Goal: Task Accomplishment & Management: Manage account settings

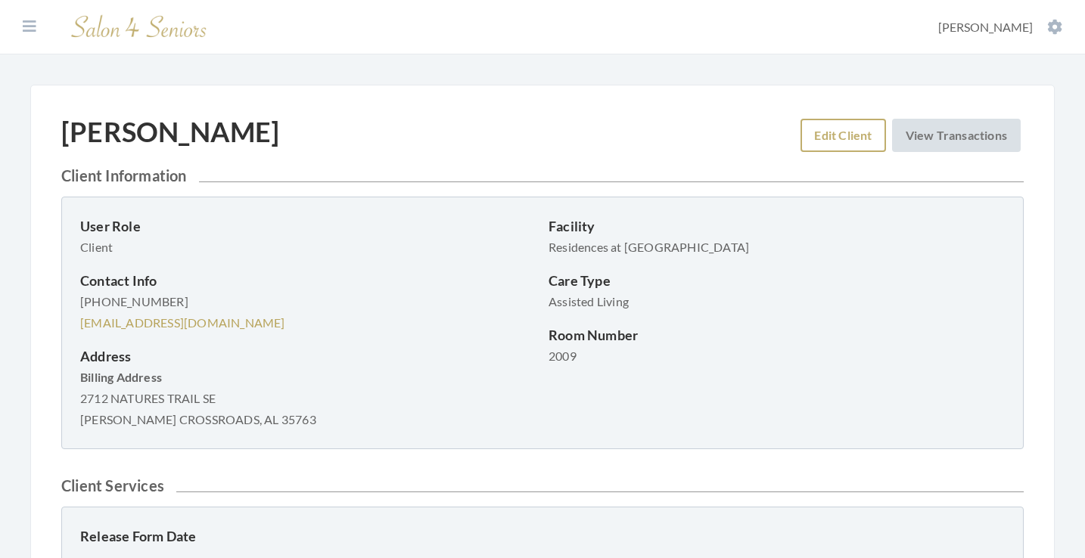
click at [868, 138] on link "Edit Client" at bounding box center [843, 135] width 85 height 33
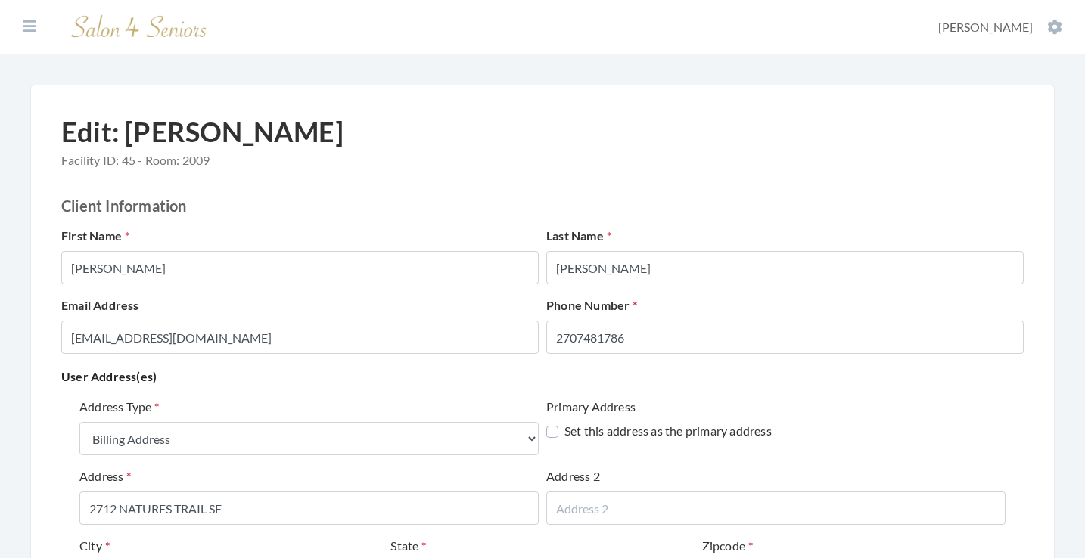
select select "billing"
select select "al"
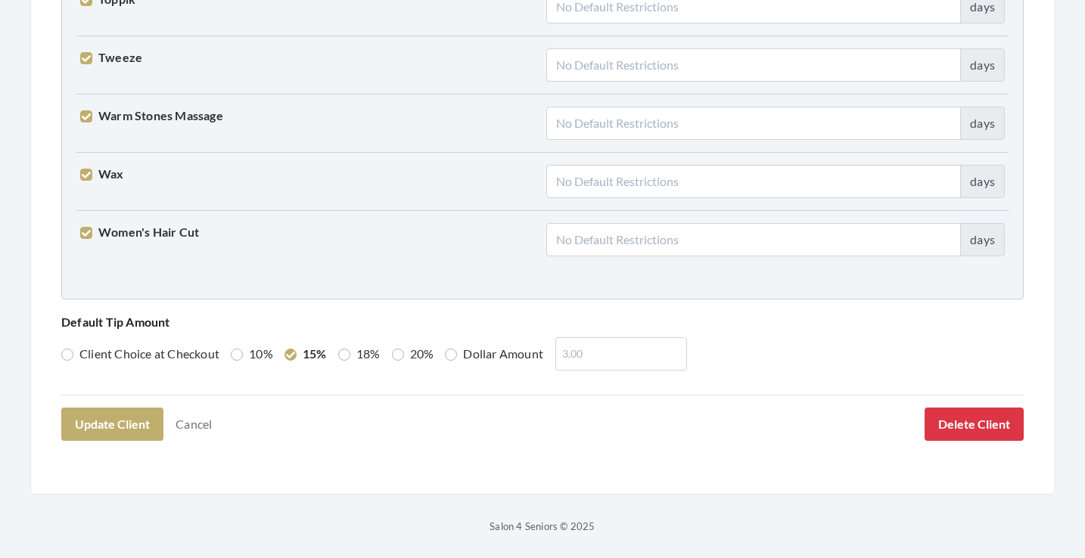
scroll to position [3883, 0]
click at [125, 416] on button "Update Client" at bounding box center [112, 425] width 102 height 33
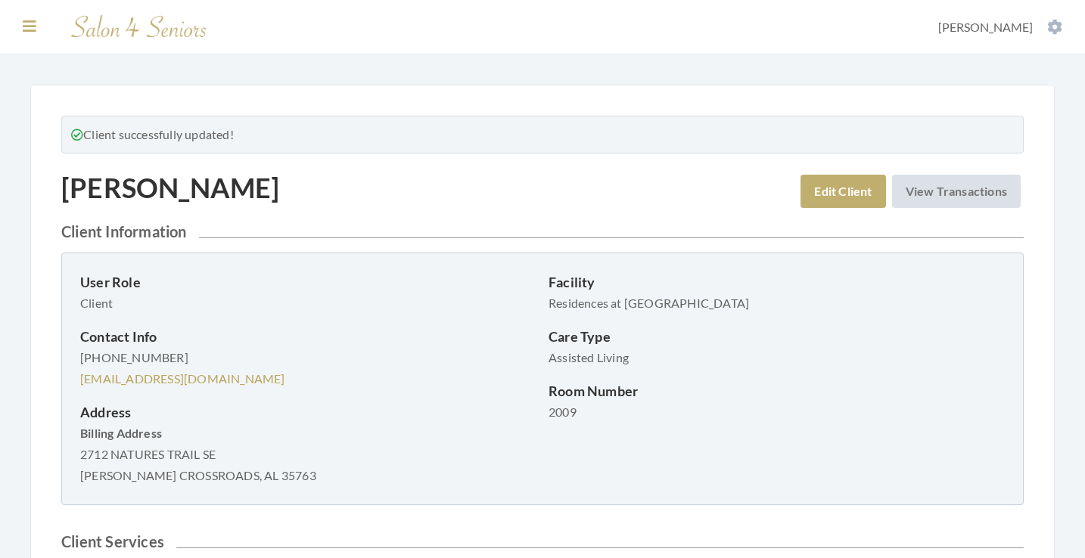
click at [25, 22] on icon at bounding box center [30, 26] width 14 height 15
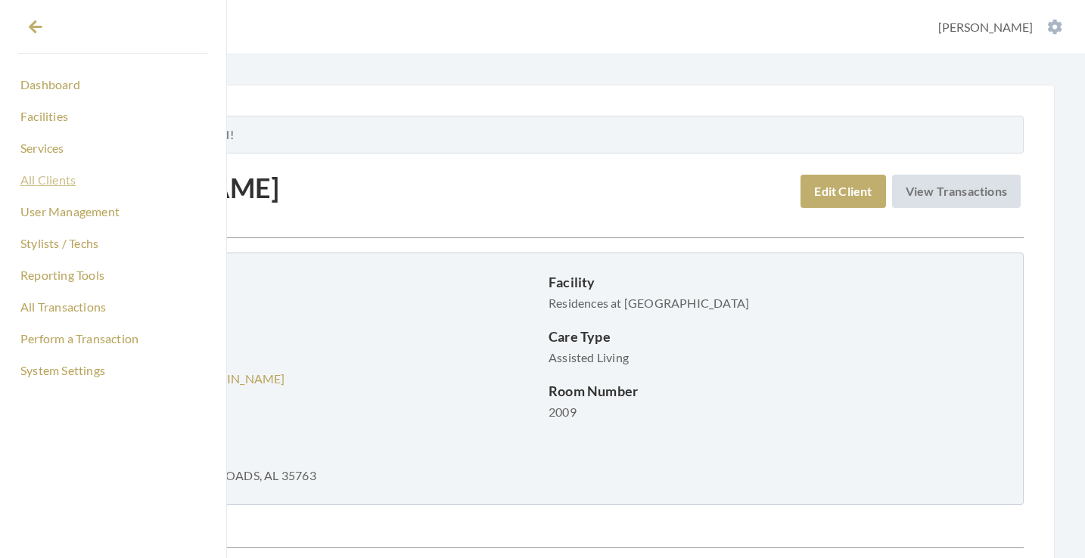
click at [60, 182] on link "All Clients" at bounding box center [113, 180] width 190 height 26
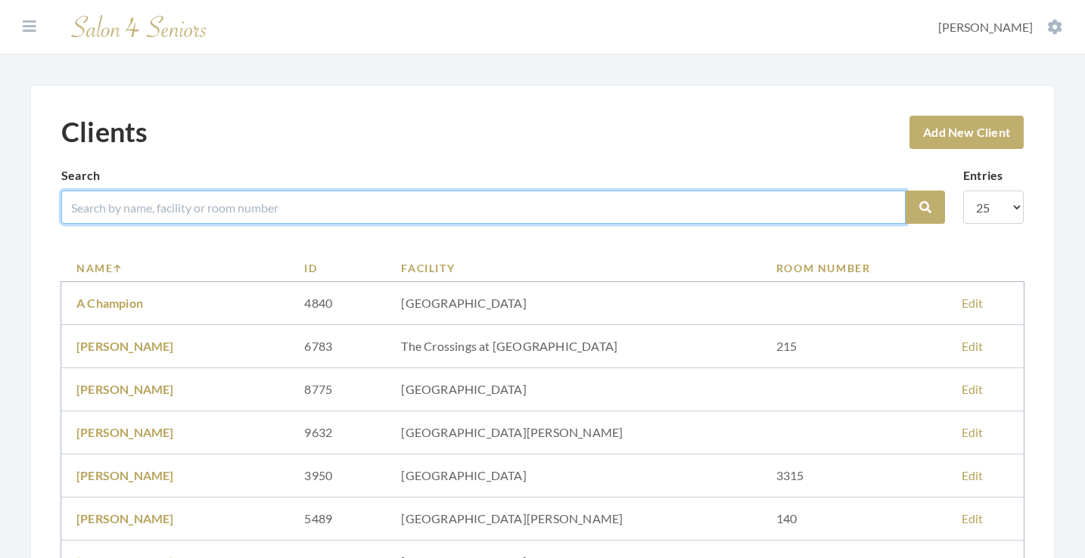
click at [291, 224] on input "search" at bounding box center [483, 207] width 844 height 33
type input "howell"
click at [925, 207] on button "Search" at bounding box center [925, 207] width 39 height 33
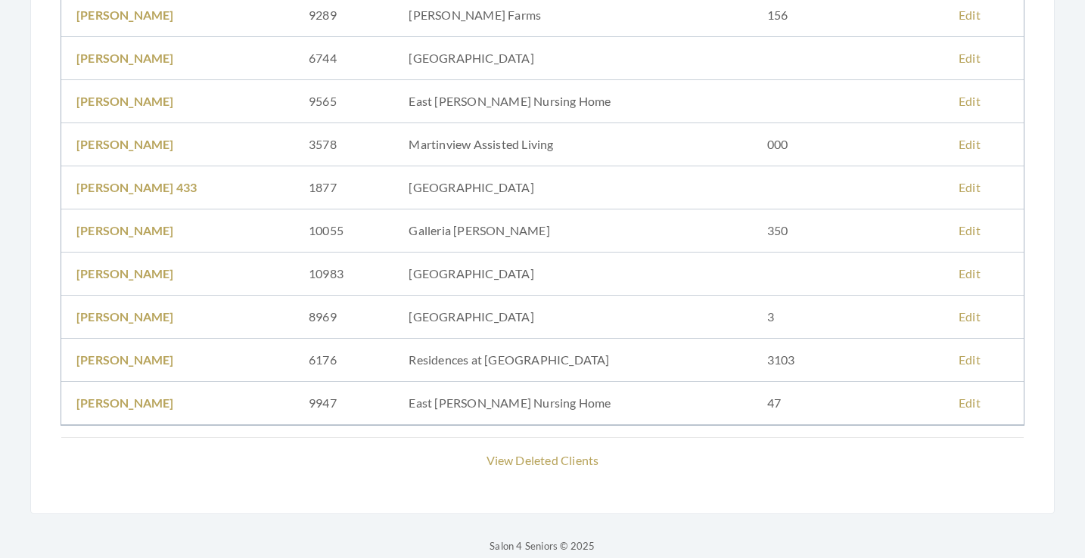
scroll to position [296, 0]
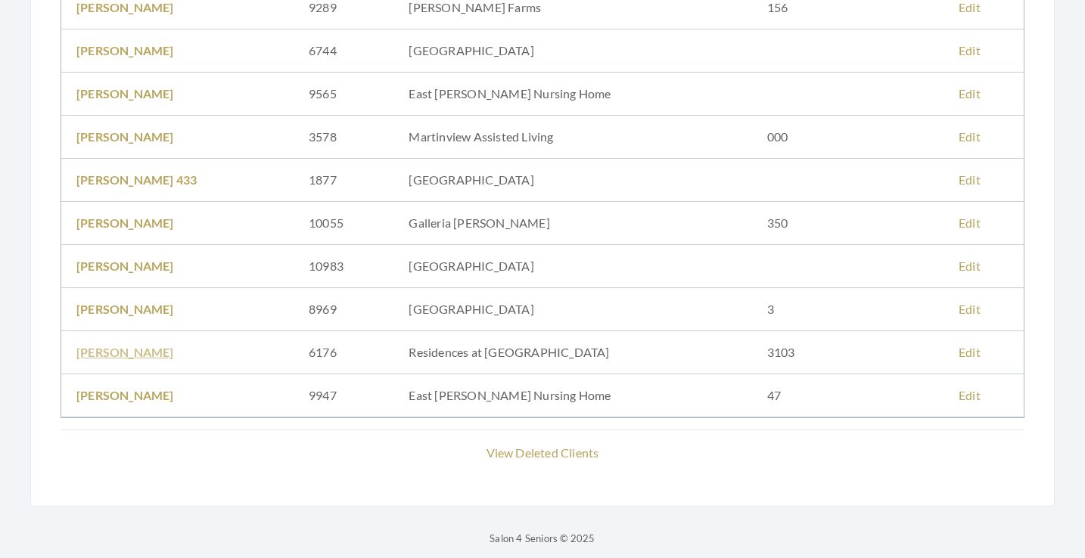
click at [133, 355] on link "Regina Howell" at bounding box center [125, 352] width 98 height 14
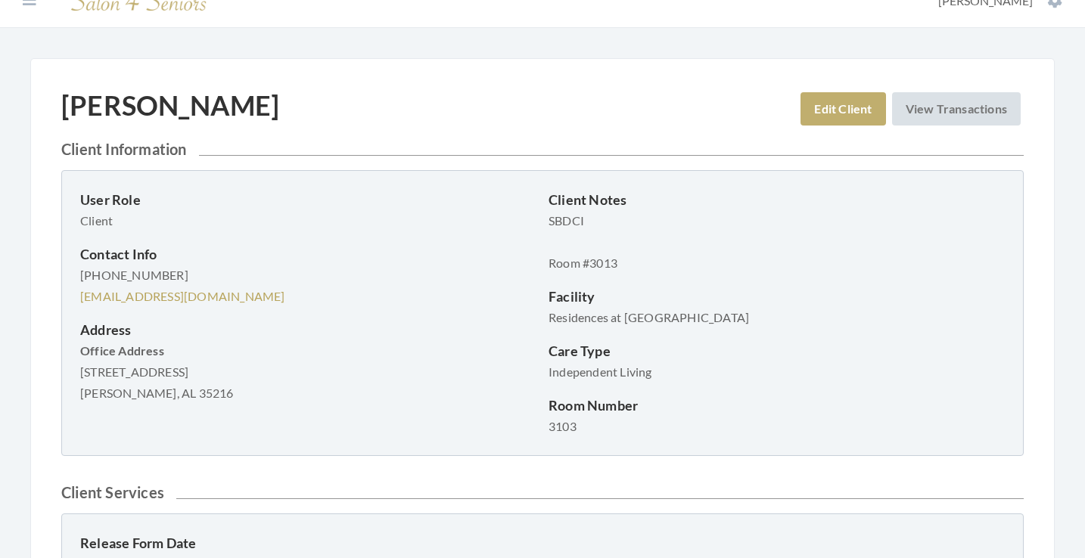
scroll to position [31, 0]
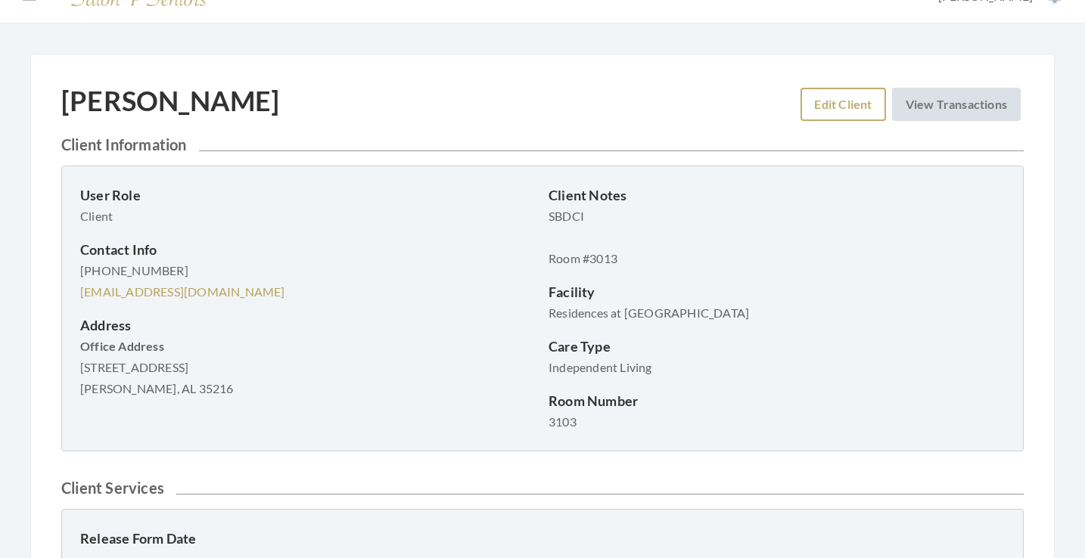
click at [823, 101] on link "Edit Client" at bounding box center [843, 104] width 85 height 33
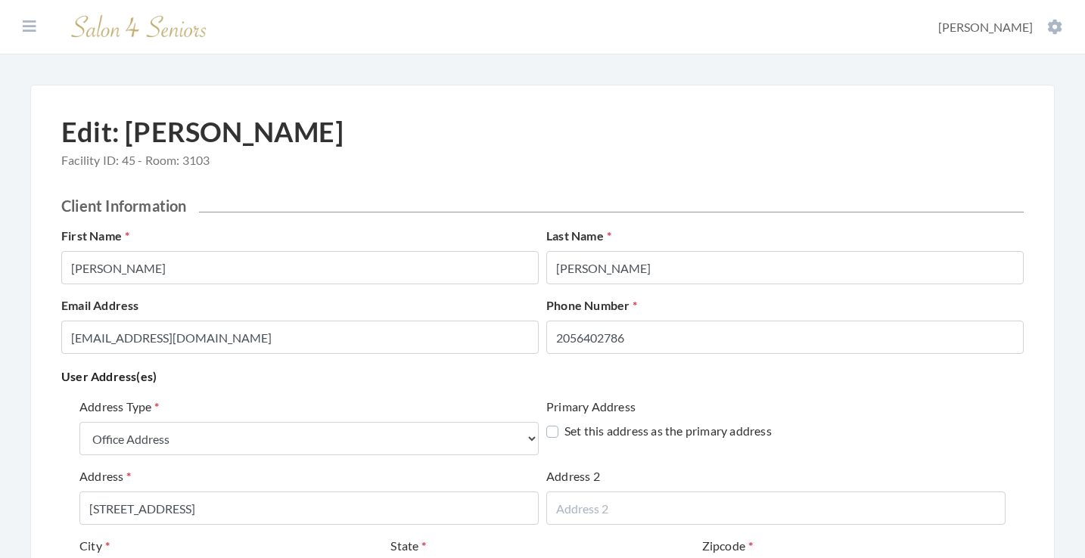
select select "office"
select select "al"
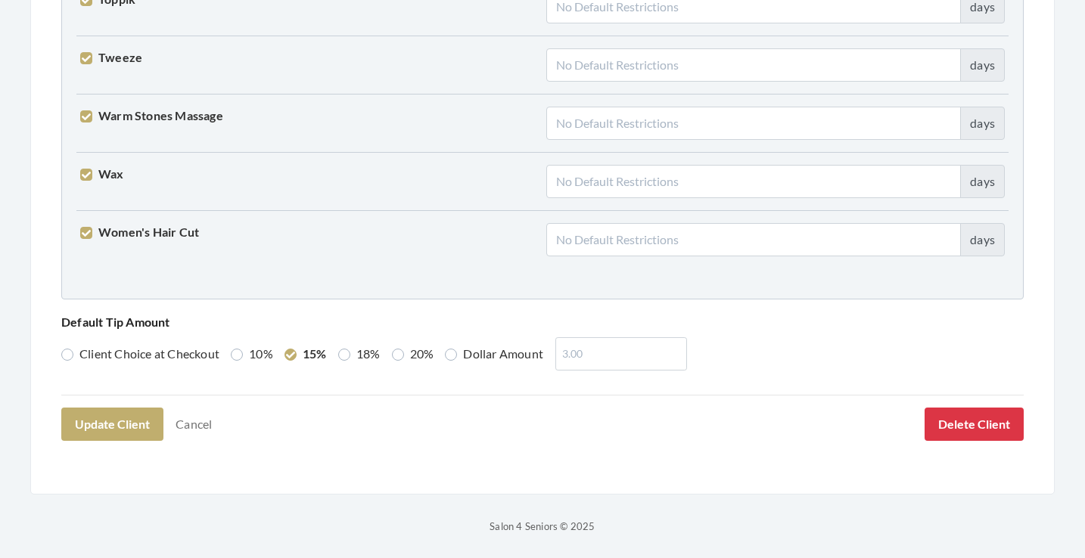
scroll to position [3883, 0]
click at [201, 421] on link "Cancel" at bounding box center [194, 425] width 56 height 29
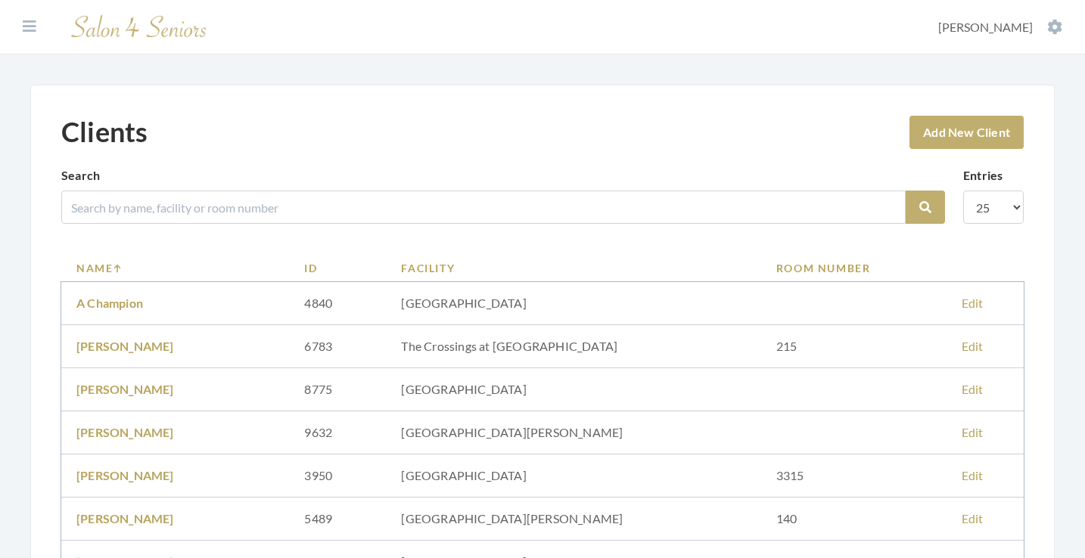
click at [404, 188] on div "Search" at bounding box center [483, 195] width 844 height 58
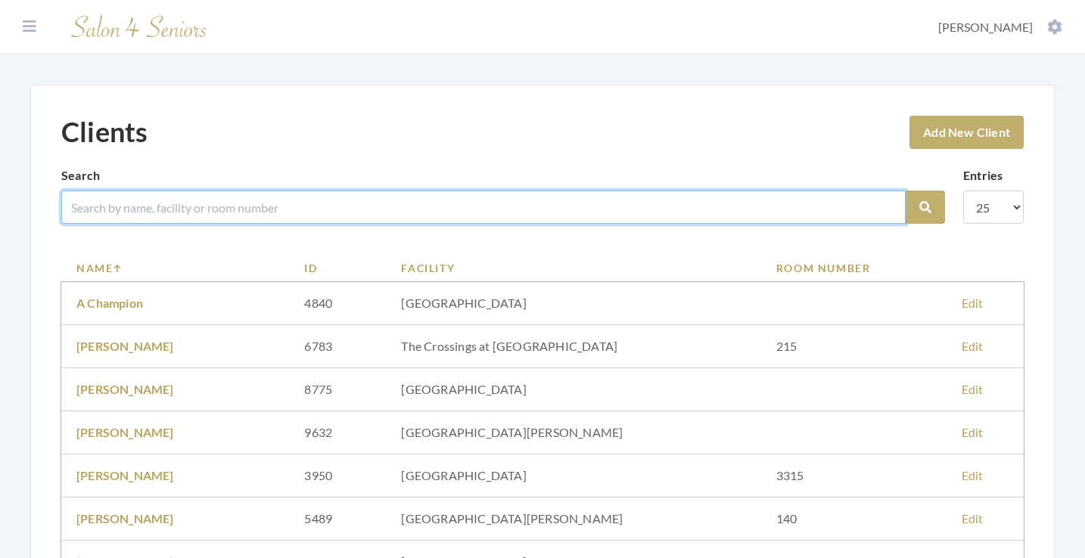
click at [402, 202] on input "search" at bounding box center [483, 207] width 844 height 33
type input "regina"
click at [925, 207] on button "Search" at bounding box center [925, 207] width 39 height 33
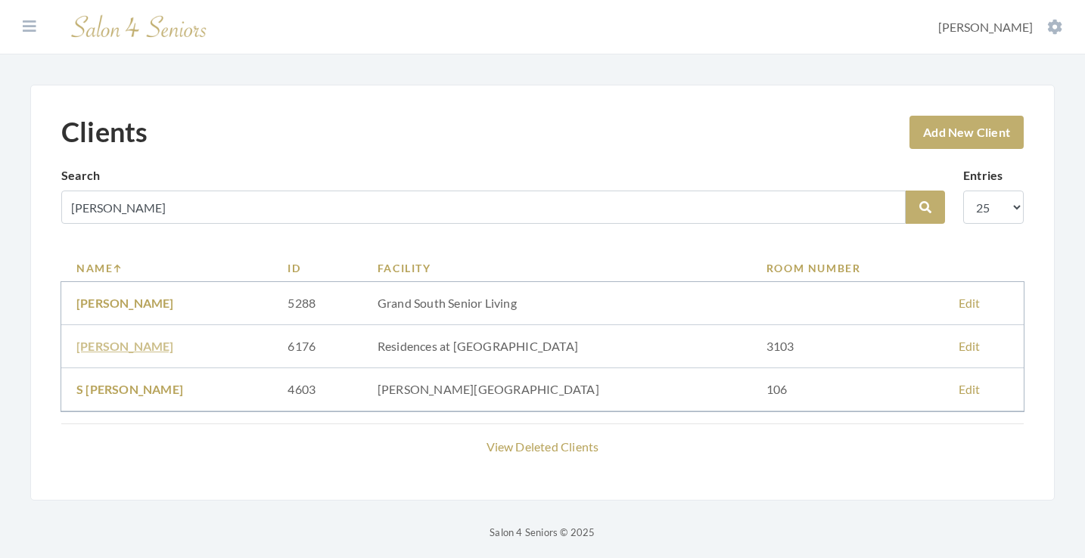
click at [134, 342] on link "Regina Howell" at bounding box center [125, 346] width 98 height 14
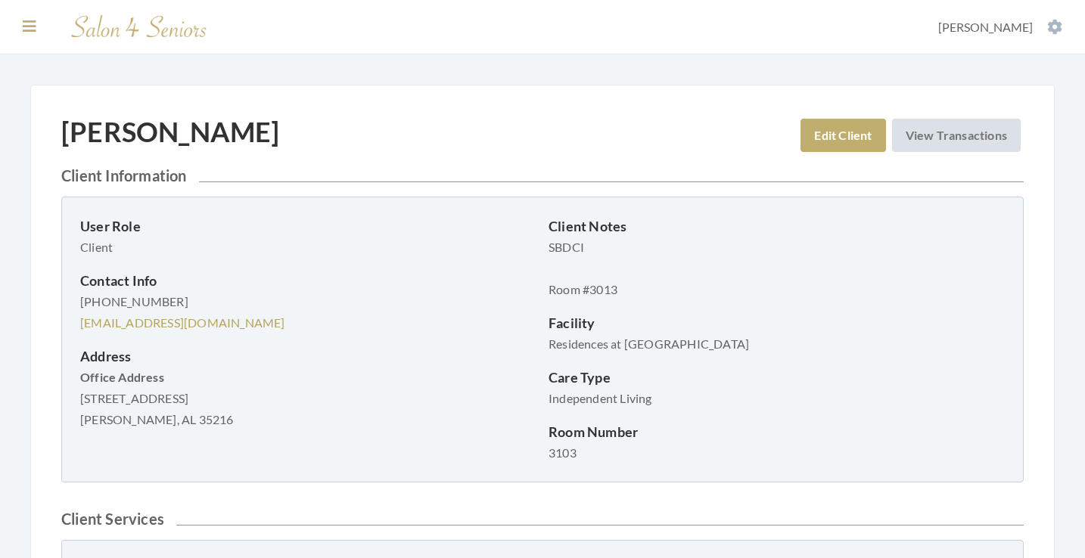
click at [34, 27] on icon at bounding box center [30, 26] width 14 height 15
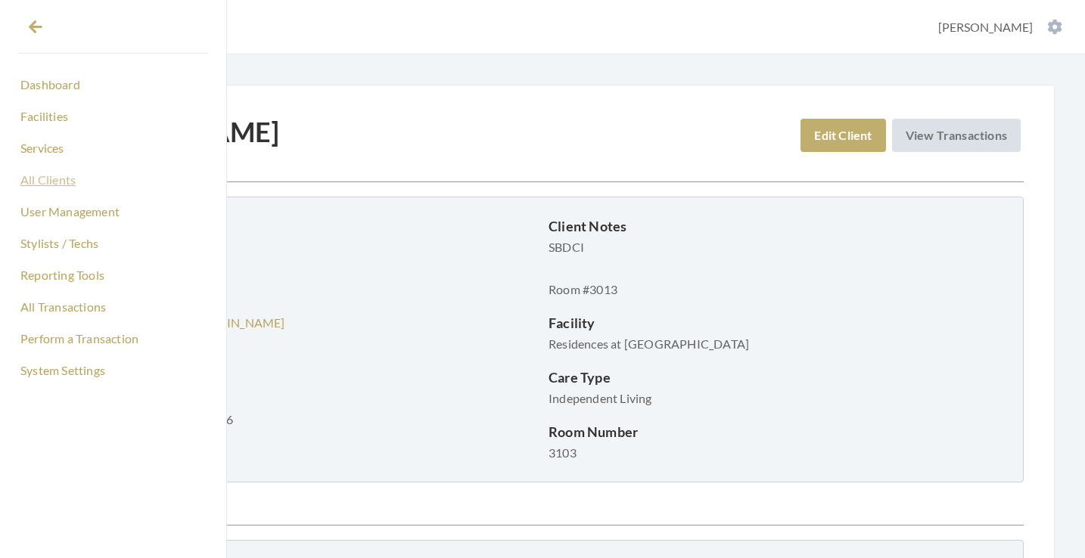
click at [51, 189] on link "All Clients" at bounding box center [113, 180] width 190 height 26
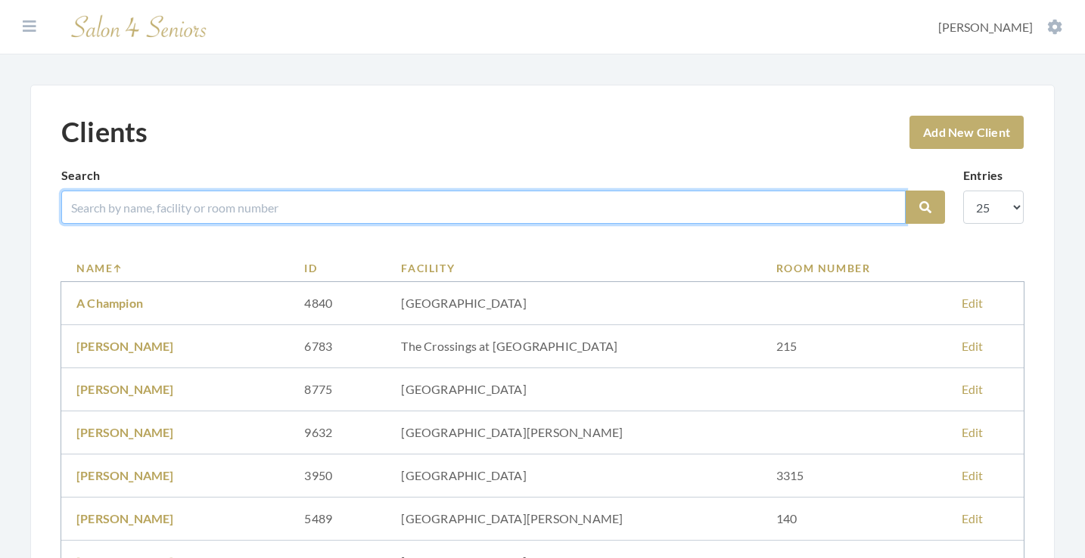
click at [276, 207] on input "search" at bounding box center [483, 207] width 844 height 33
type input "alban"
click at [925, 207] on button "Search" at bounding box center [925, 207] width 39 height 33
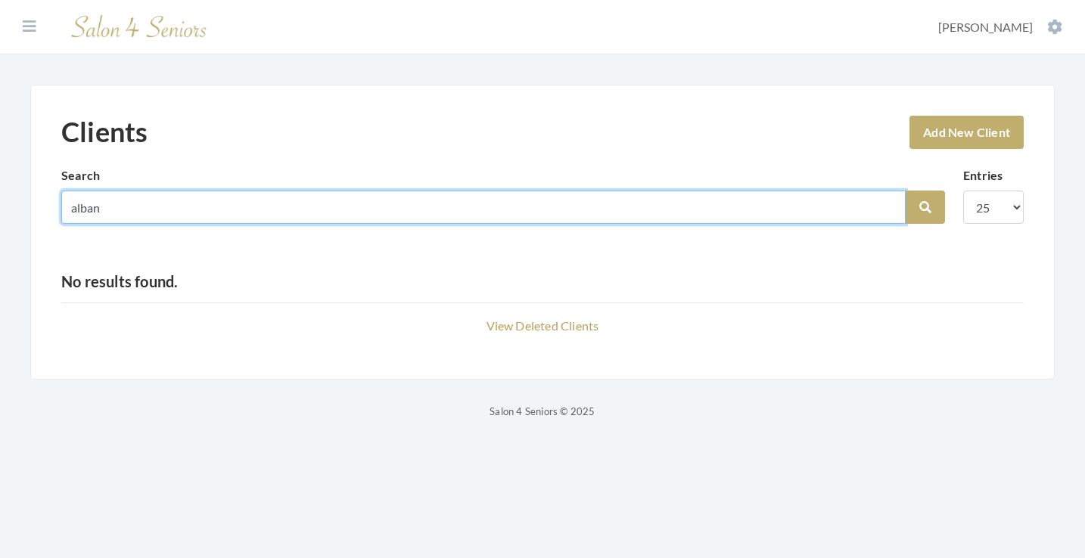
click at [256, 210] on input "alban" at bounding box center [483, 207] width 844 height 33
click at [101, 210] on input "alban" at bounding box center [483, 207] width 844 height 33
click at [80, 211] on input "alban" at bounding box center [483, 207] width 844 height 33
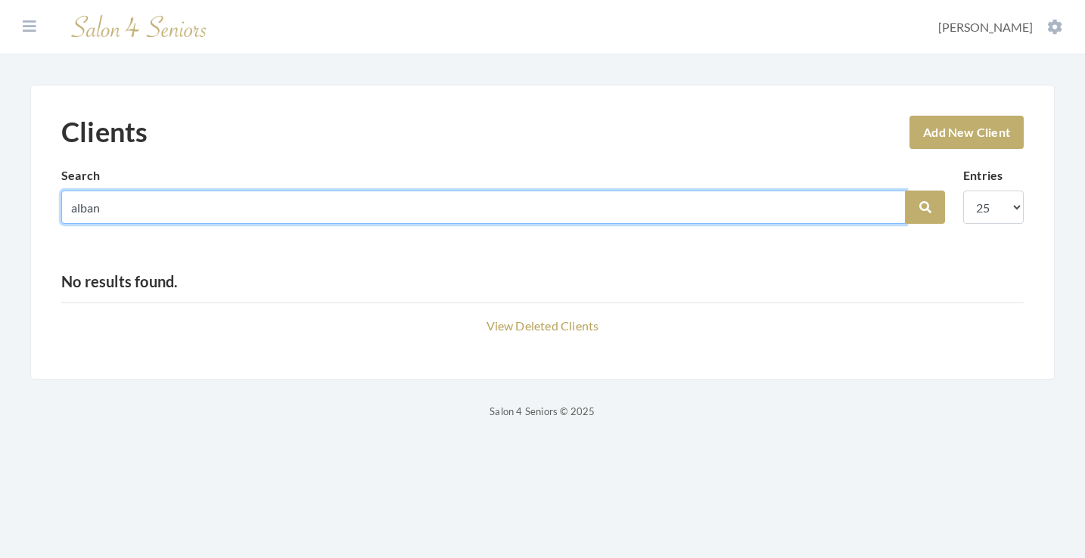
click at [80, 211] on input "alban" at bounding box center [483, 207] width 844 height 33
type input "eugene"
click at [925, 207] on button "Search" at bounding box center [925, 207] width 39 height 33
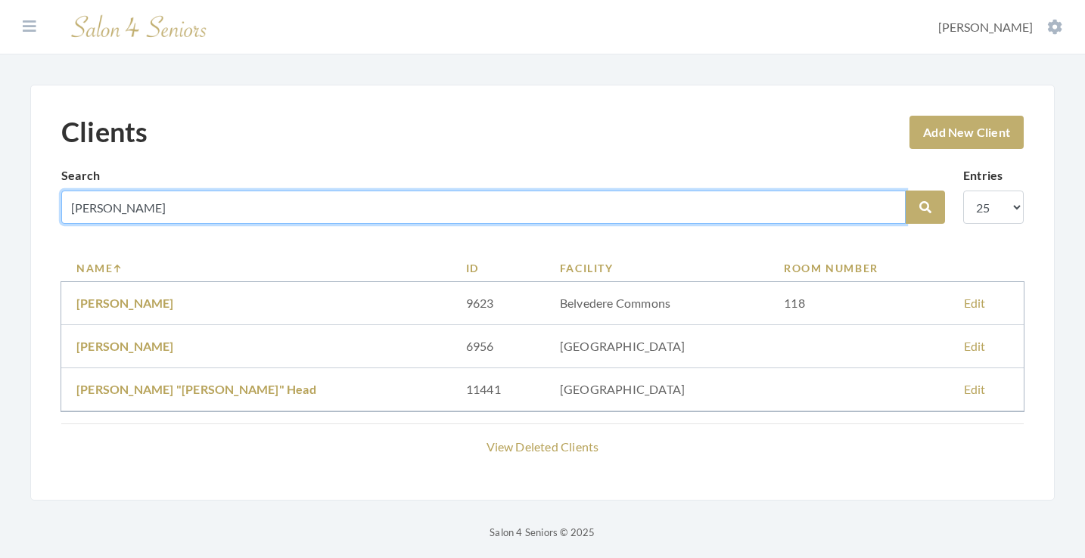
click at [889, 210] on input "[PERSON_NAME]" at bounding box center [483, 207] width 844 height 33
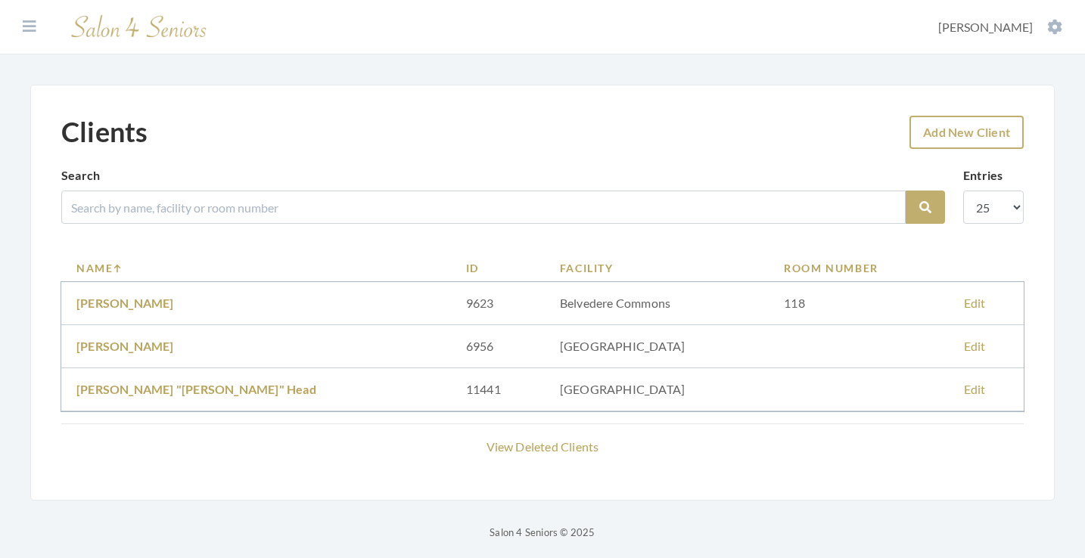
click at [977, 133] on link "Add New Client" at bounding box center [966, 132] width 114 height 33
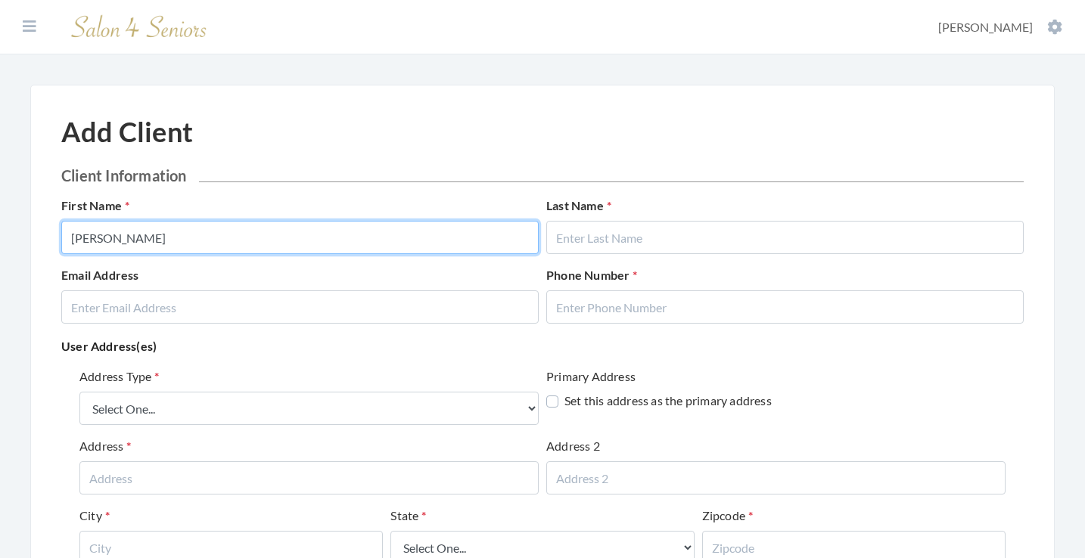
type input "[PERSON_NAME]"
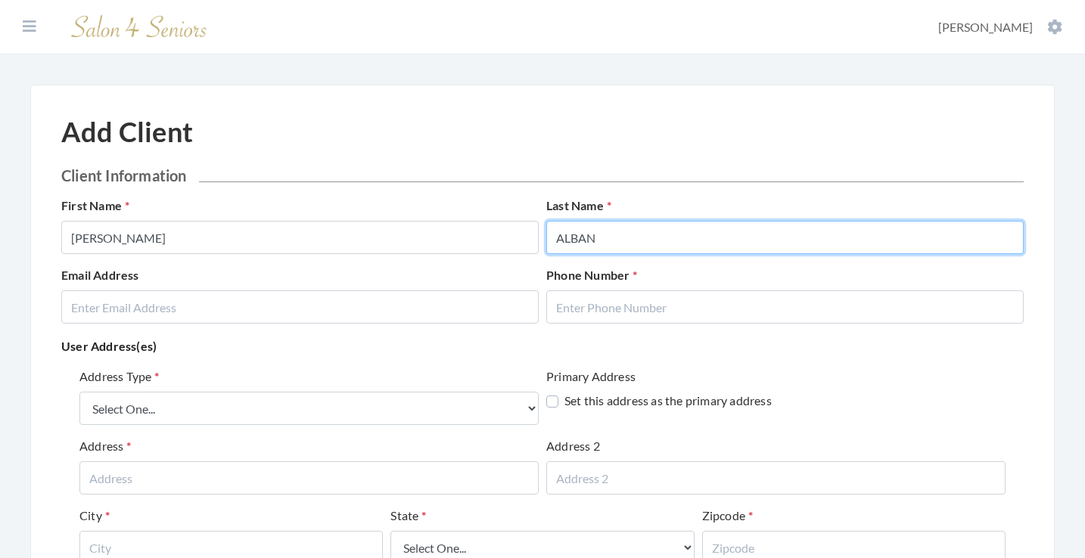
type input "ALBAN"
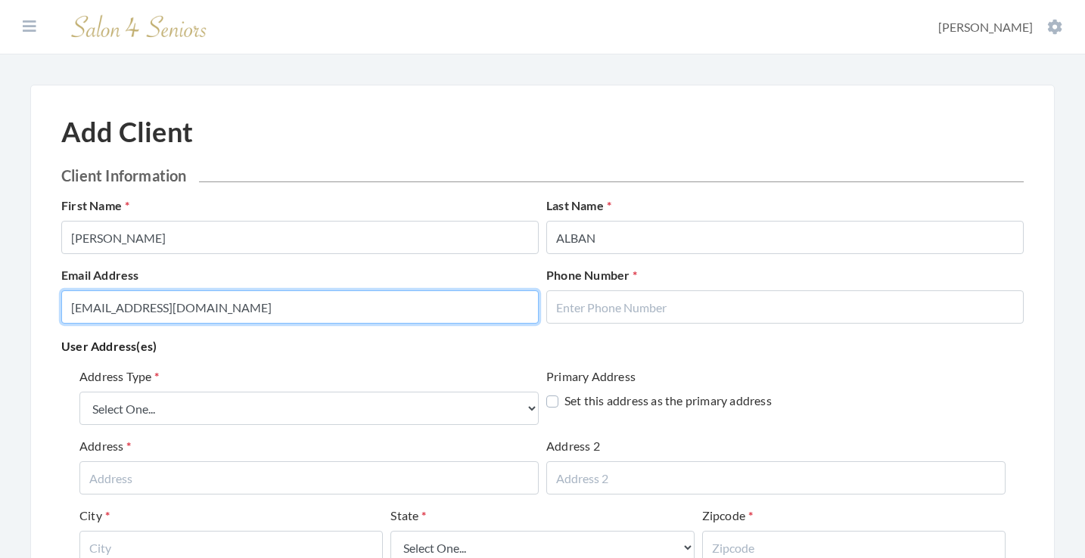
type input "[EMAIL_ADDRESS][DOMAIN_NAME]"
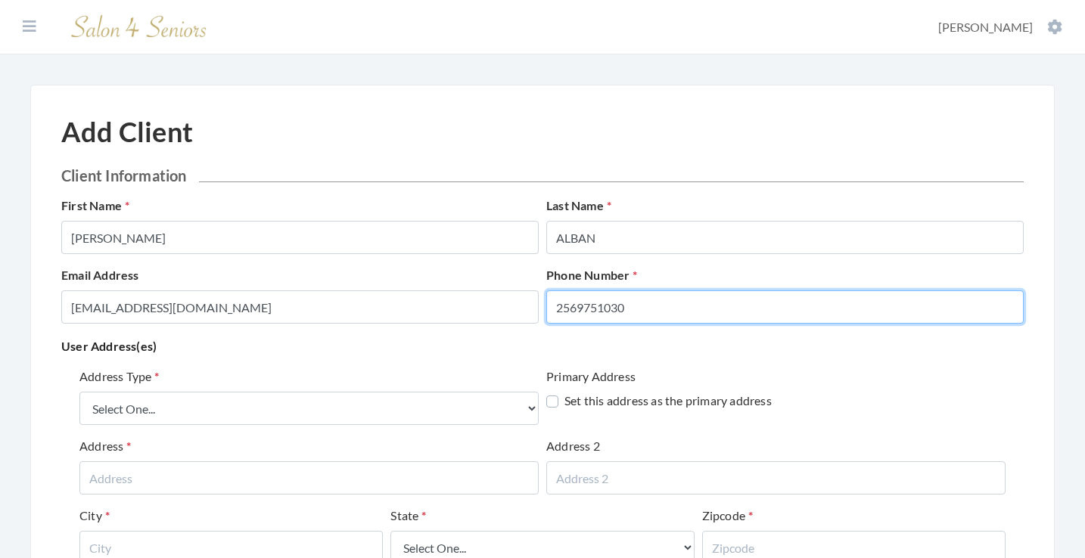
type input "2569751030"
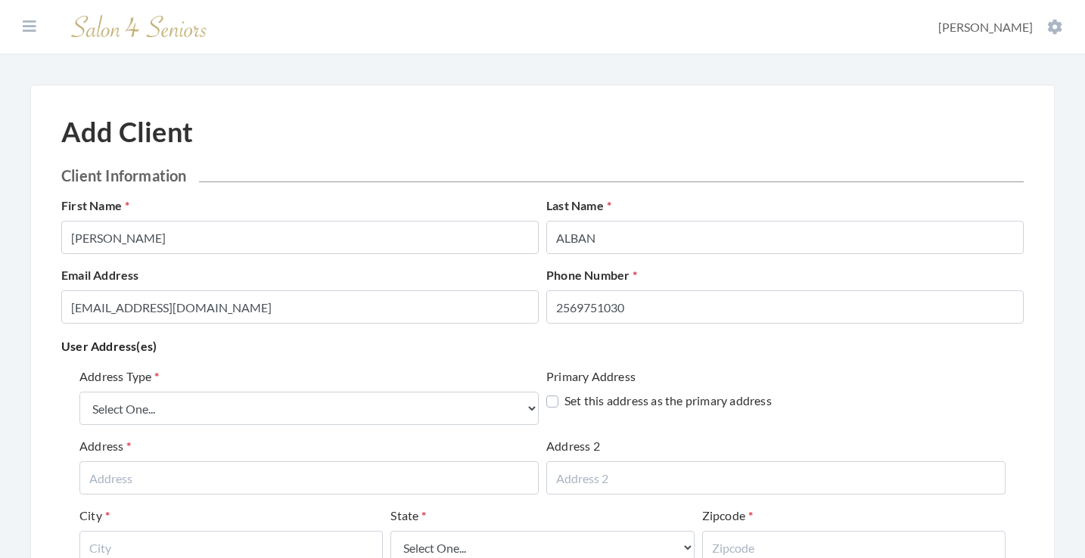
click at [374, 374] on div "Address Type Select One... Office Address Home Address Billing Address" at bounding box center [308, 397] width 459 height 58
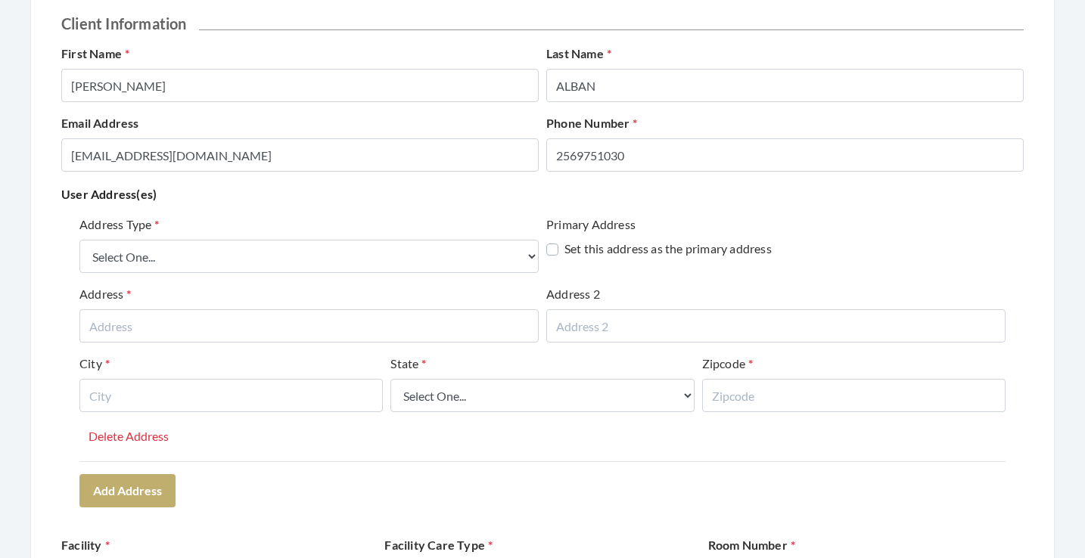
scroll to position [196, 0]
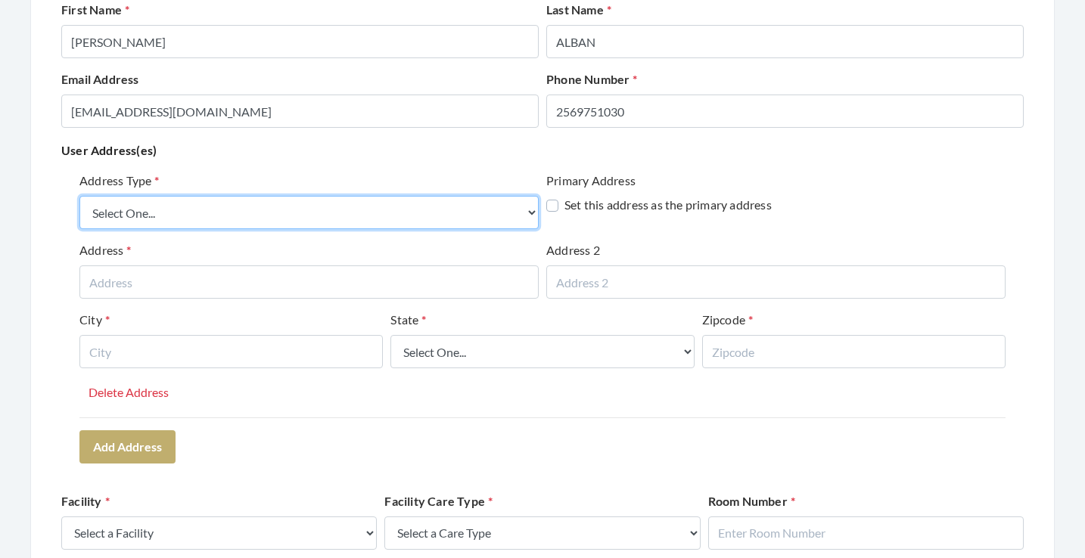
select select "billing"
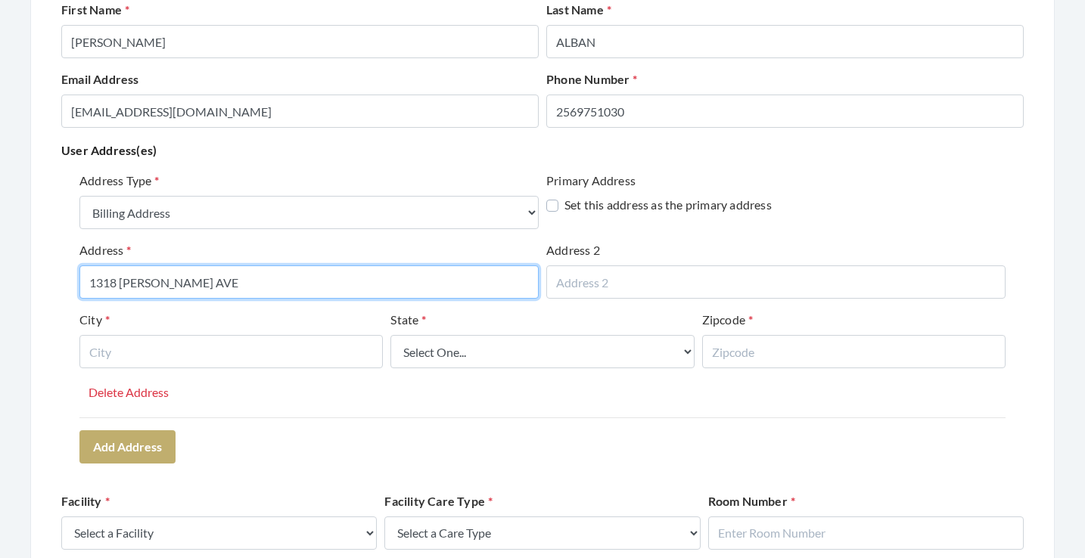
type input "1318 MCCLUNG AVE"
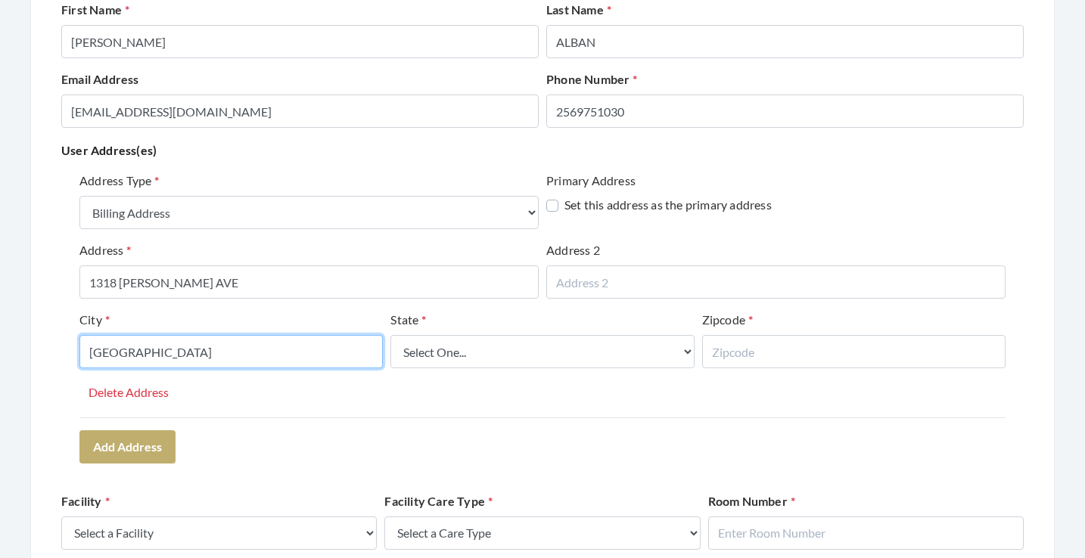
type input "HUNTSVILLE"
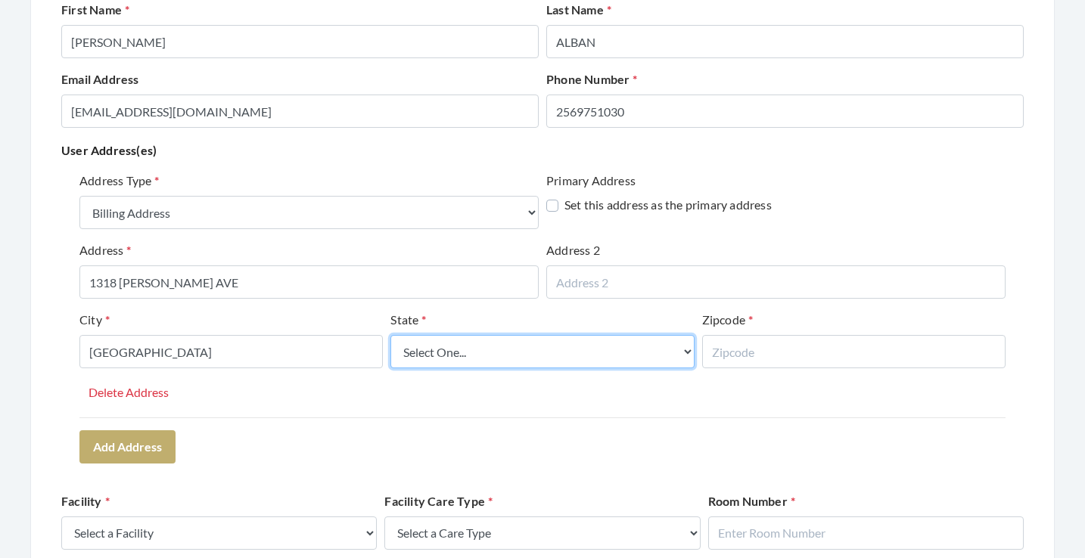
select select "al"
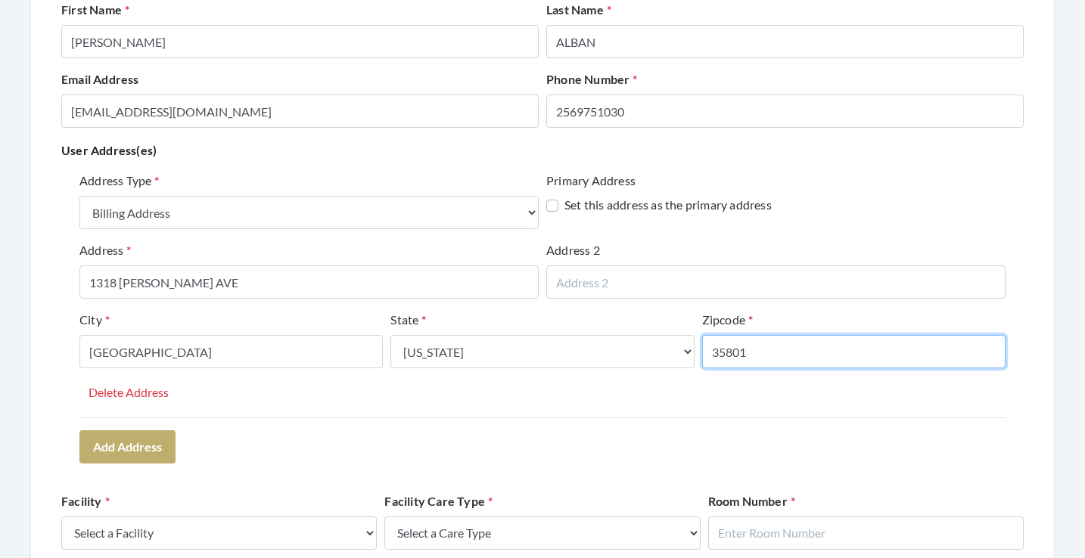
type input "35801"
click at [358, 416] on div "Address Type Select One... Office Address Home Address Billing Address Primary …" at bounding box center [542, 295] width 926 height 246
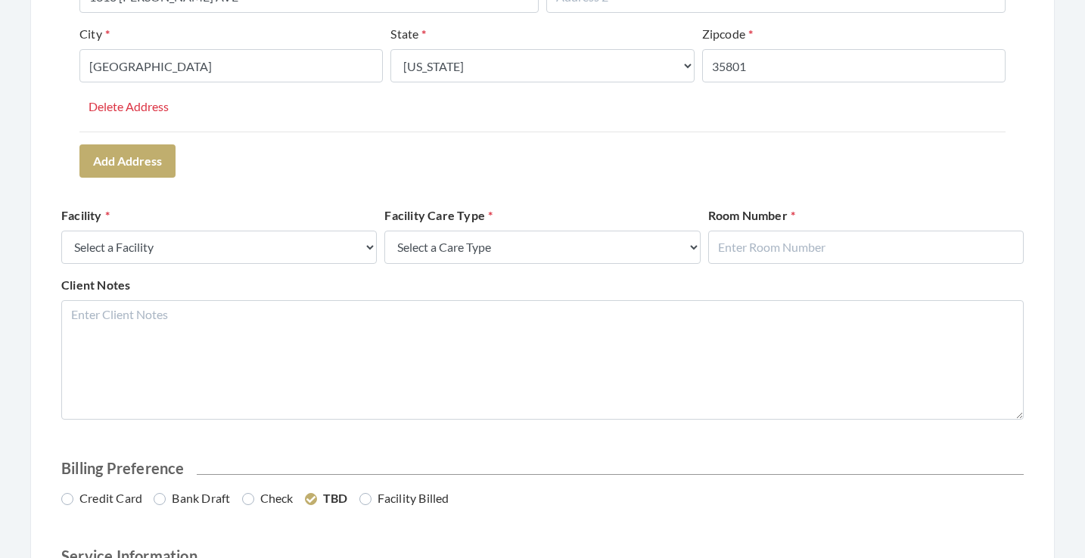
scroll to position [504, 0]
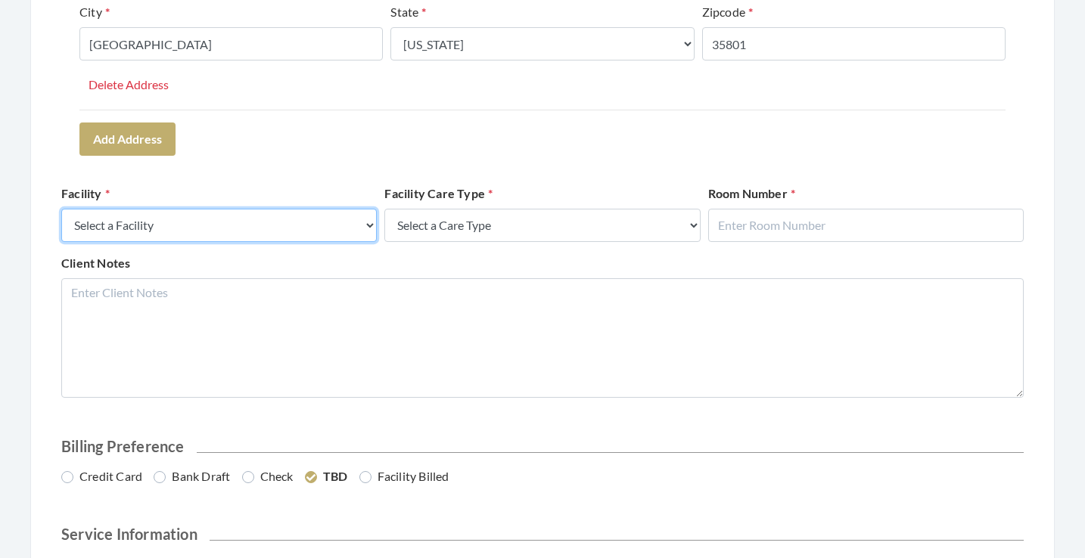
select select "45"
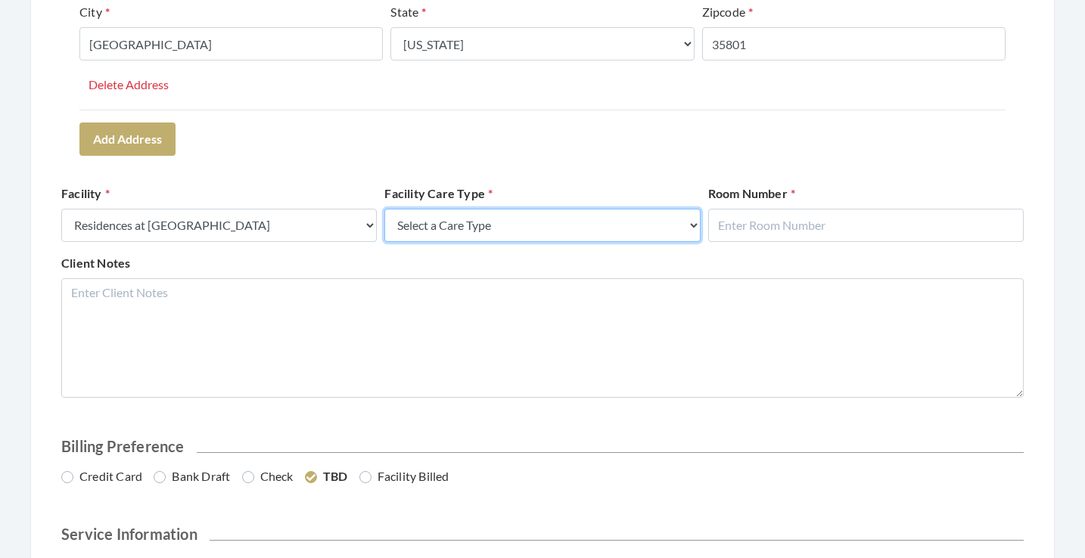
select select "4"
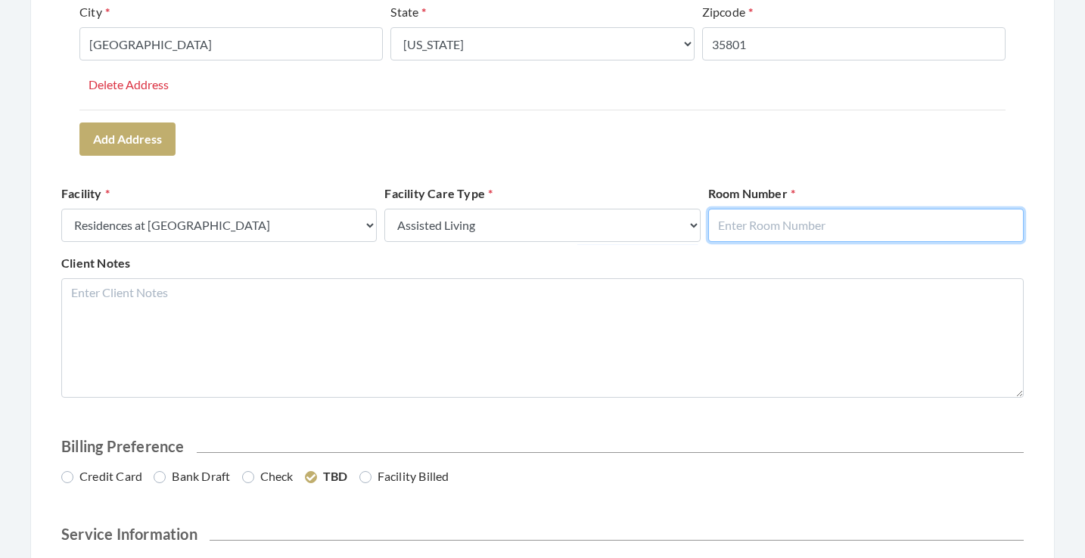
click at [735, 220] on input "text" at bounding box center [866, 225] width 316 height 33
type input "2011"
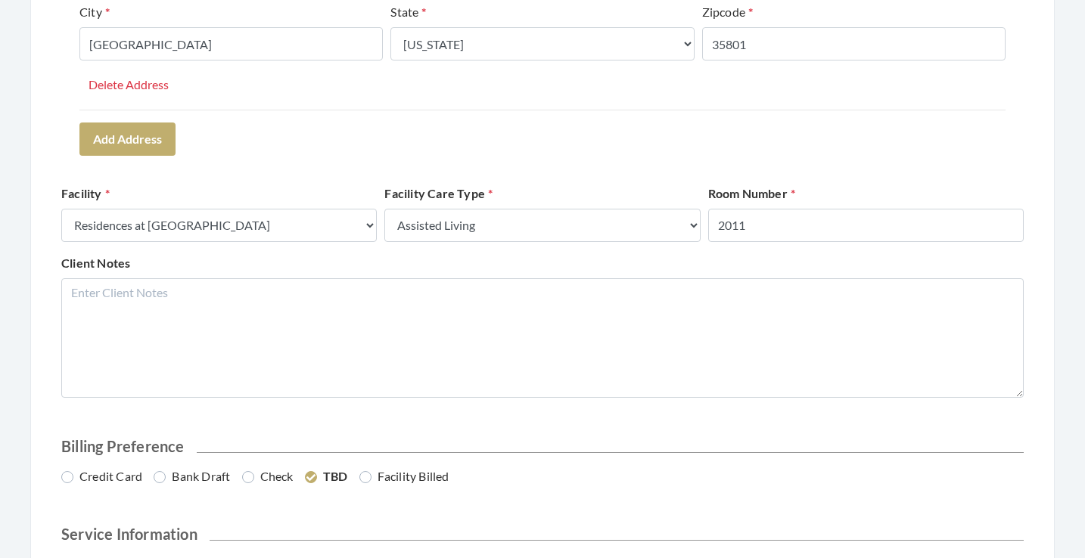
click at [814, 160] on div "Address Type Select One... Office Address Home Address Billing Address Primary …" at bounding box center [542, 9] width 962 height 303
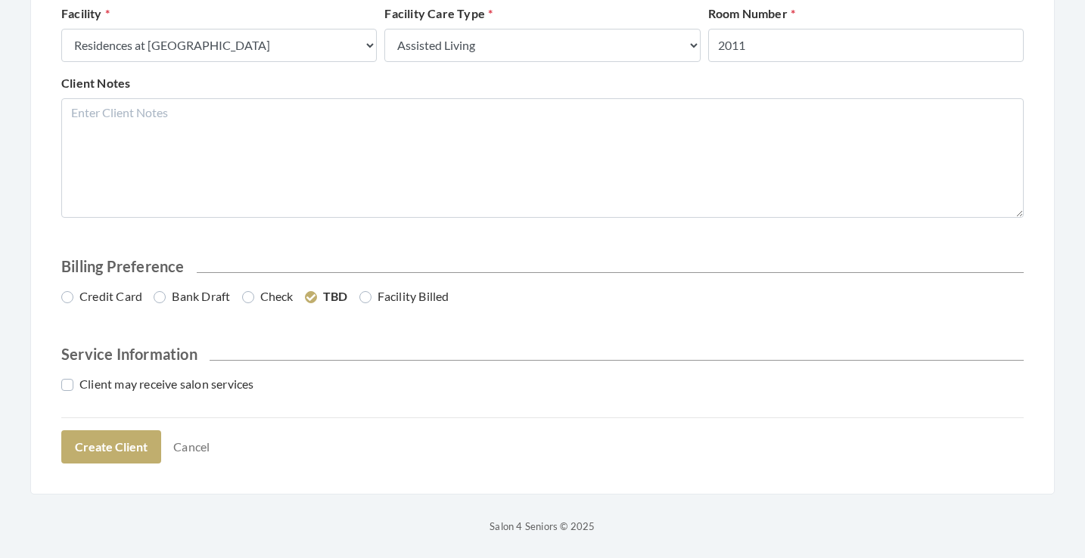
scroll to position [683, 0]
click at [109, 300] on label "Credit Card" at bounding box center [101, 297] width 81 height 18
radio input "true"
click at [174, 295] on label "Bank Draft" at bounding box center [194, 297] width 76 height 18
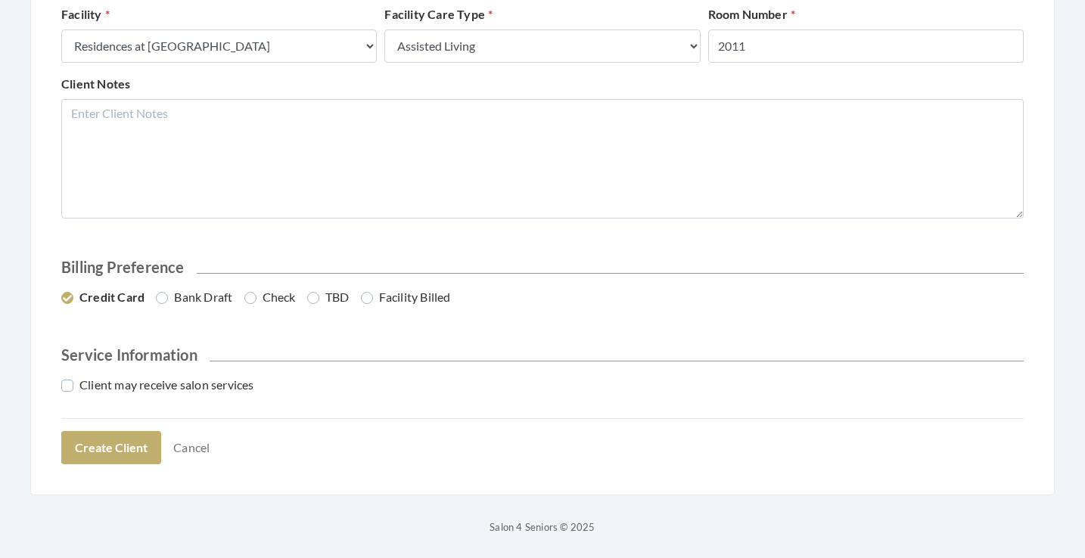
radio input "true"
click at [174, 390] on label "Client may receive salon services" at bounding box center [157, 385] width 193 height 18
checkbox input "true"
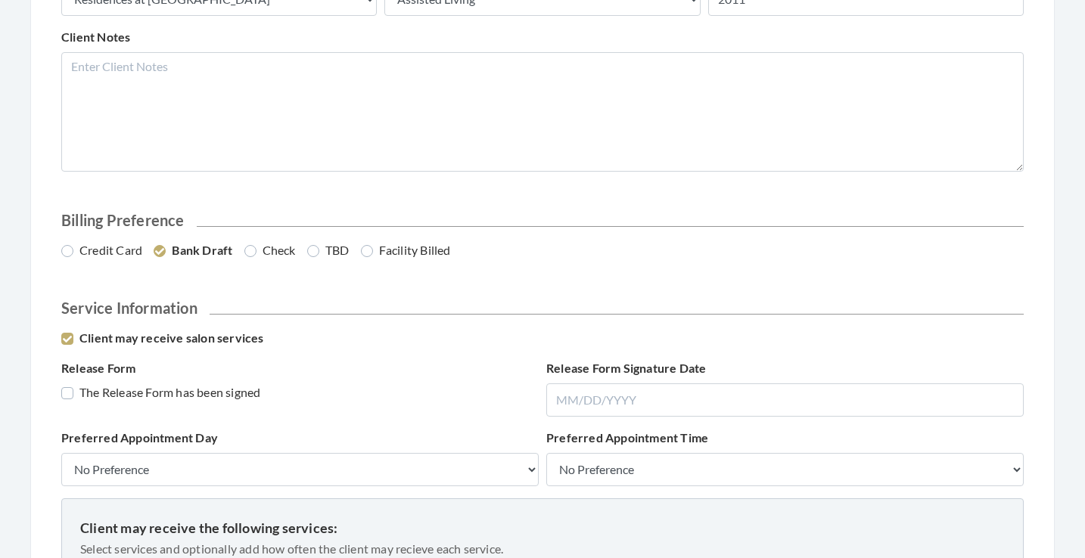
scroll to position [732, 0]
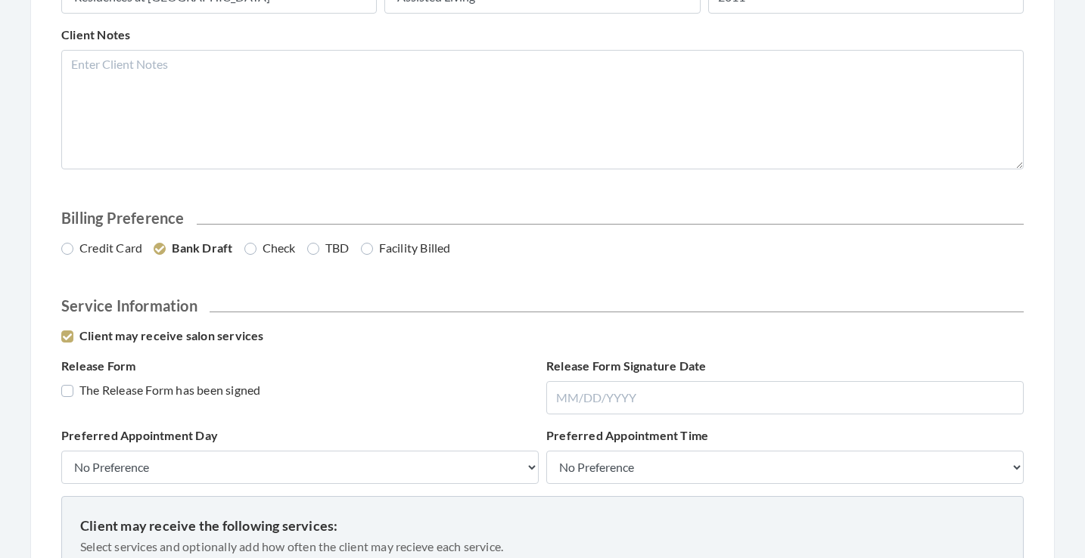
click at [210, 393] on label "The Release Form has been signed" at bounding box center [160, 390] width 199 height 18
checkbox input "true"
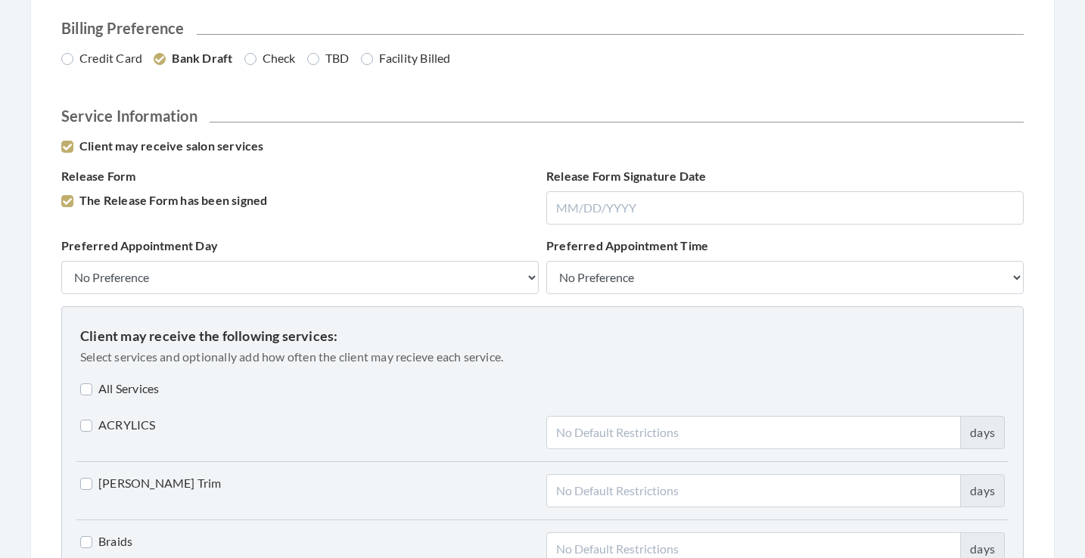
scroll to position [924, 0]
click at [127, 391] on label "All Services" at bounding box center [119, 387] width 79 height 18
checkbox input "true"
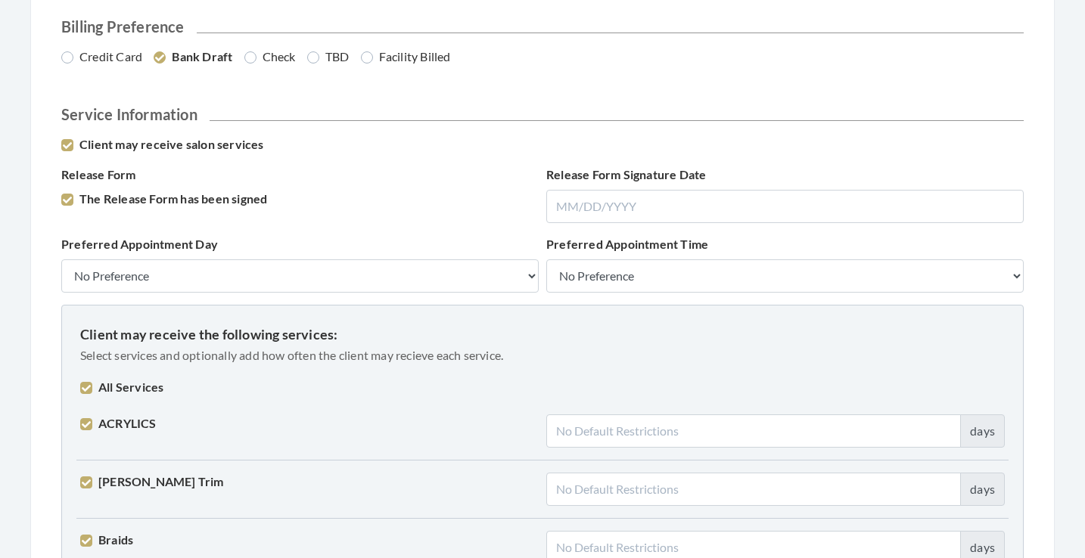
checkbox input "true"
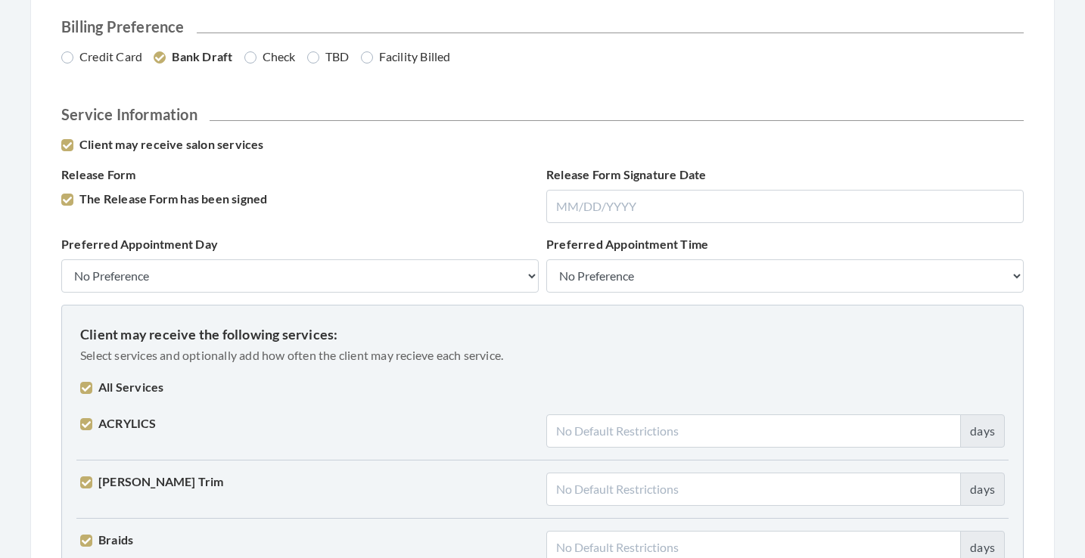
checkbox input "true"
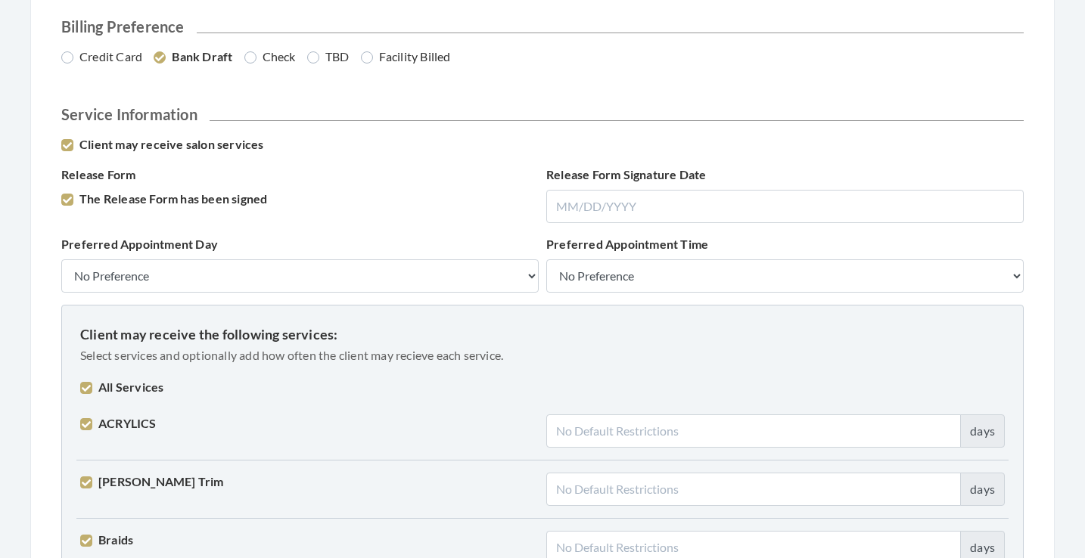
checkbox input "true"
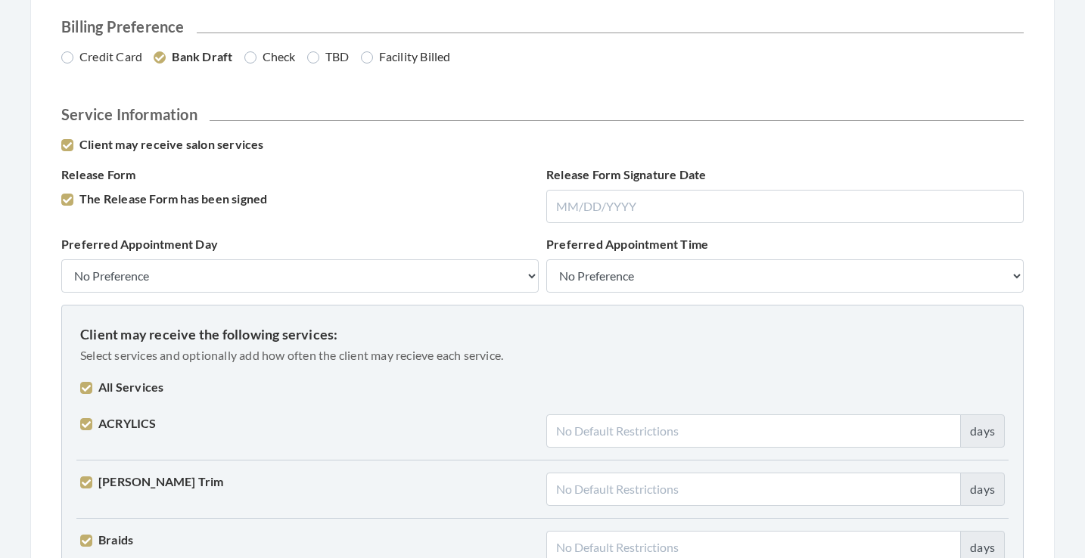
checkbox input "true"
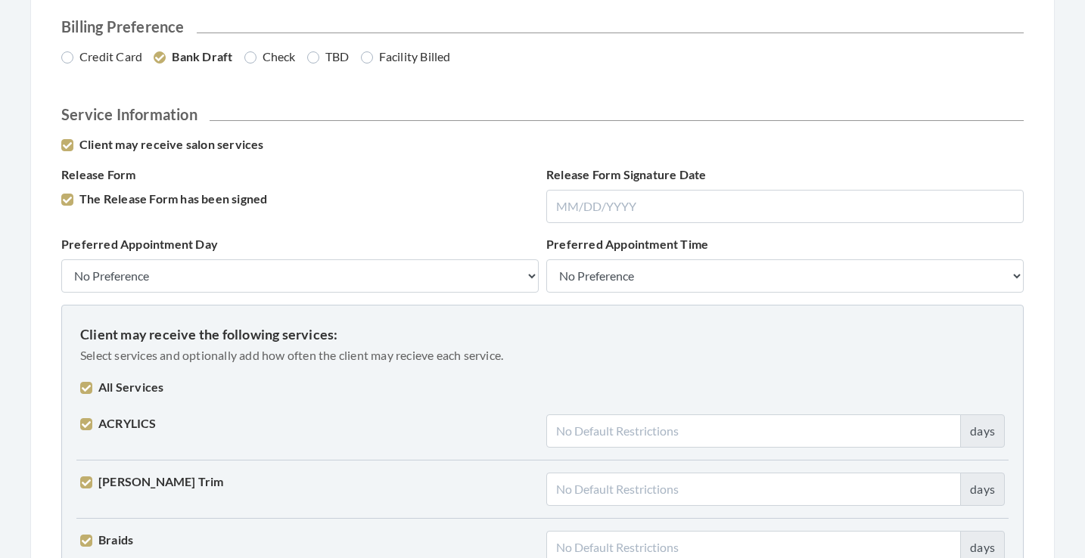
checkbox input "true"
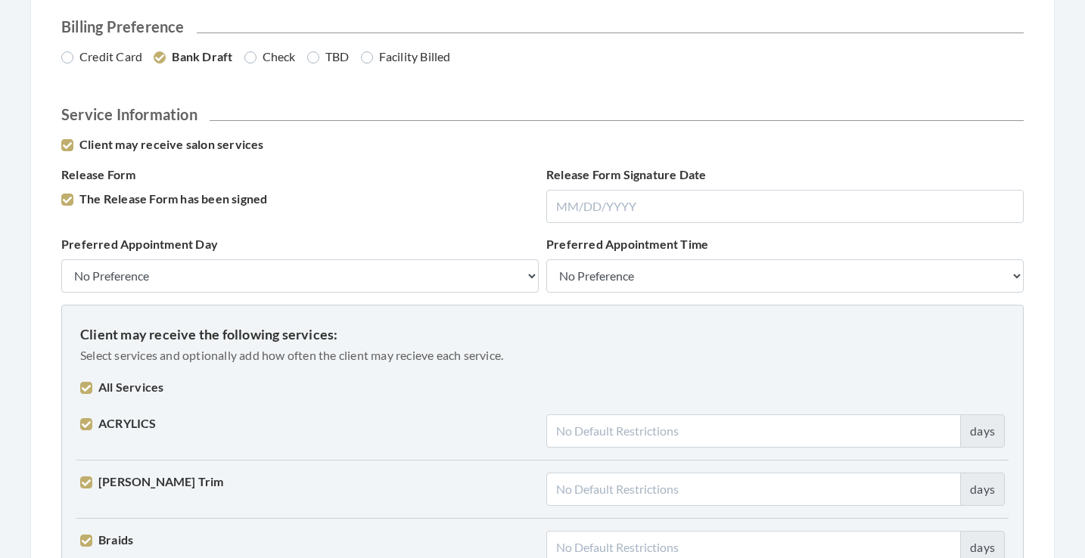
checkbox input "true"
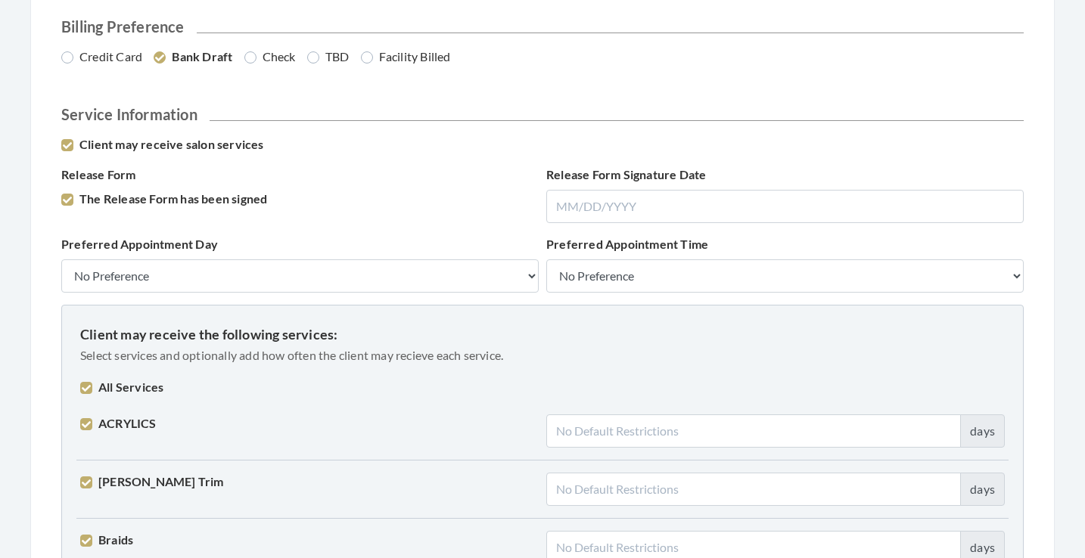
checkbox input "true"
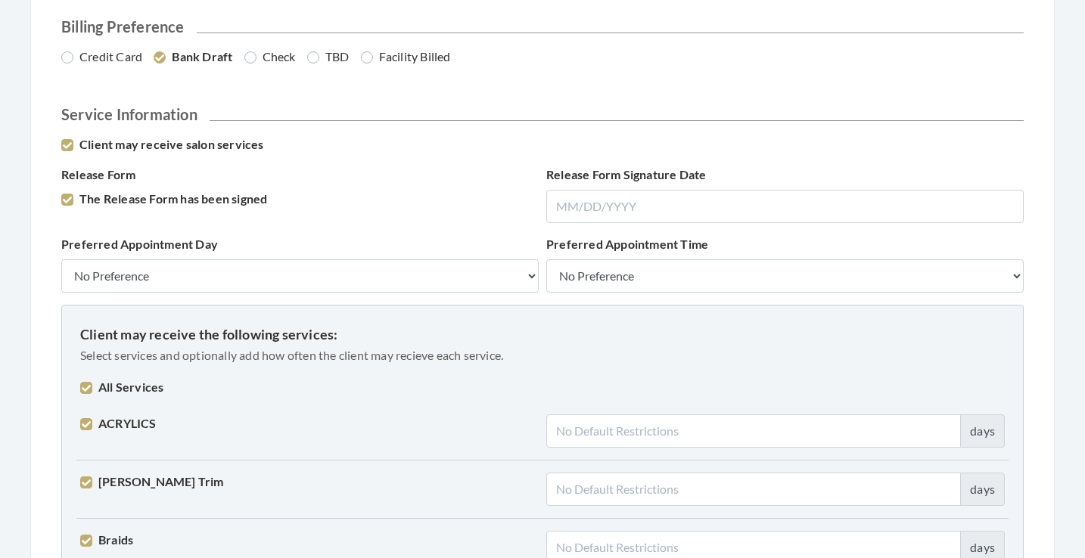
checkbox input "true"
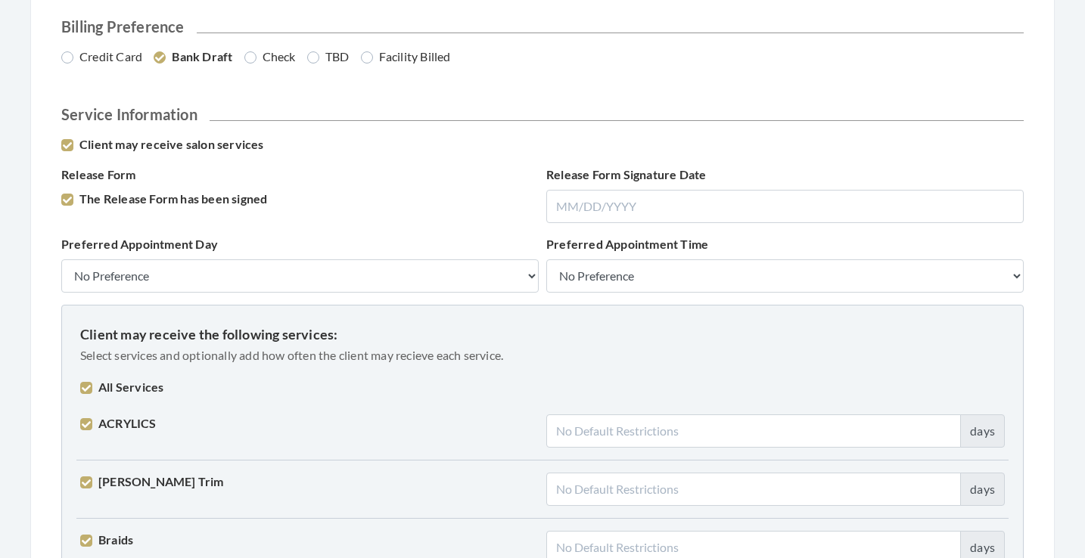
checkbox input "true"
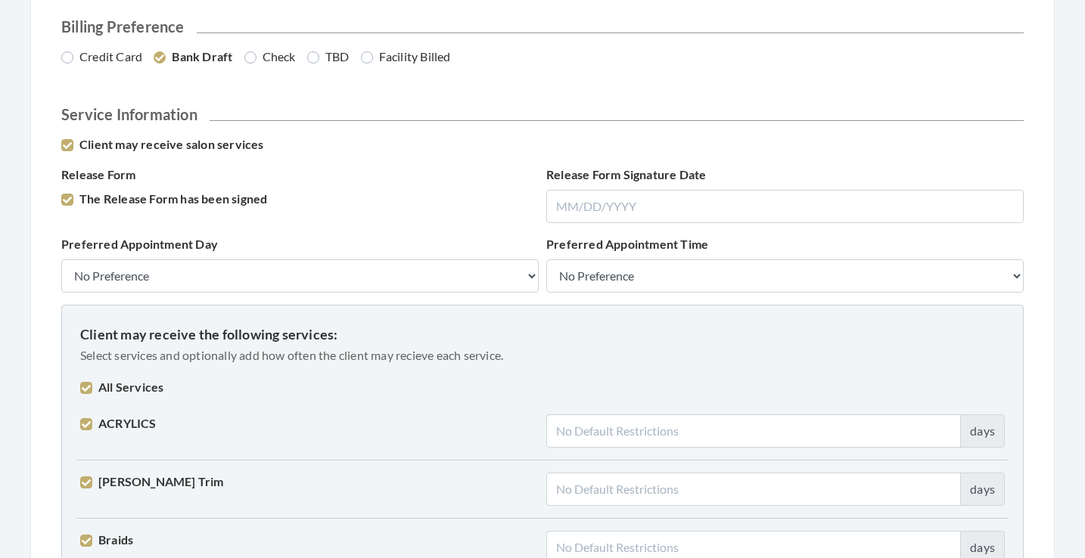
checkbox input "true"
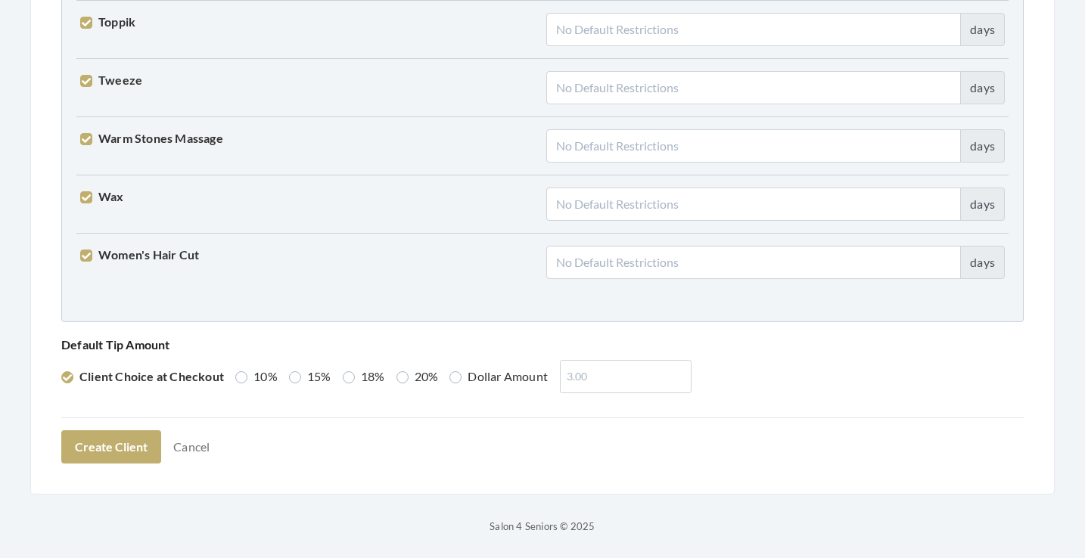
scroll to position [3830, 0]
click at [375, 375] on label "18%" at bounding box center [364, 377] width 42 height 18
radio input "true"
click at [126, 448] on button "Create Client" at bounding box center [111, 447] width 100 height 33
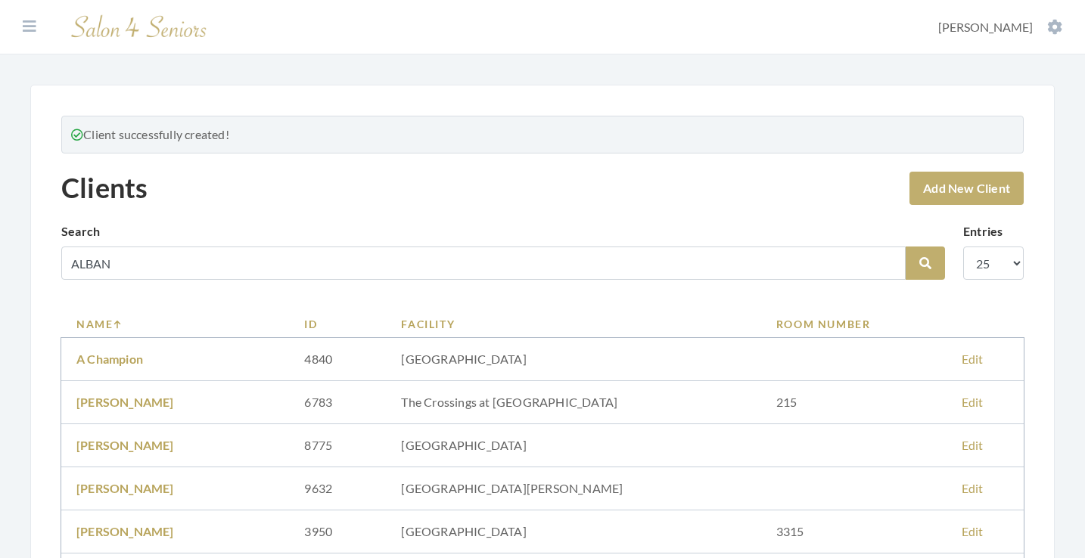
type input "ALBAN"
click at [925, 263] on button "Search" at bounding box center [925, 263] width 39 height 33
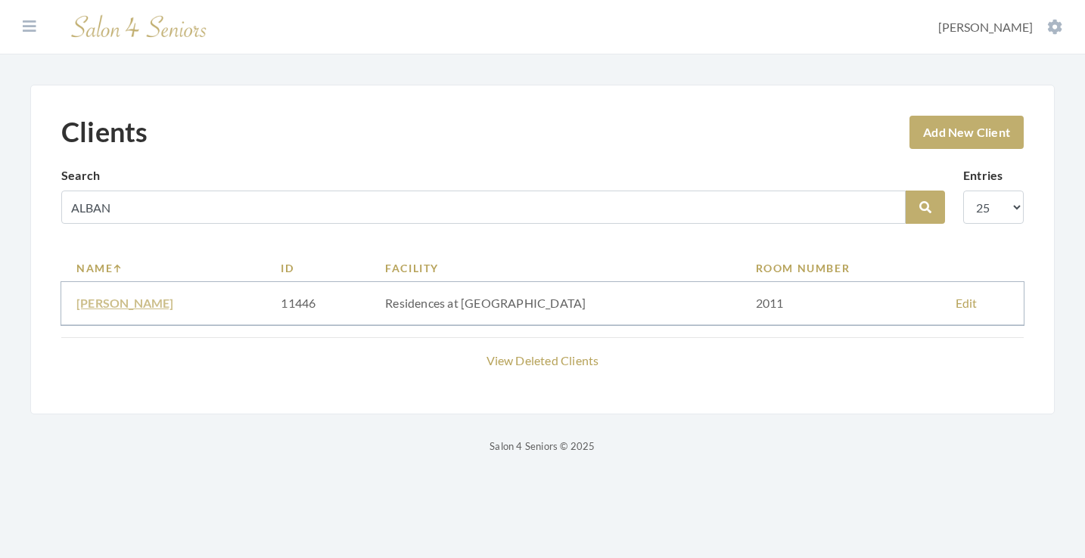
click at [117, 303] on link "[PERSON_NAME]" at bounding box center [125, 303] width 98 height 14
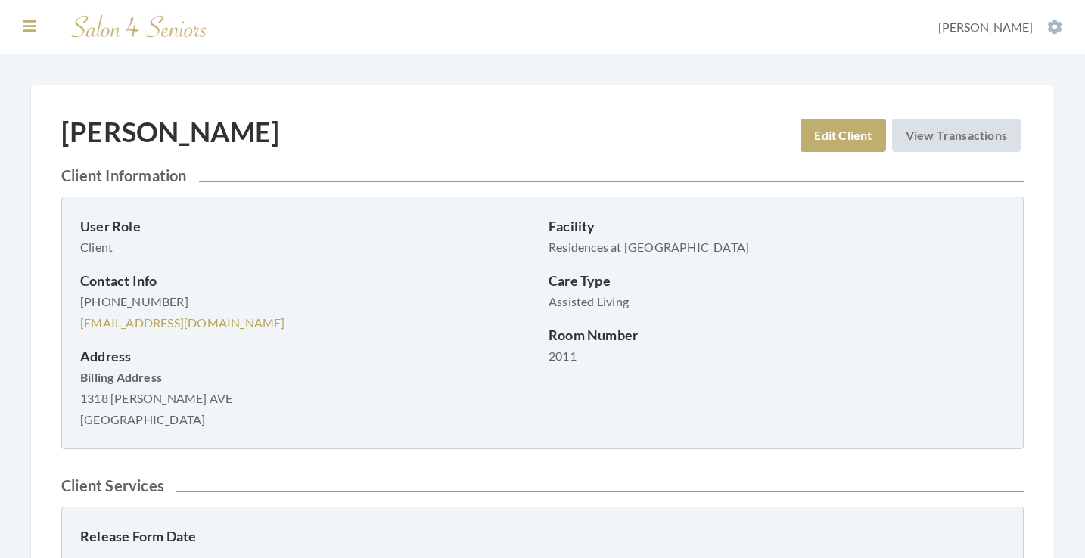
click at [26, 23] on icon at bounding box center [30, 26] width 14 height 15
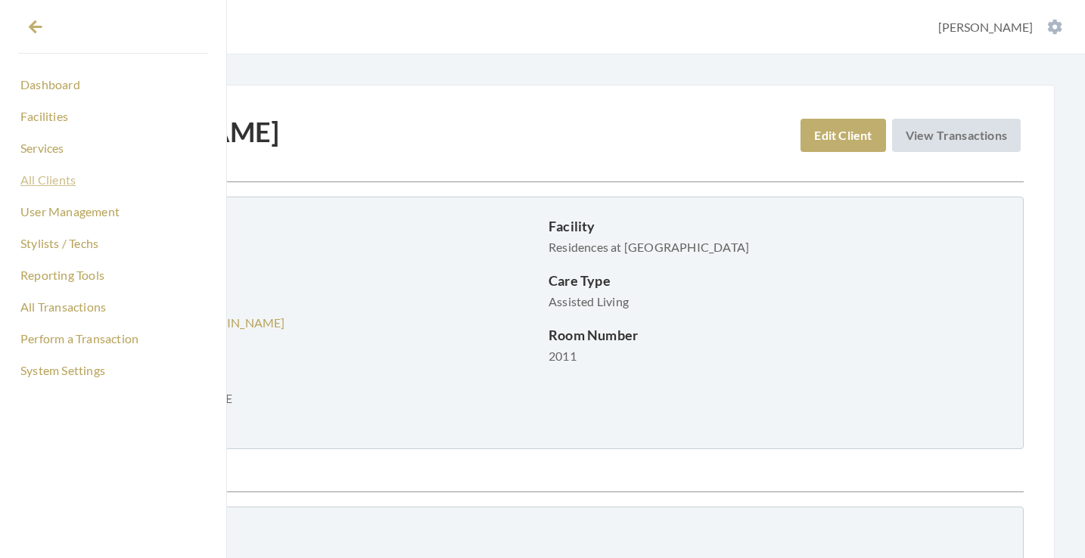
click at [51, 181] on link "All Clients" at bounding box center [113, 180] width 190 height 26
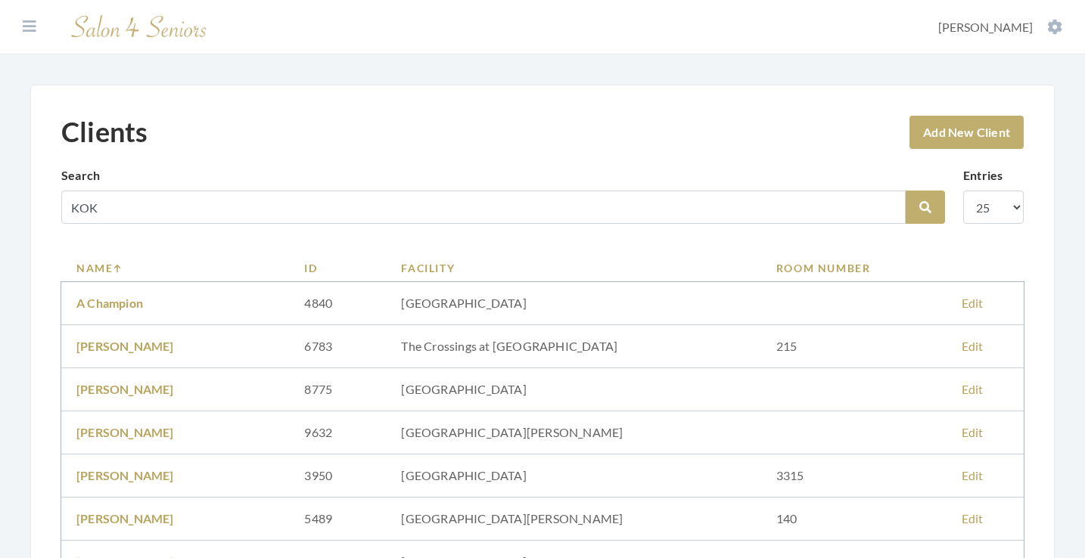
type input "KOK"
click at [925, 207] on button "Search" at bounding box center [925, 207] width 39 height 33
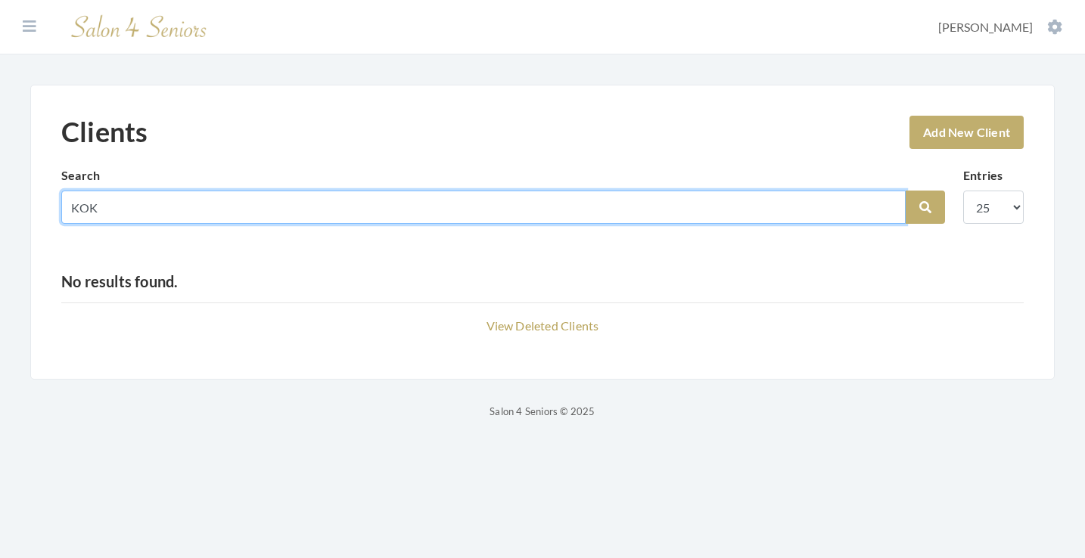
click at [888, 208] on input "KOK" at bounding box center [483, 207] width 844 height 33
type input "THEA"
click at [925, 207] on button "Search" at bounding box center [925, 207] width 39 height 33
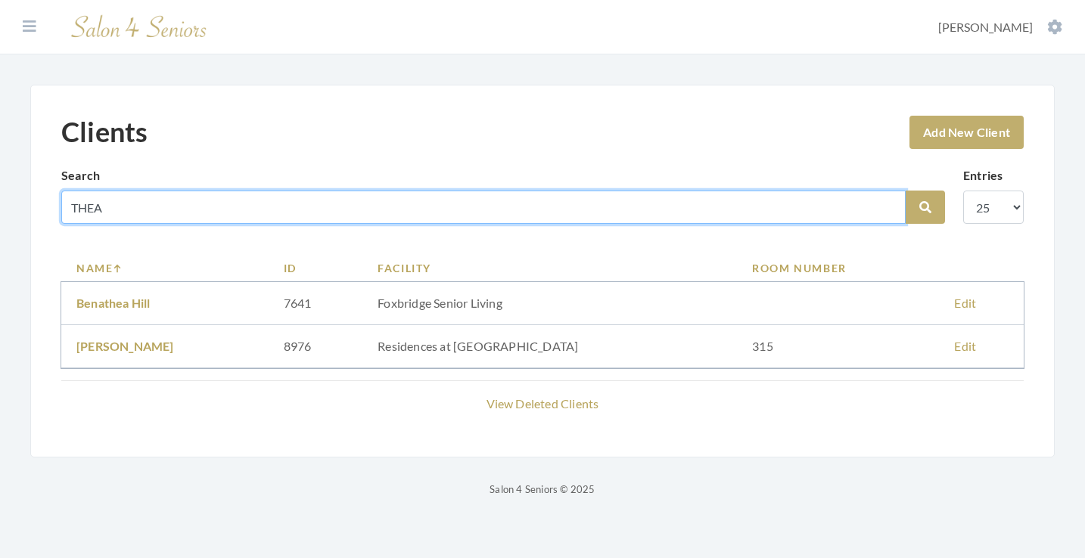
click at [888, 207] on input "THEA" at bounding box center [483, 207] width 844 height 33
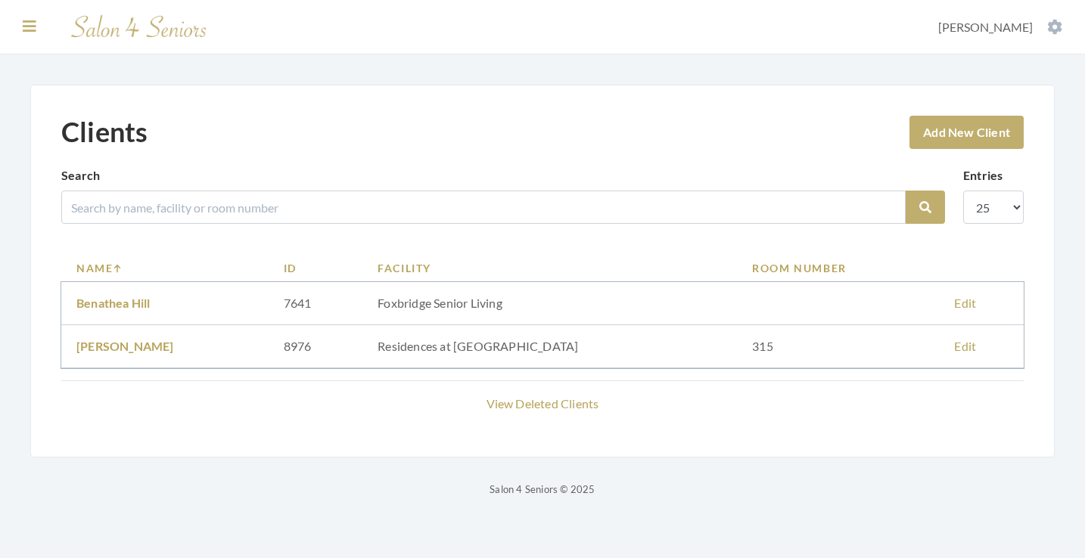
click at [25, 24] on icon at bounding box center [30, 26] width 14 height 15
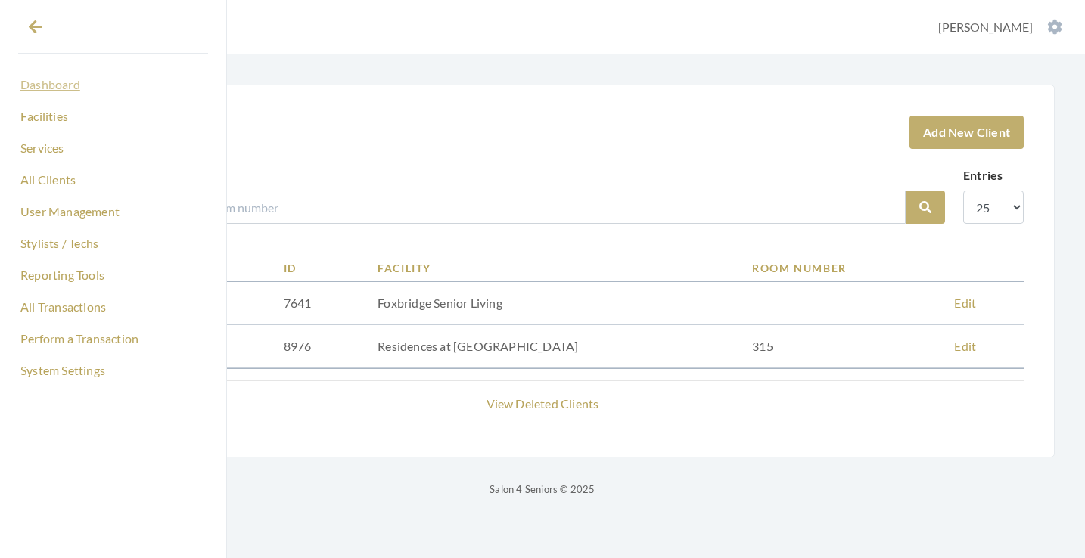
click at [60, 87] on link "Dashboard" at bounding box center [113, 85] width 190 height 26
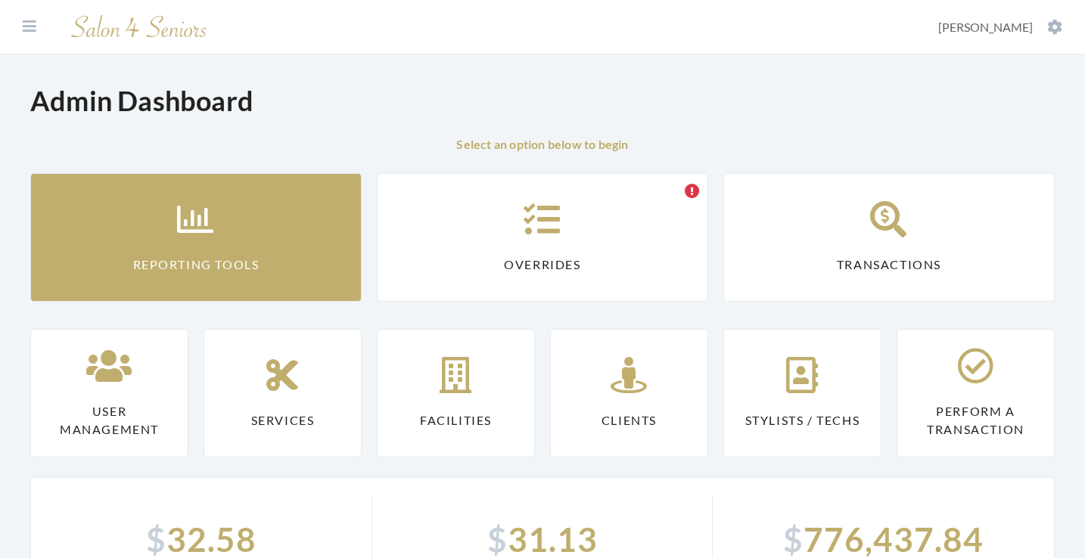
click at [206, 227] on icon at bounding box center [196, 219] width 38 height 36
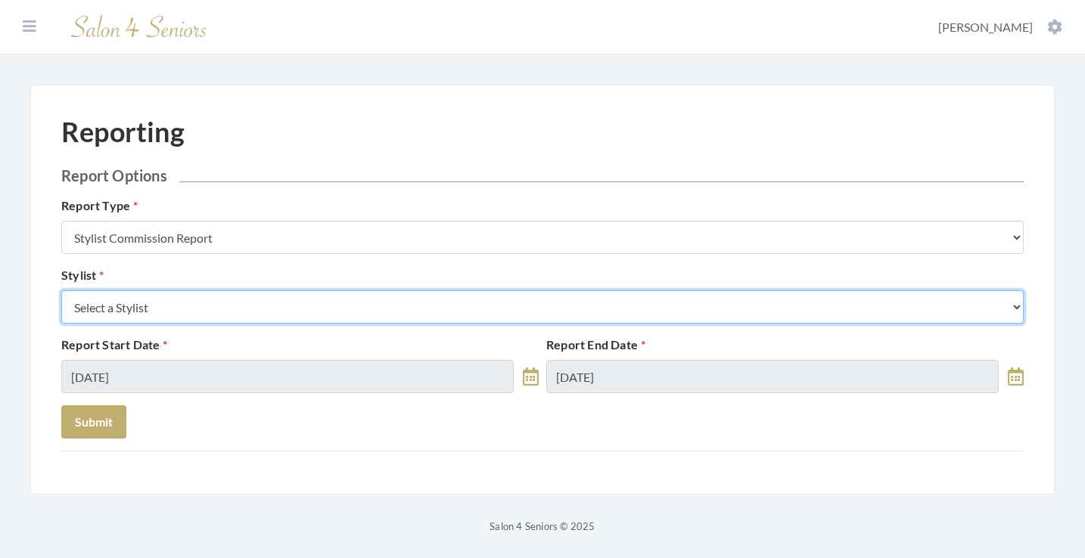
click at [217, 309] on select "Select a Stylist [PERSON_NAME] [PERSON_NAME] [PERSON_NAME] [PERSON_NAME] [PERSO…" at bounding box center [542, 307] width 962 height 33
select select "25"
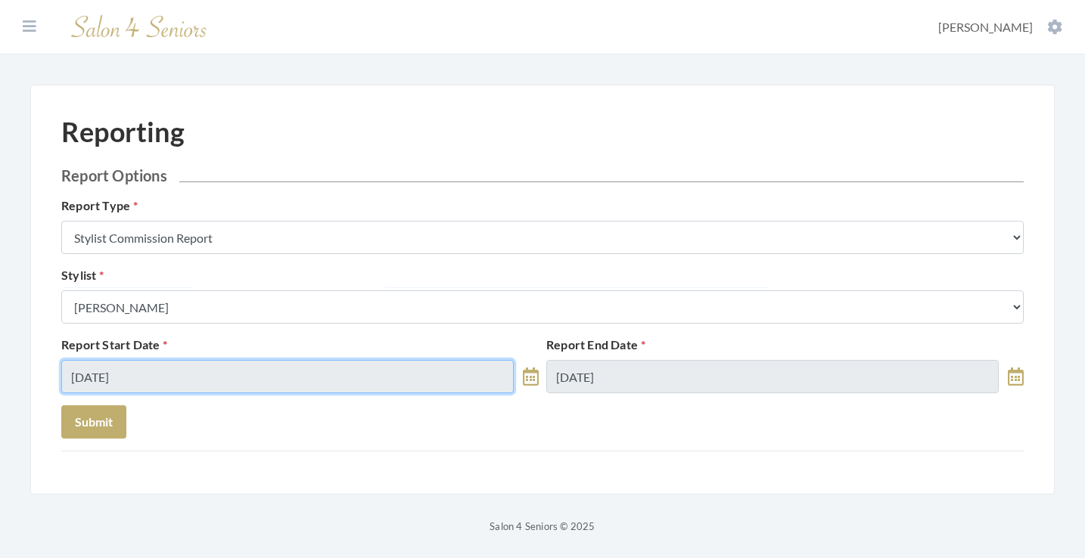
click at [161, 370] on input "[DATE]" at bounding box center [287, 376] width 452 height 33
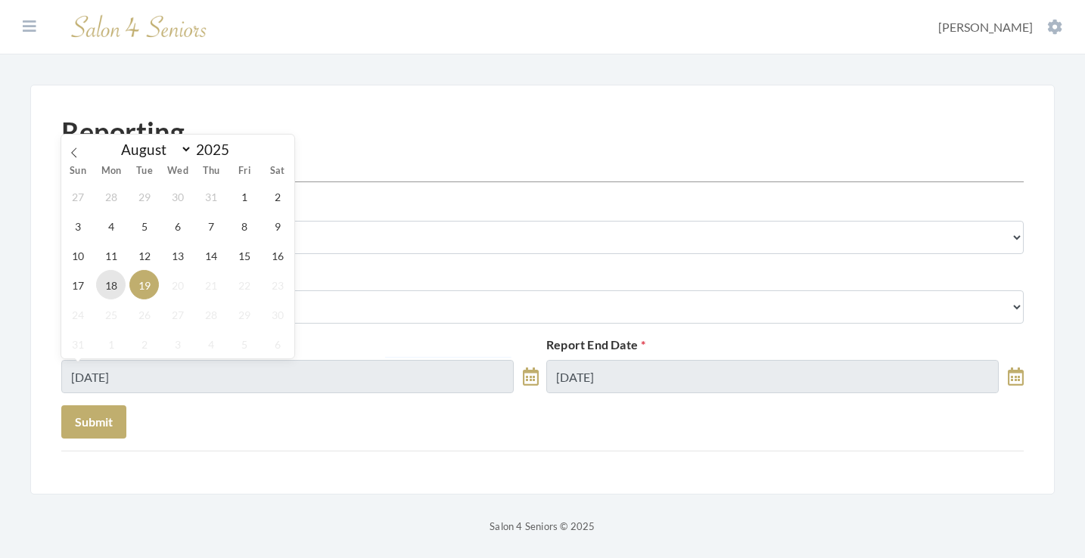
click at [117, 285] on span "18" at bounding box center [111, 285] width 30 height 30
type input "[DATE]"
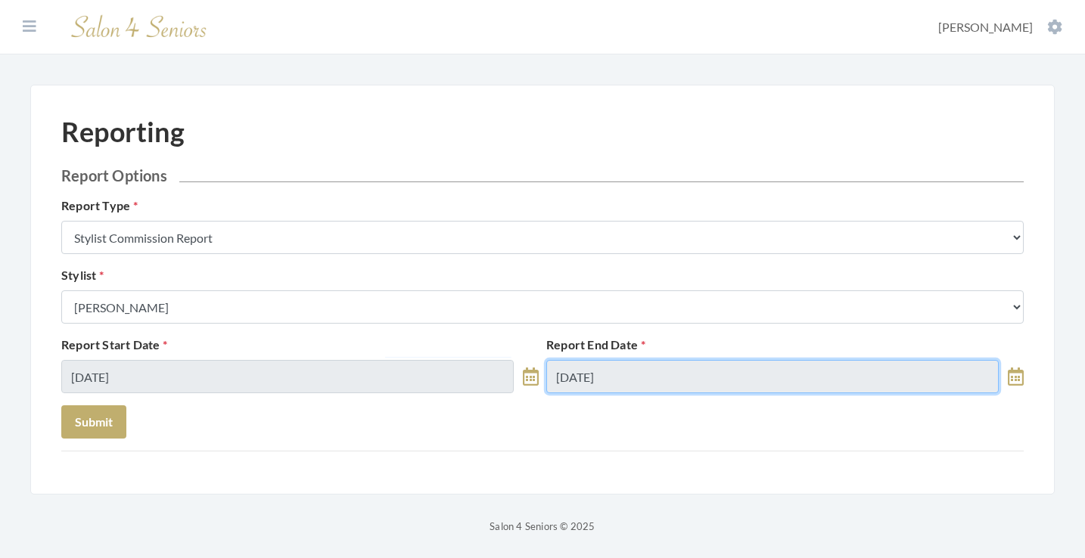
click at [651, 373] on input "[DATE]" at bounding box center [772, 376] width 452 height 33
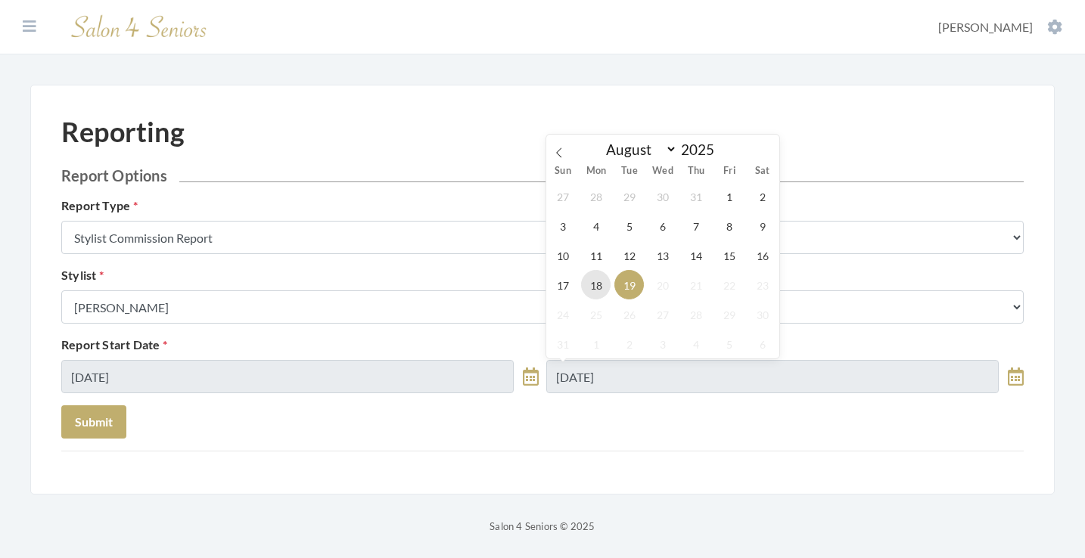
click at [603, 278] on span "18" at bounding box center [596, 285] width 30 height 30
type input "[DATE]"
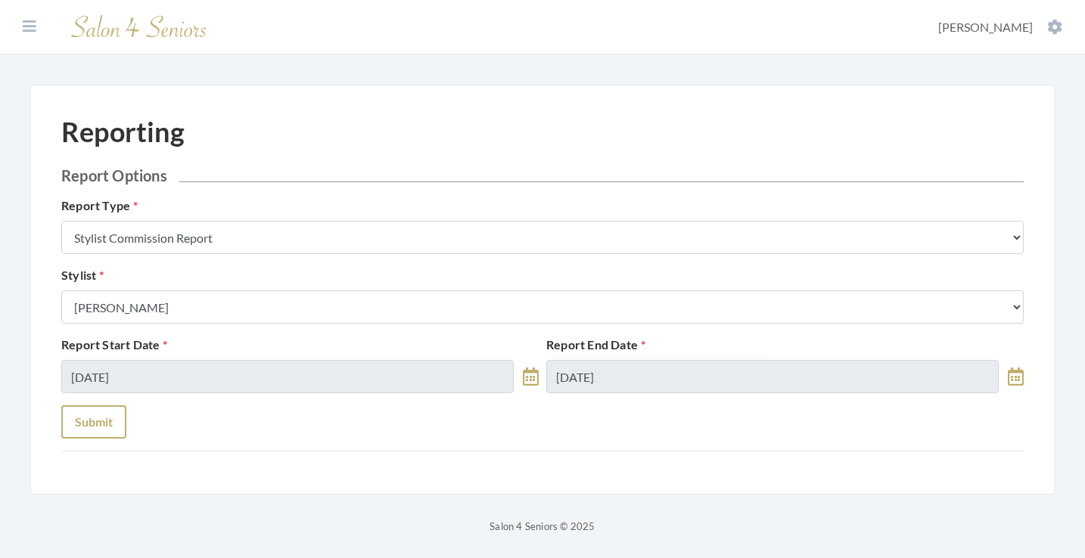
click at [90, 421] on button "Submit" at bounding box center [93, 422] width 65 height 33
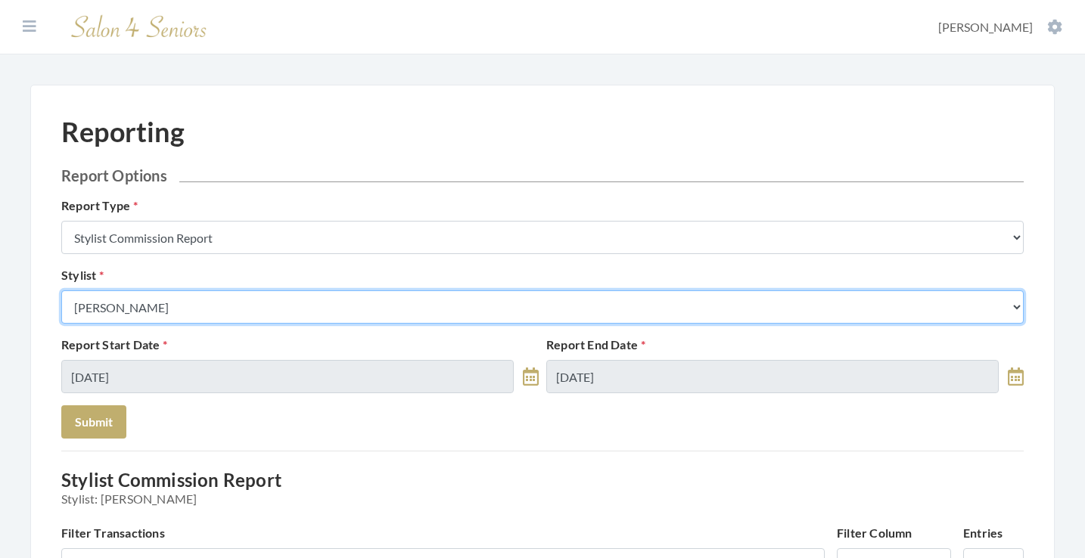
select select "28"
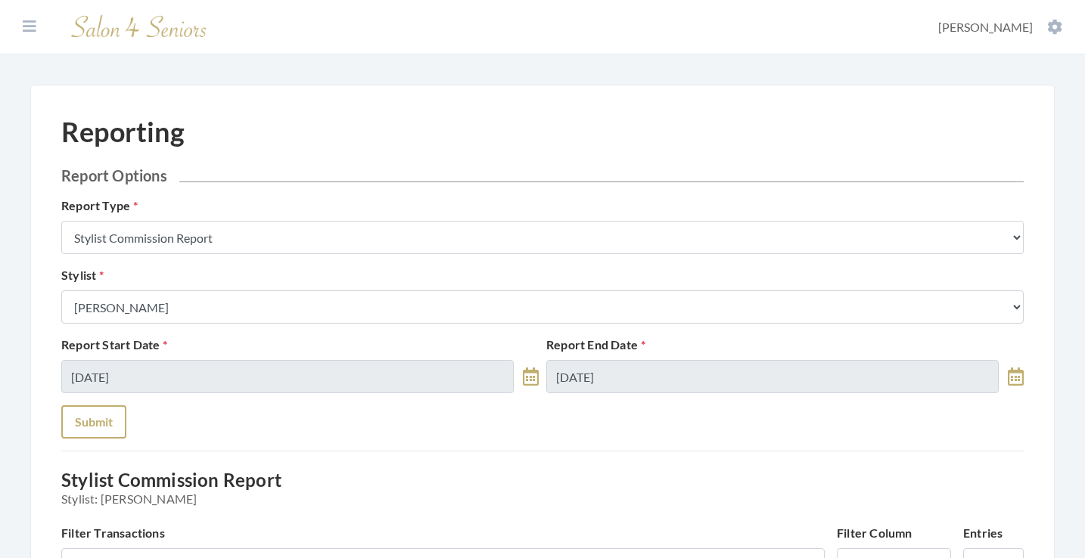
click at [115, 409] on button "Submit" at bounding box center [93, 422] width 65 height 33
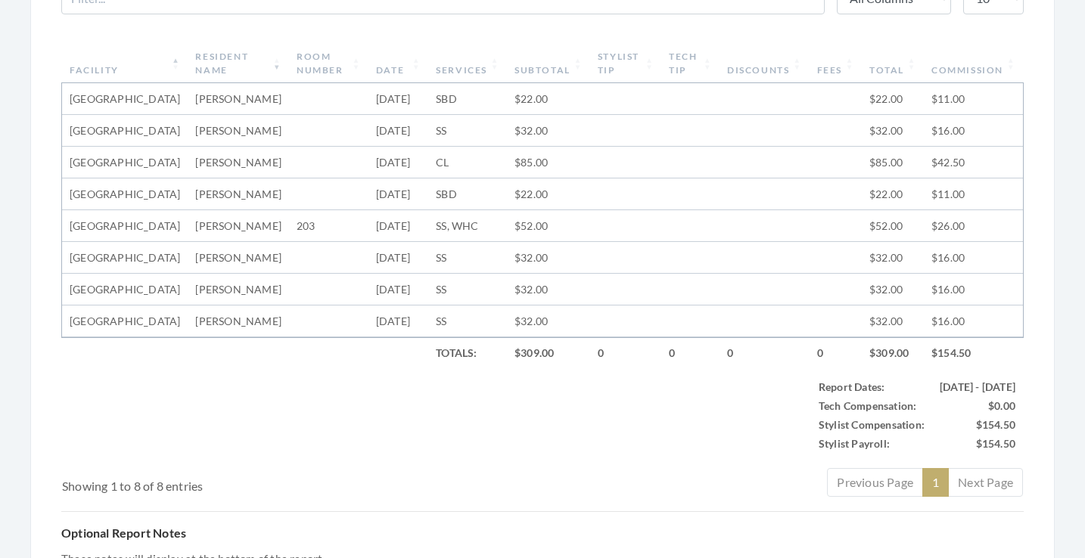
scroll to position [564, 0]
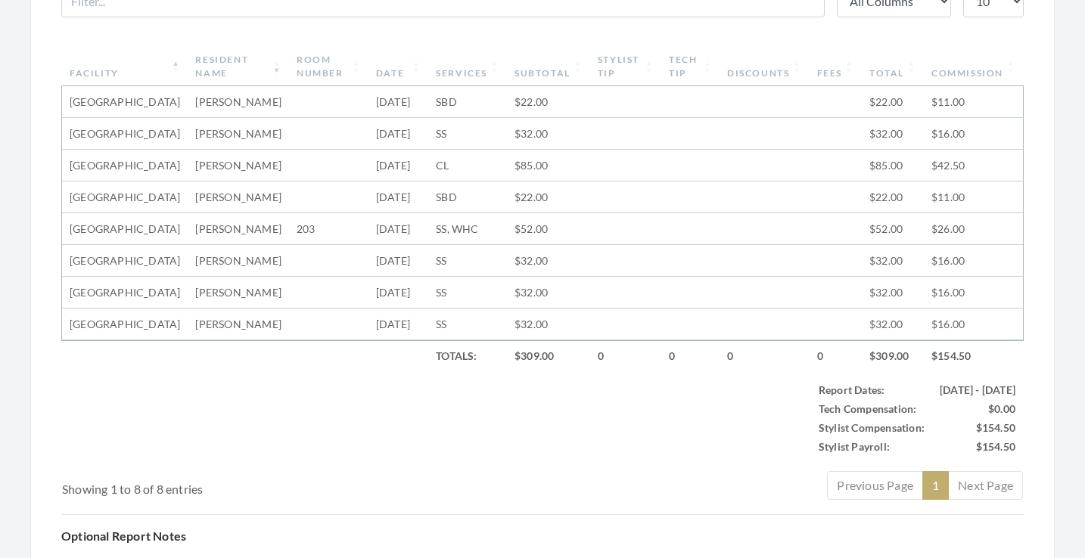
click at [538, 83] on th "Subtotal" at bounding box center [548, 66] width 83 height 39
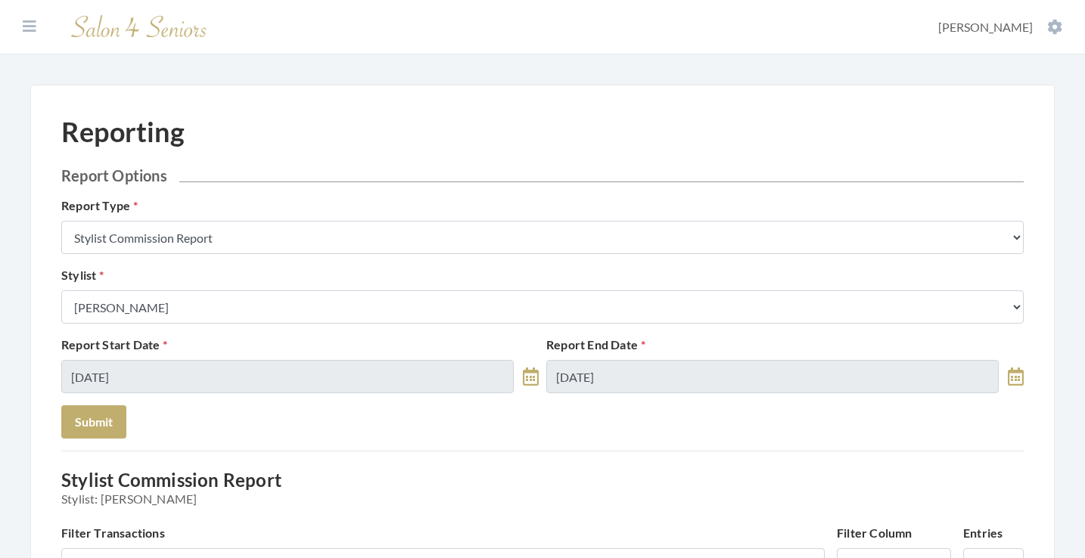
scroll to position [0, 0]
click at [36, 27] on icon at bounding box center [30, 26] width 14 height 15
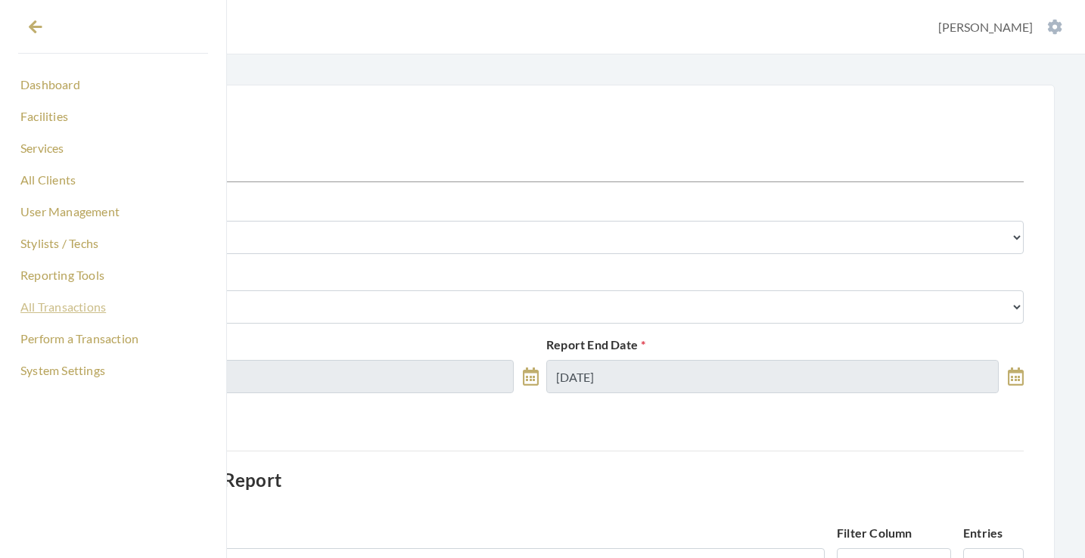
click at [69, 312] on link "All Transactions" at bounding box center [113, 307] width 190 height 26
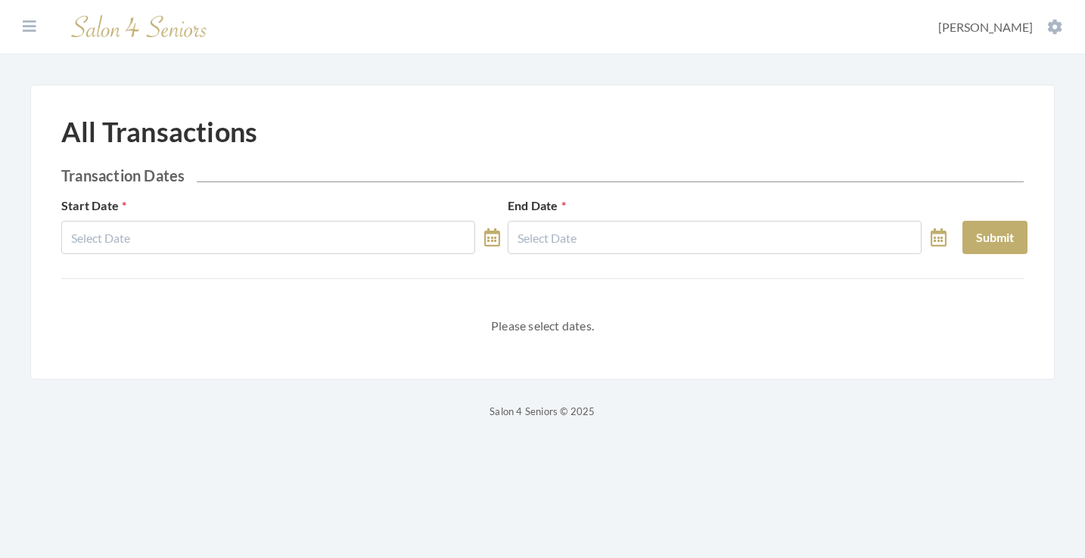
select select "7"
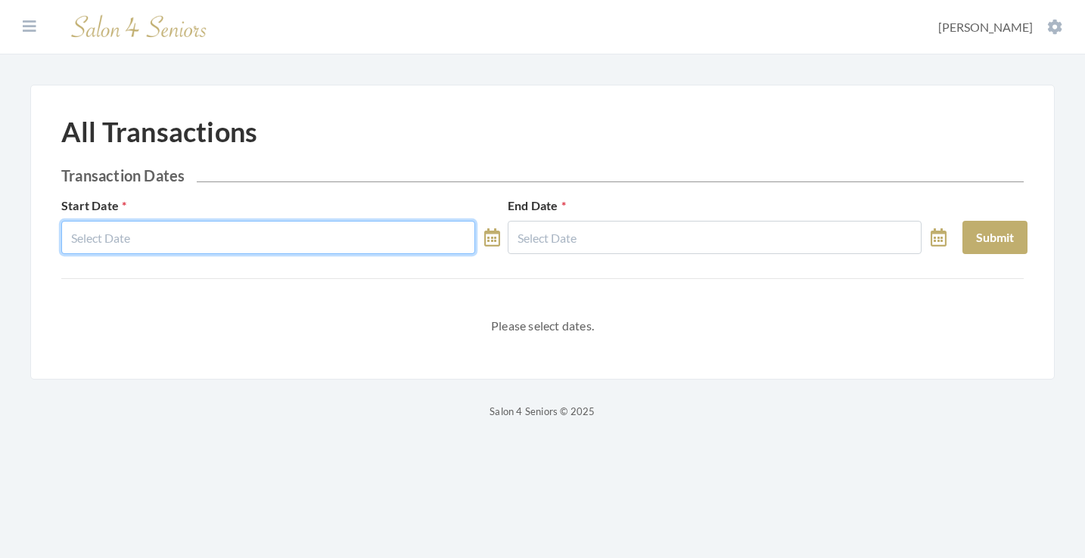
click at [248, 240] on input "text" at bounding box center [268, 237] width 414 height 33
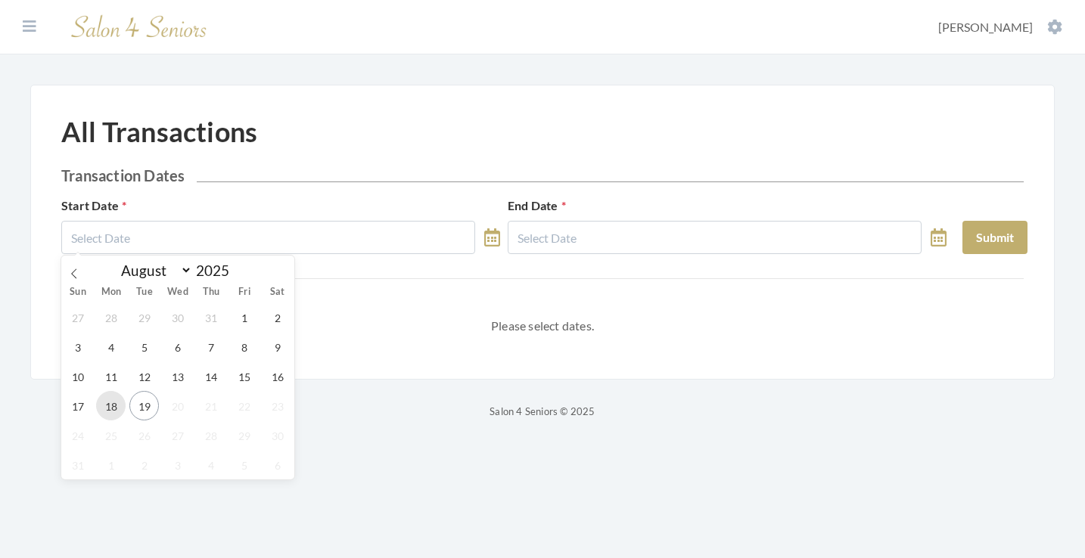
click at [121, 401] on span "18" at bounding box center [111, 406] width 30 height 30
type input "[DATE]"
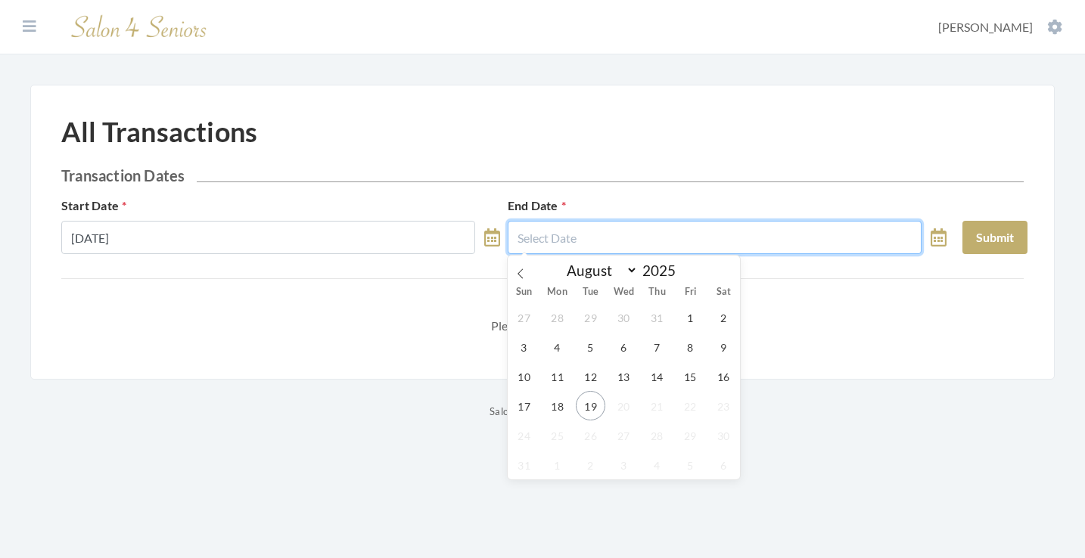
click at [657, 238] on input "text" at bounding box center [715, 237] width 414 height 33
click at [564, 413] on span "18" at bounding box center [557, 406] width 30 height 30
type input "08/18/2025"
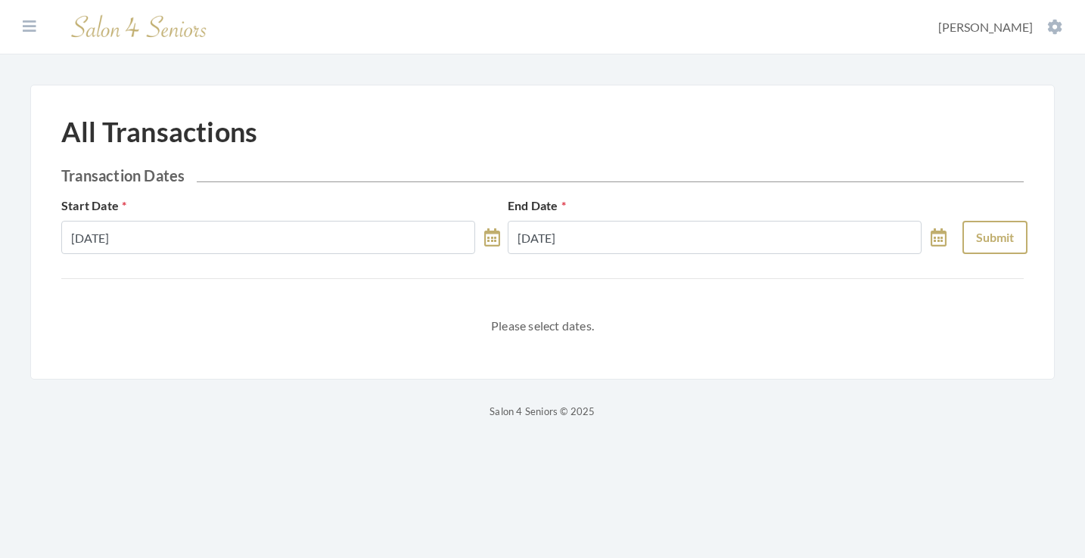
click at [982, 244] on button "Submit" at bounding box center [994, 237] width 65 height 33
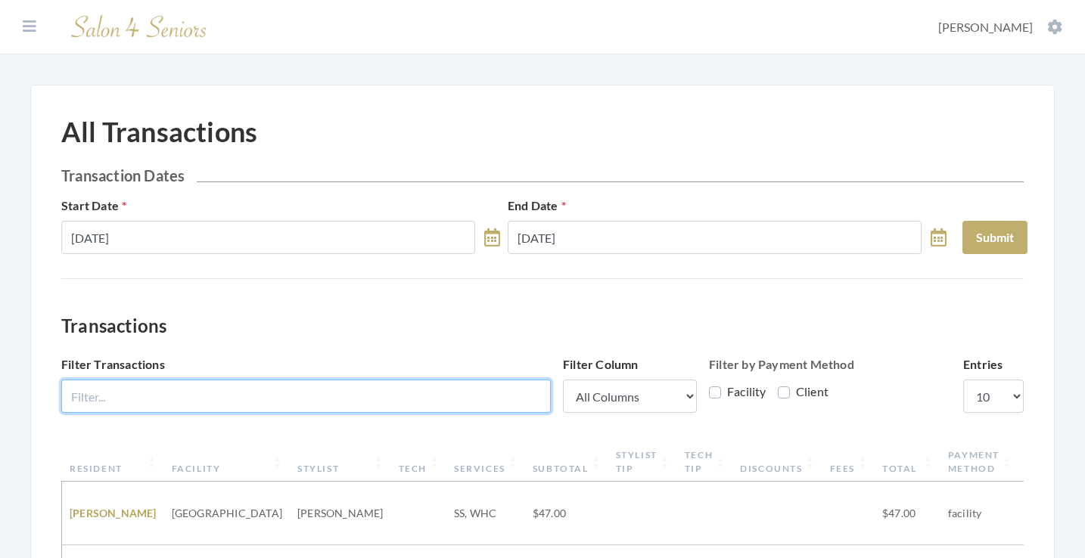
click at [400, 403] on input "Filter Transactions" at bounding box center [306, 396] width 490 height 33
type input "COOGLE"
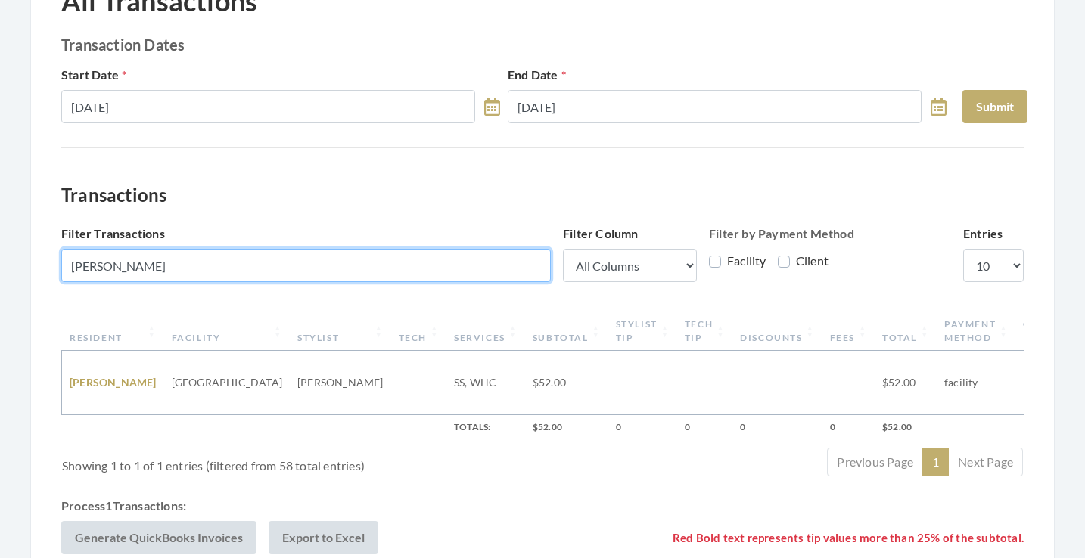
scroll to position [198, 0]
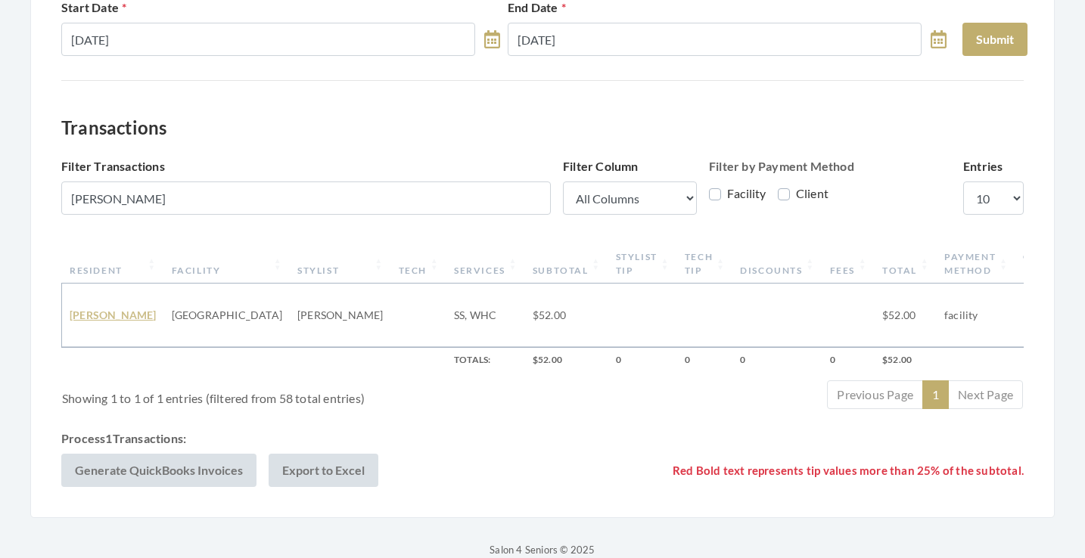
click at [110, 315] on link "[PERSON_NAME]" at bounding box center [113, 315] width 87 height 13
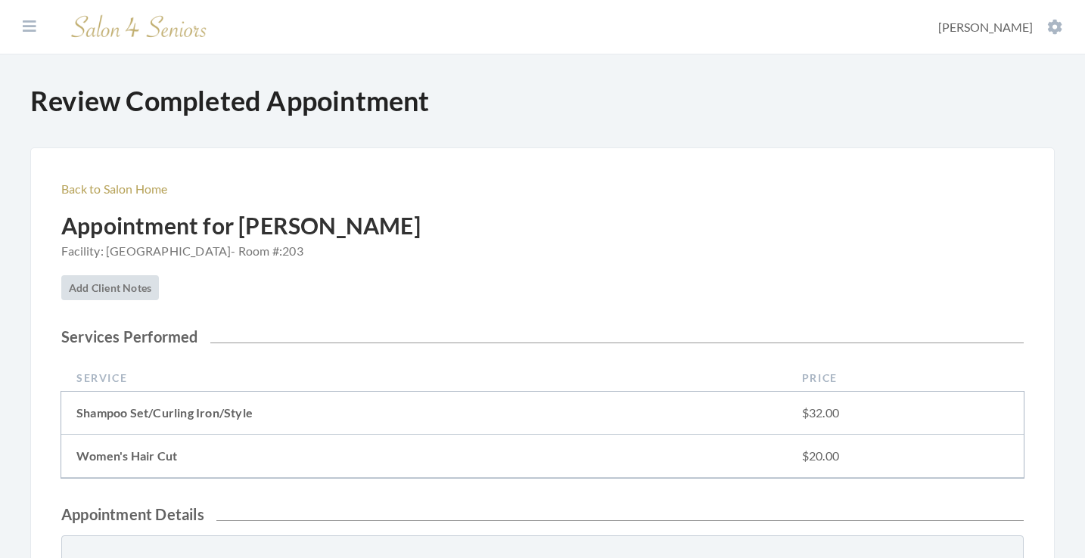
scroll to position [387, 0]
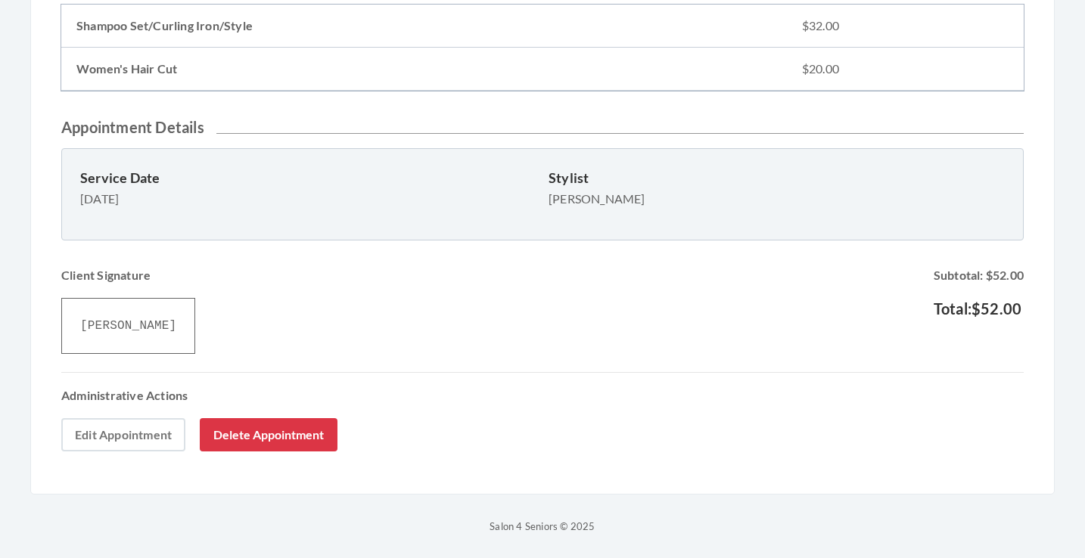
click at [119, 431] on link "Edit Appointment" at bounding box center [123, 434] width 124 height 33
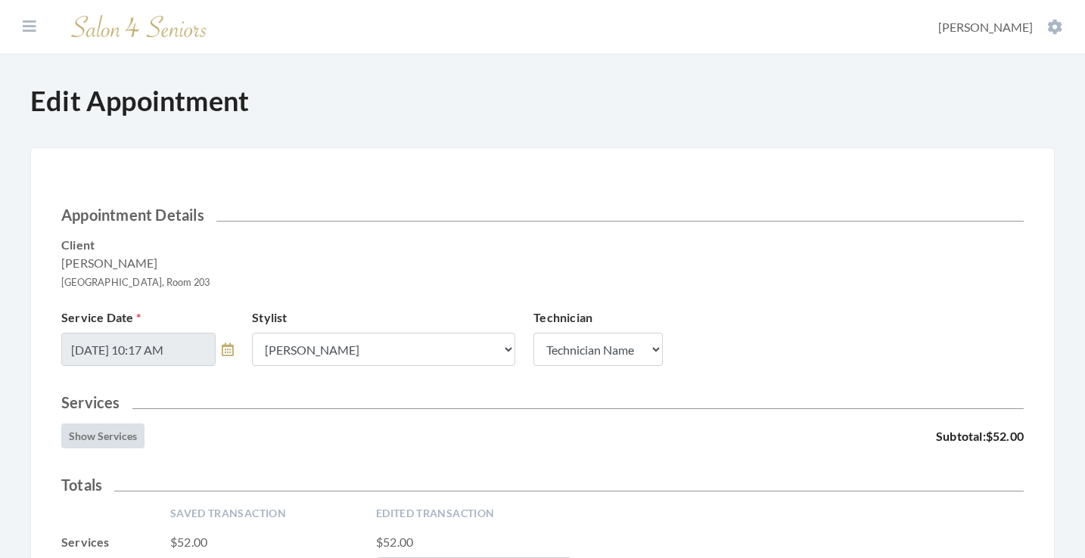
scroll to position [229, 0]
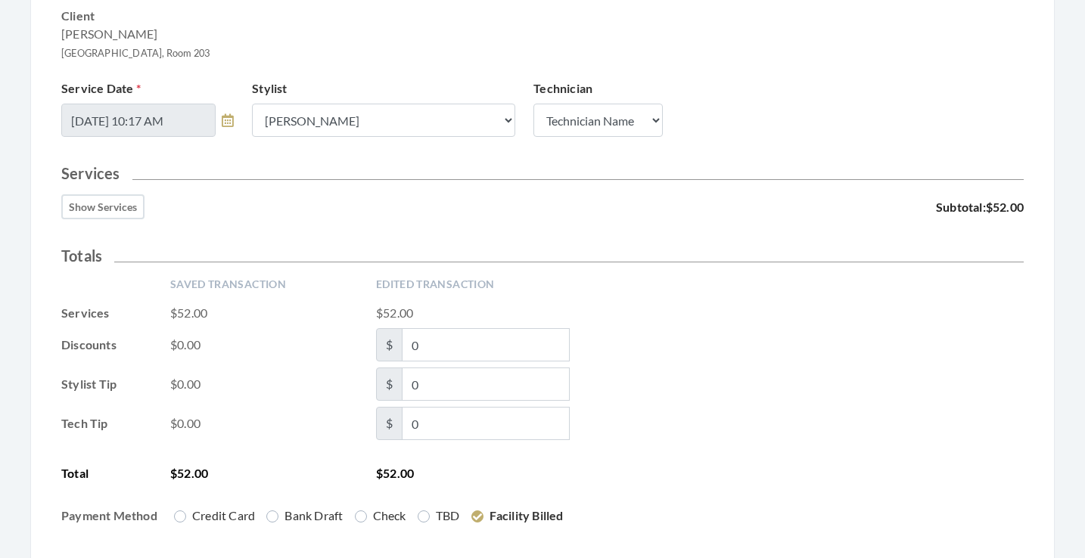
click at [132, 204] on button "Show Services" at bounding box center [102, 206] width 83 height 25
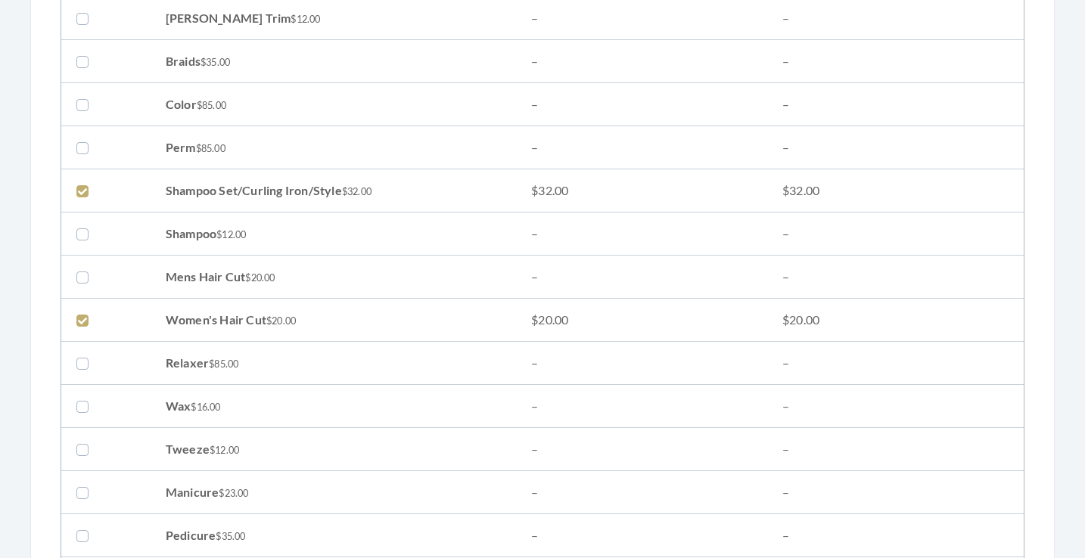
scroll to position [503, 0]
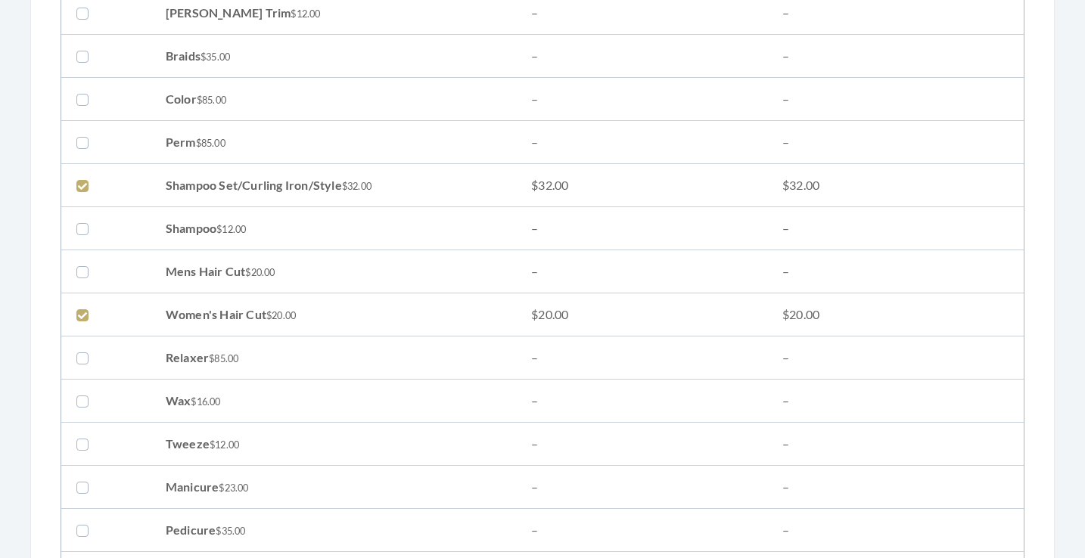
click at [79, 315] on label at bounding box center [85, 315] width 18 height 18
checkbox input "false"
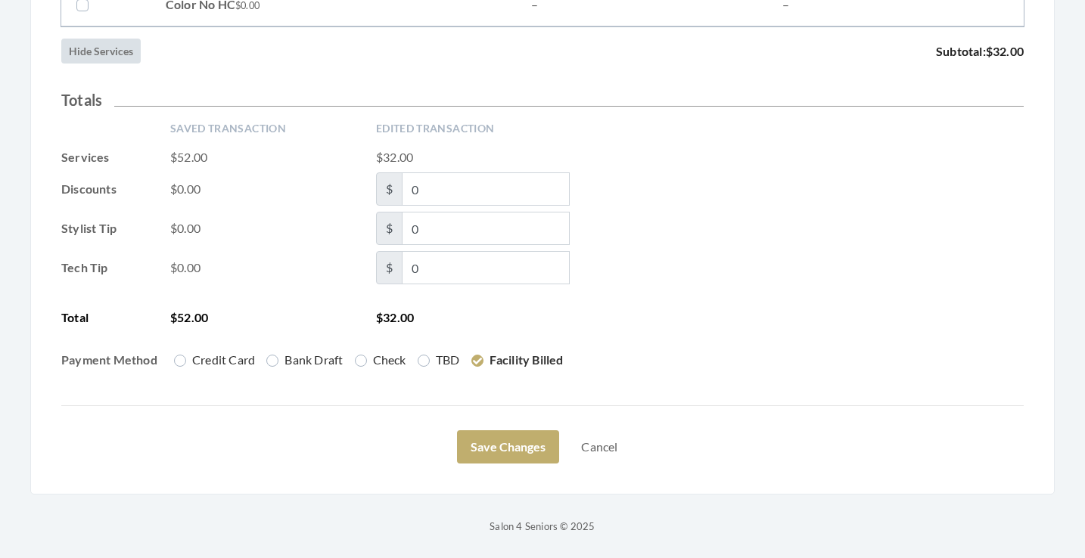
scroll to position [2538, 0]
click at [675, 344] on div "Saved Transaction Edited Transaction Services $52.00 $32.00 Discounts $0.00 $ 0…" at bounding box center [542, 251] width 962 height 260
click at [526, 440] on button "Save Changes" at bounding box center [508, 447] width 102 height 33
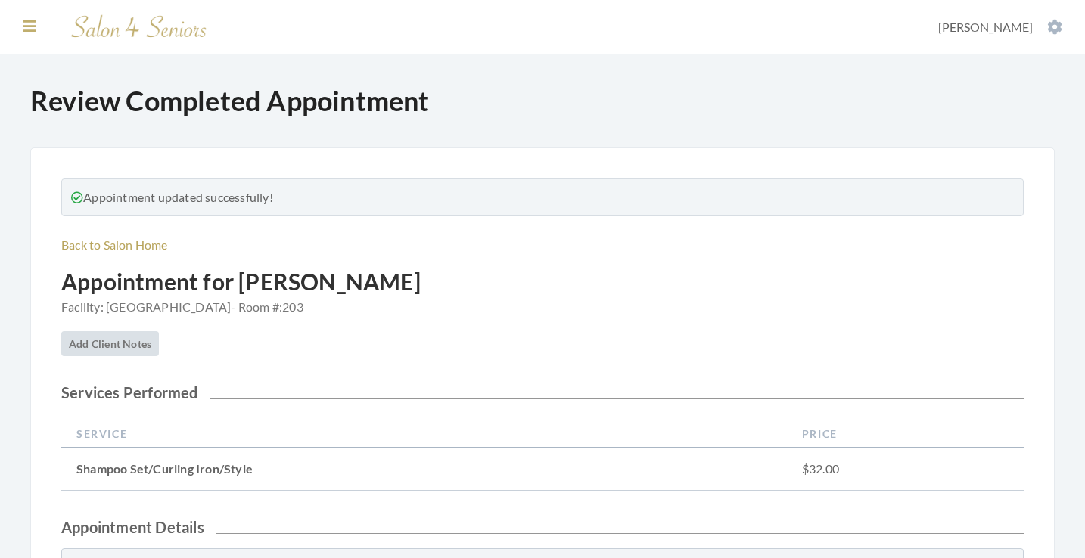
click at [29, 25] on icon at bounding box center [30, 26] width 14 height 15
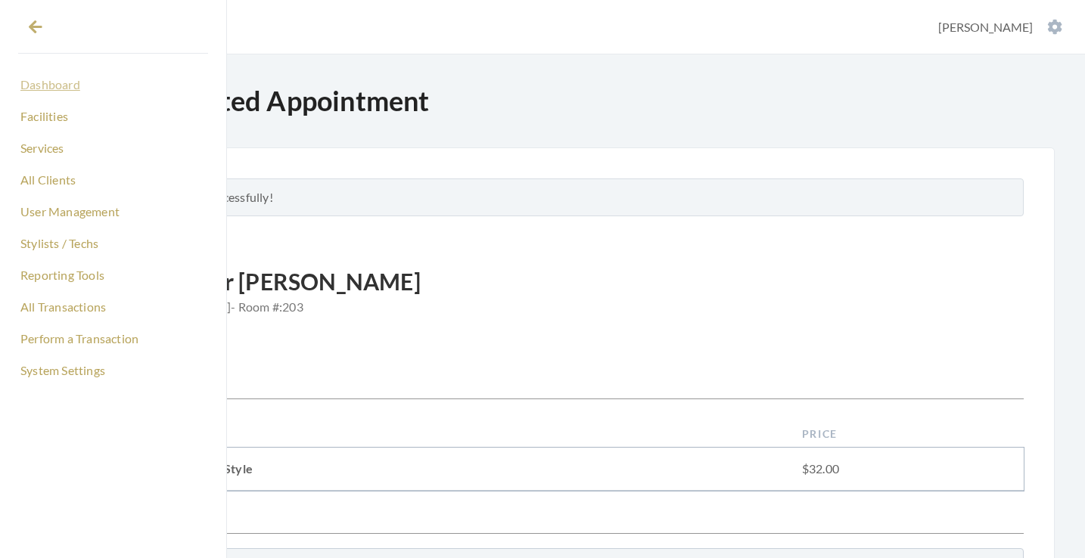
click at [76, 92] on link "Dashboard" at bounding box center [113, 85] width 190 height 26
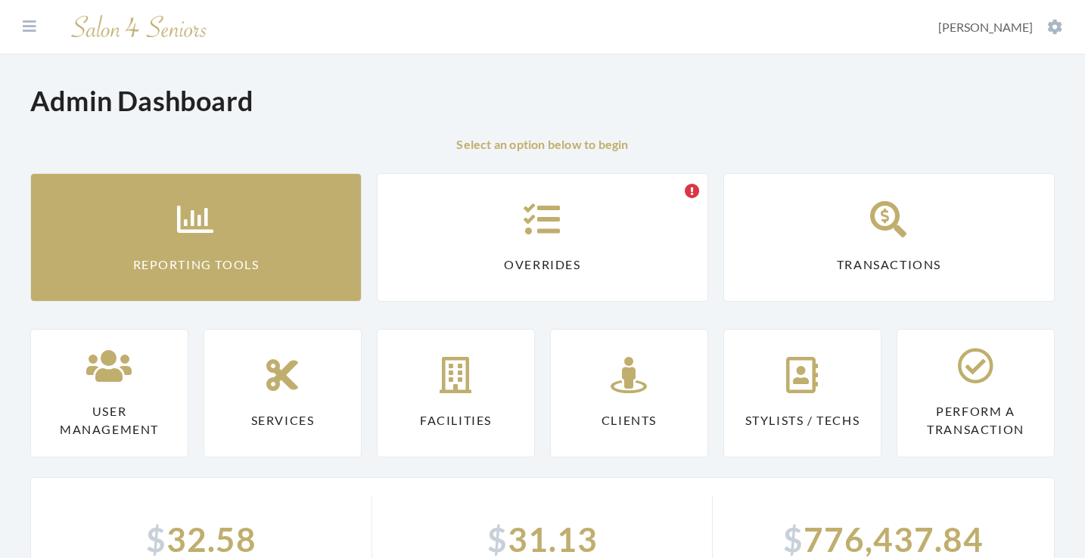
click at [204, 221] on icon at bounding box center [196, 219] width 38 height 36
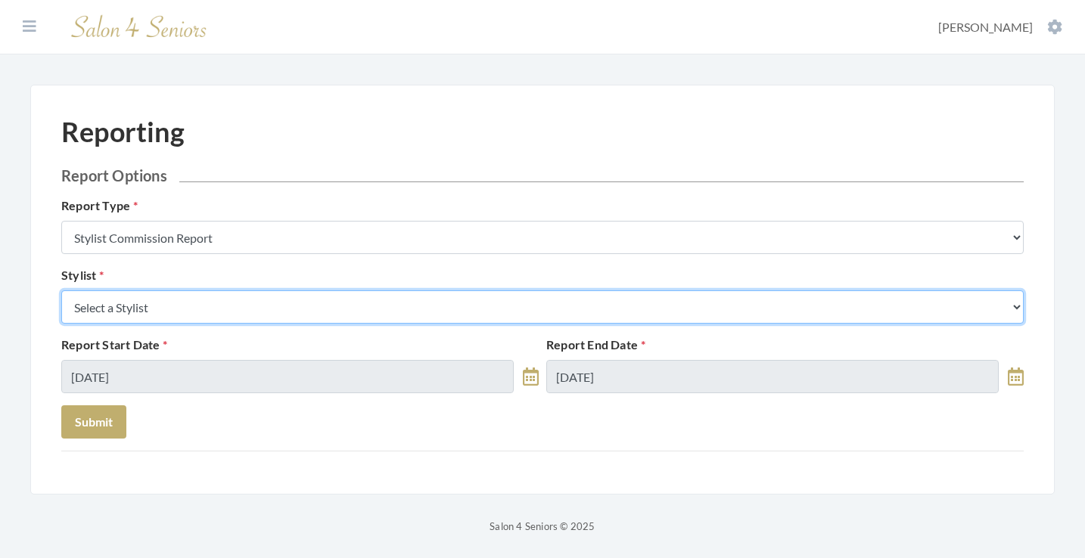
click at [269, 312] on select "Select a Stylist [PERSON_NAME] [PERSON_NAME] [PERSON_NAME] [PERSON_NAME] [PERSO…" at bounding box center [542, 307] width 962 height 33
select select "28"
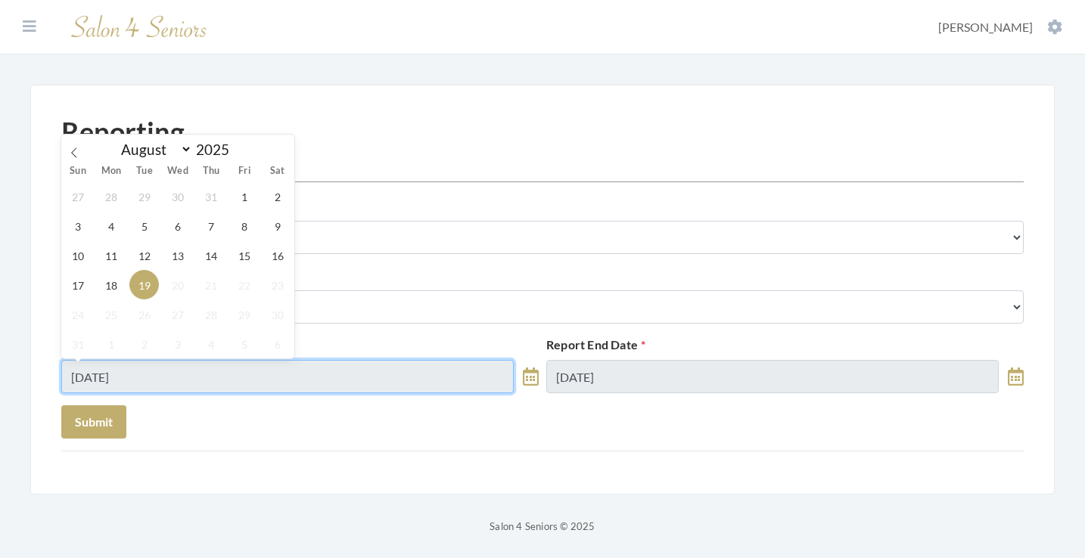
click at [142, 371] on input "[DATE]" at bounding box center [287, 376] width 452 height 33
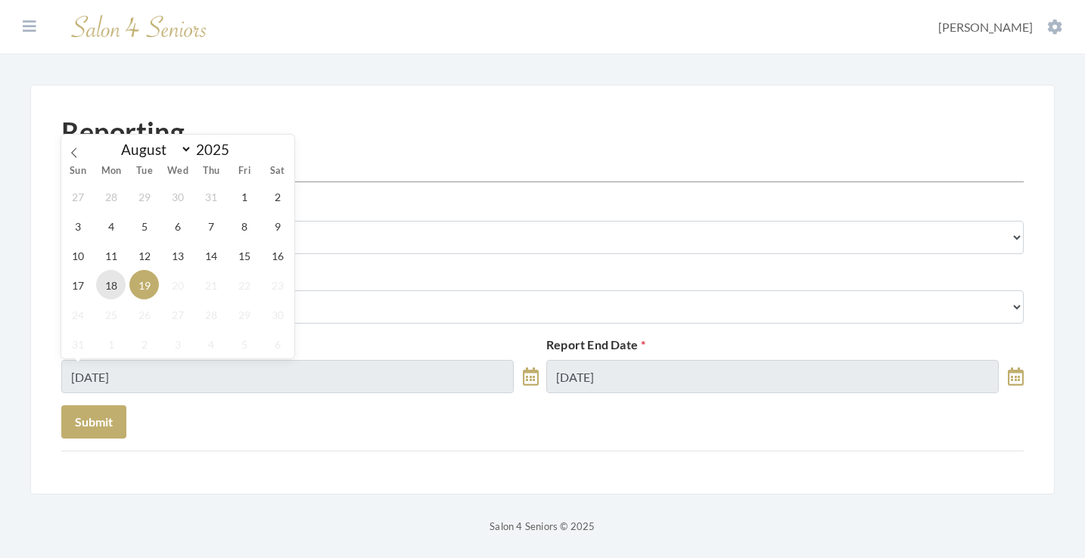
click at [110, 284] on span "18" at bounding box center [111, 285] width 30 height 30
type input "[DATE]"
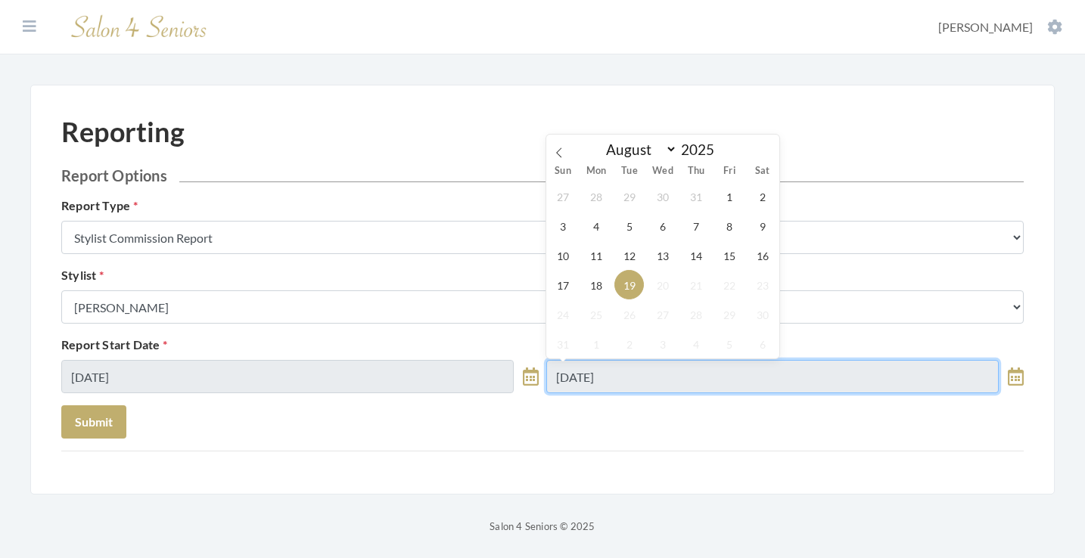
click at [577, 371] on input "[DATE]" at bounding box center [772, 376] width 452 height 33
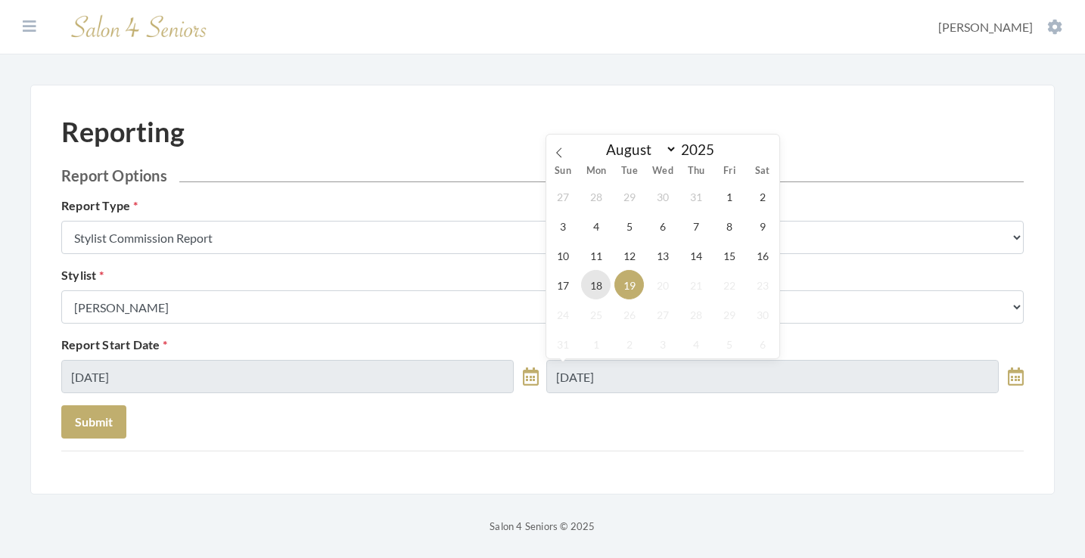
click at [605, 288] on span "18" at bounding box center [596, 285] width 30 height 30
type input "[DATE]"
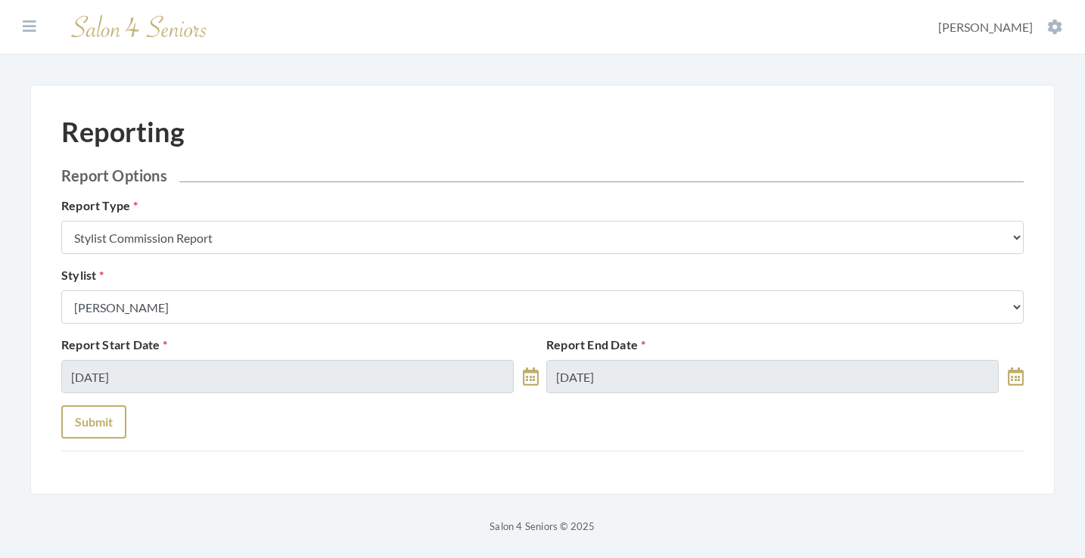
click at [115, 407] on button "Submit" at bounding box center [93, 422] width 65 height 33
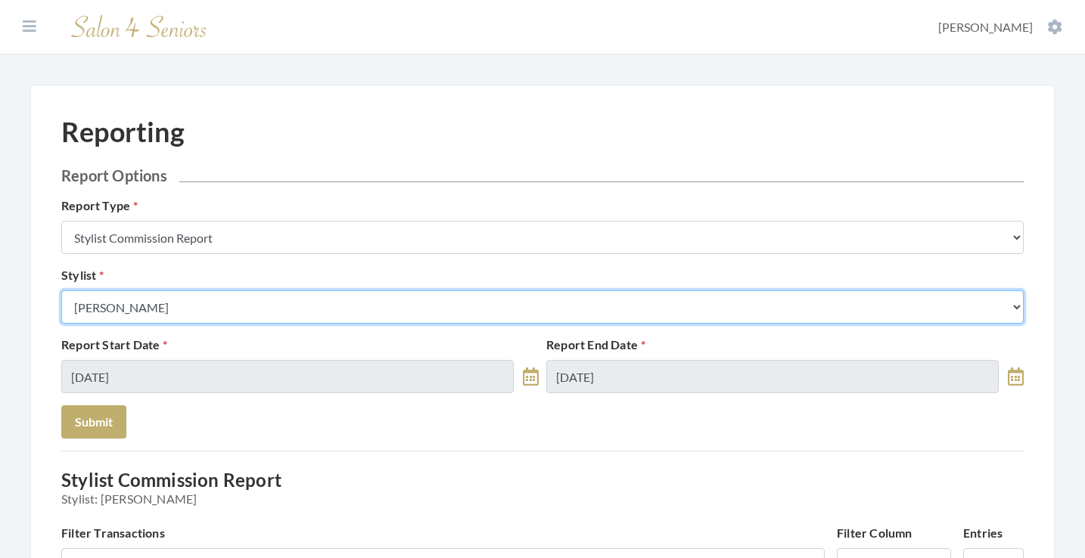
select select "43"
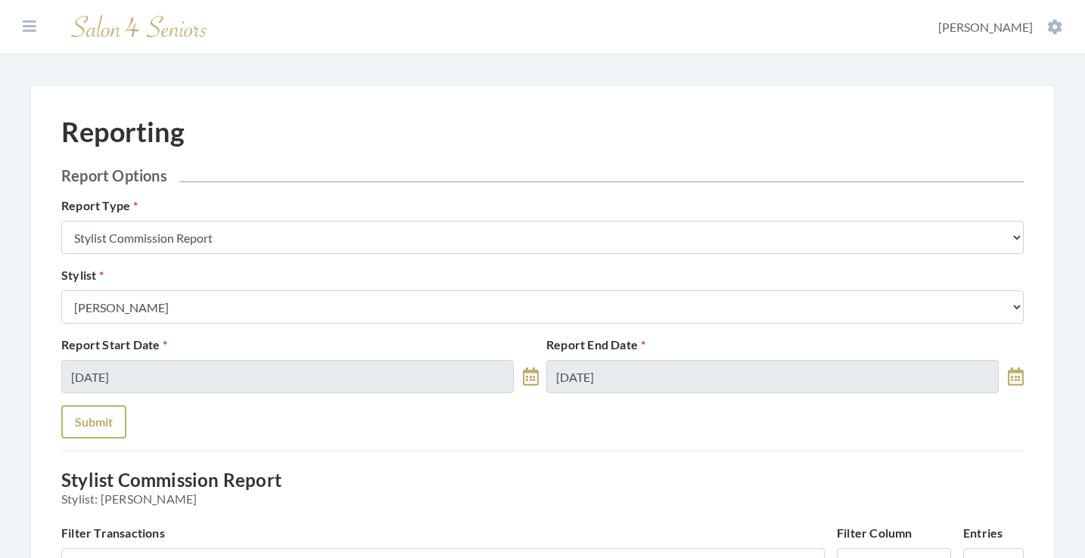
click at [82, 413] on button "Submit" at bounding box center [93, 422] width 65 height 33
click at [304, 327] on form "Report Options Report Type Stylist Commission Report Tech Payroll Report Facili…" at bounding box center [542, 302] width 962 height 272
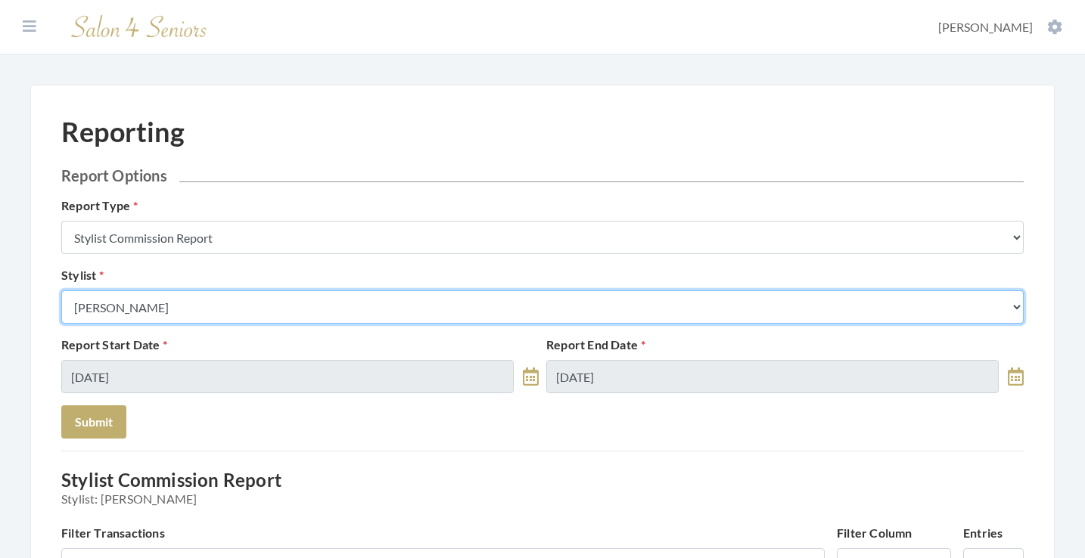
select select "127"
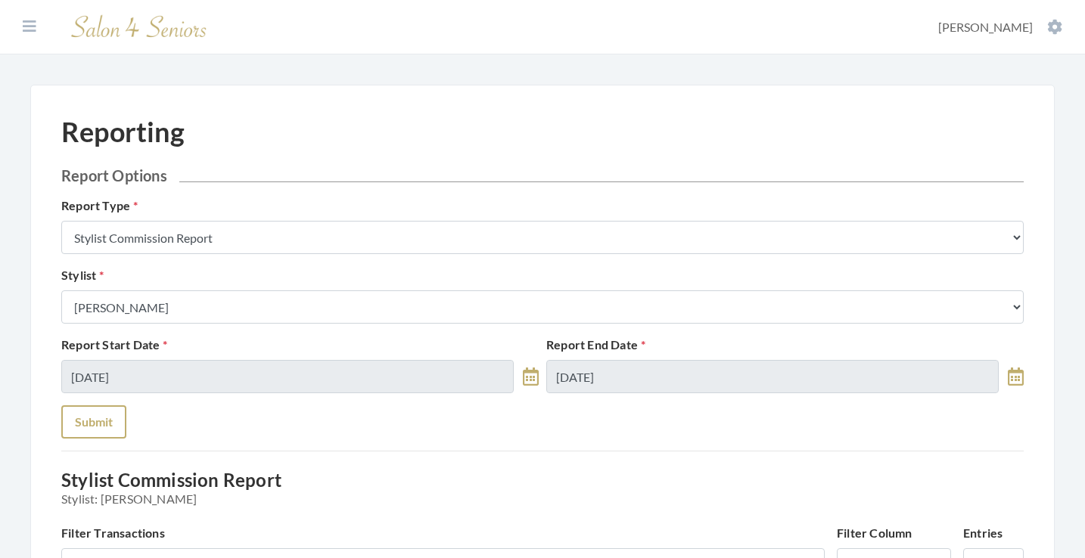
click at [110, 417] on button "Submit" at bounding box center [93, 422] width 65 height 33
click at [222, 345] on div "Report Start Date [DATE]" at bounding box center [300, 365] width 485 height 58
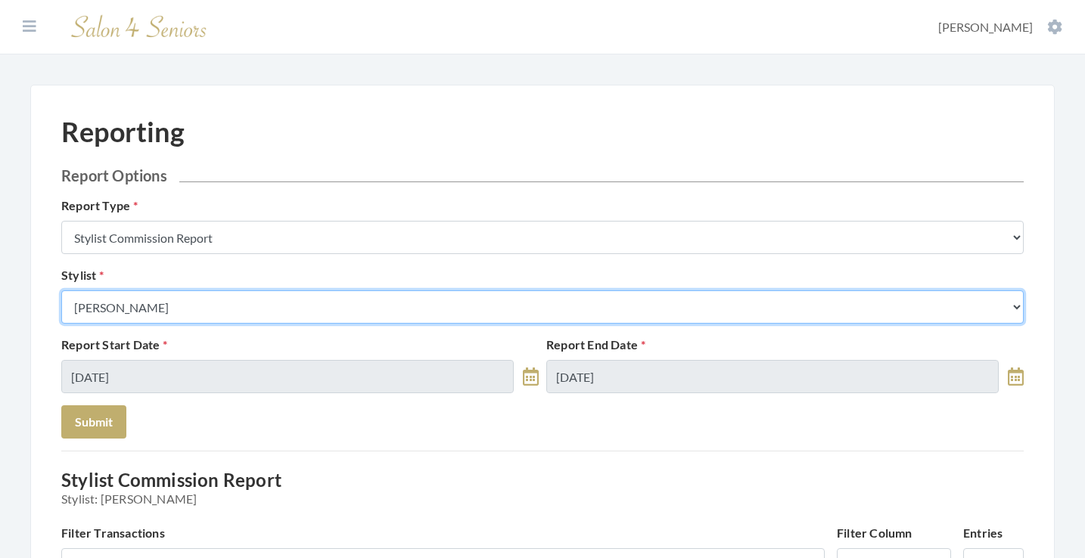
select select "146"
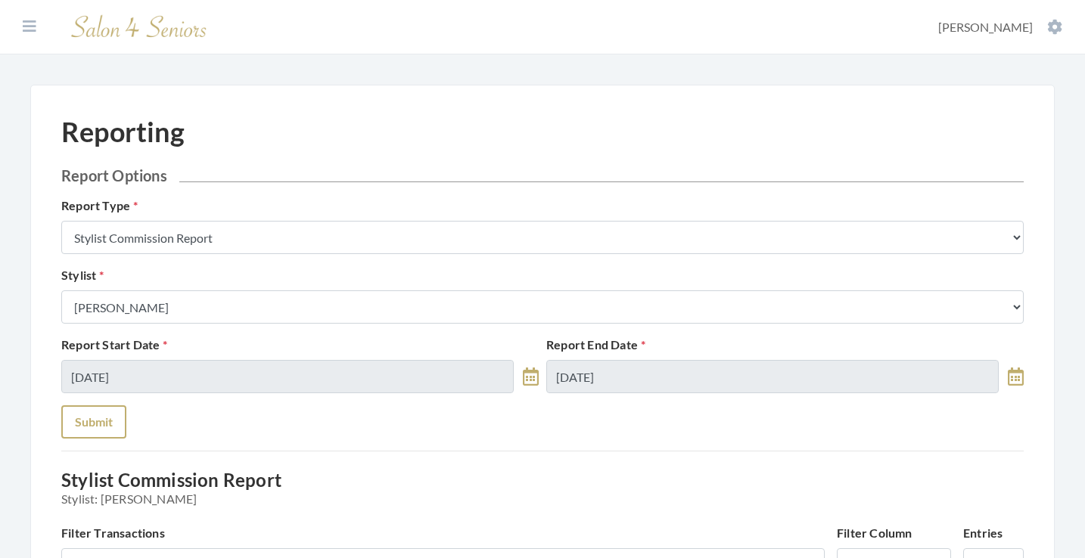
click at [105, 419] on button "Submit" at bounding box center [93, 422] width 65 height 33
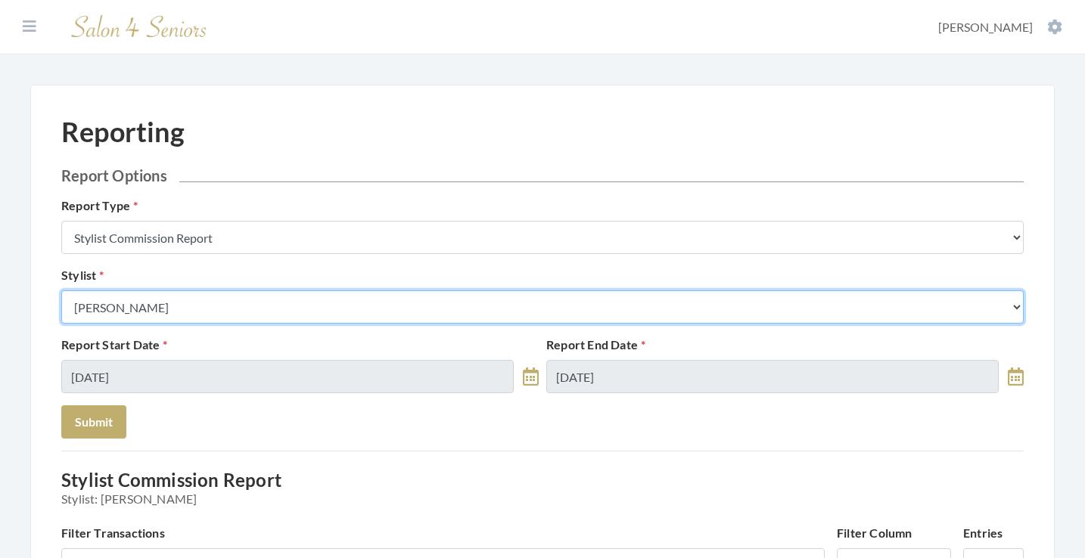
select select "18"
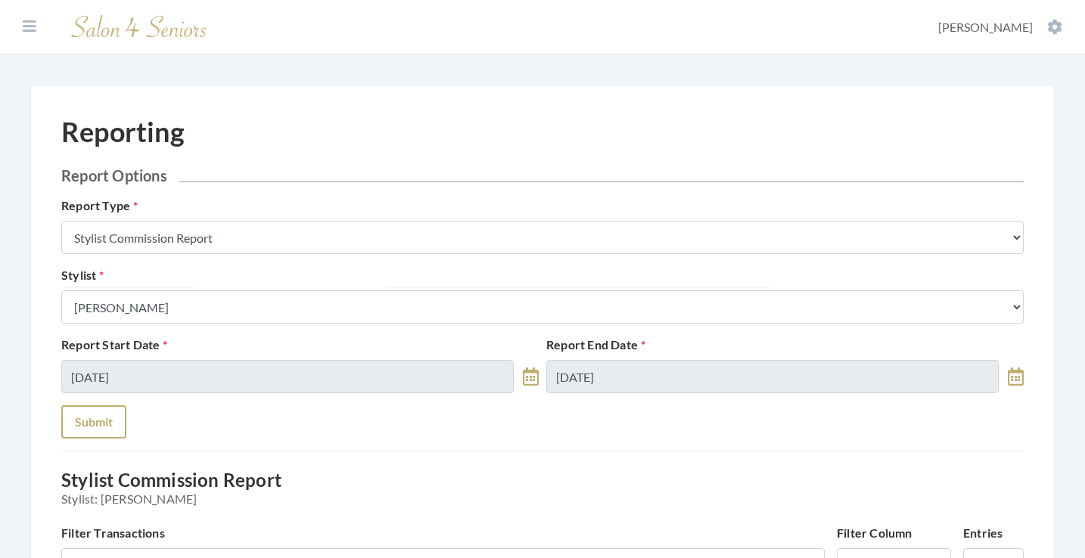
click at [107, 416] on button "Submit" at bounding box center [93, 422] width 65 height 33
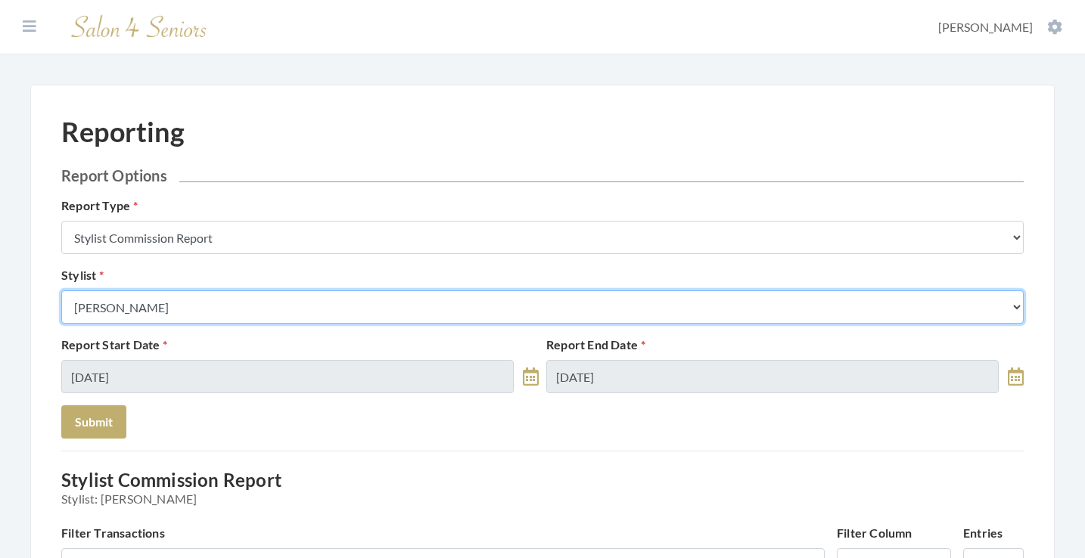
select select "23"
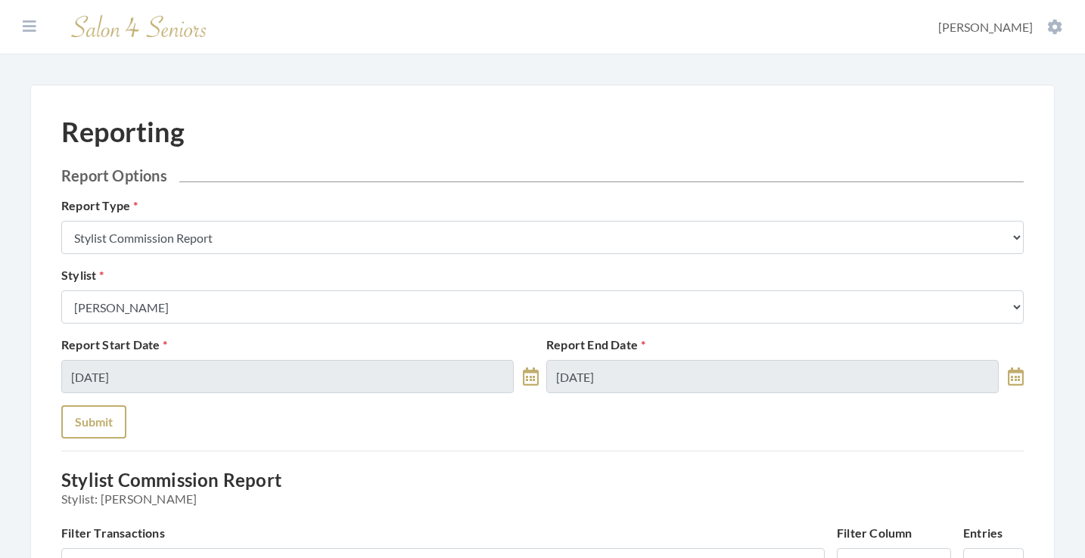
click at [109, 428] on button "Submit" at bounding box center [93, 422] width 65 height 33
click at [29, 26] on icon at bounding box center [30, 26] width 14 height 15
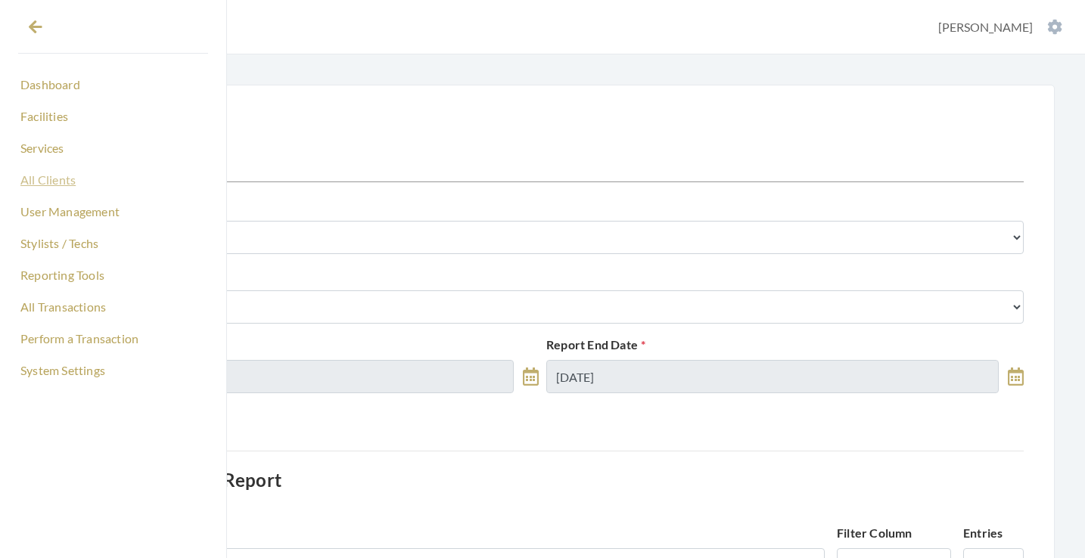
click at [51, 179] on link "All Clients" at bounding box center [113, 180] width 190 height 26
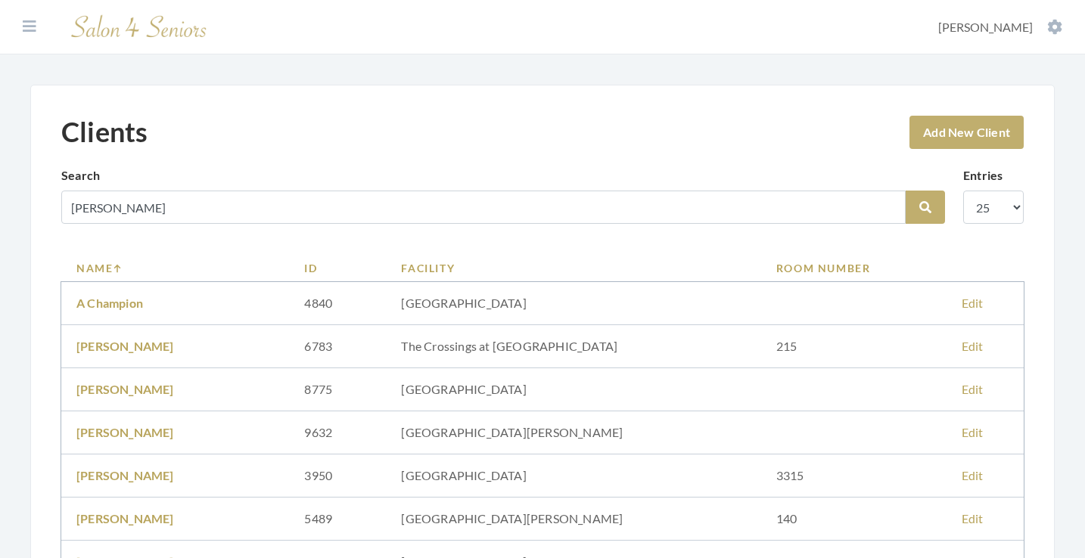
type input "[PERSON_NAME]"
click at [925, 207] on button "Search" at bounding box center [925, 207] width 39 height 33
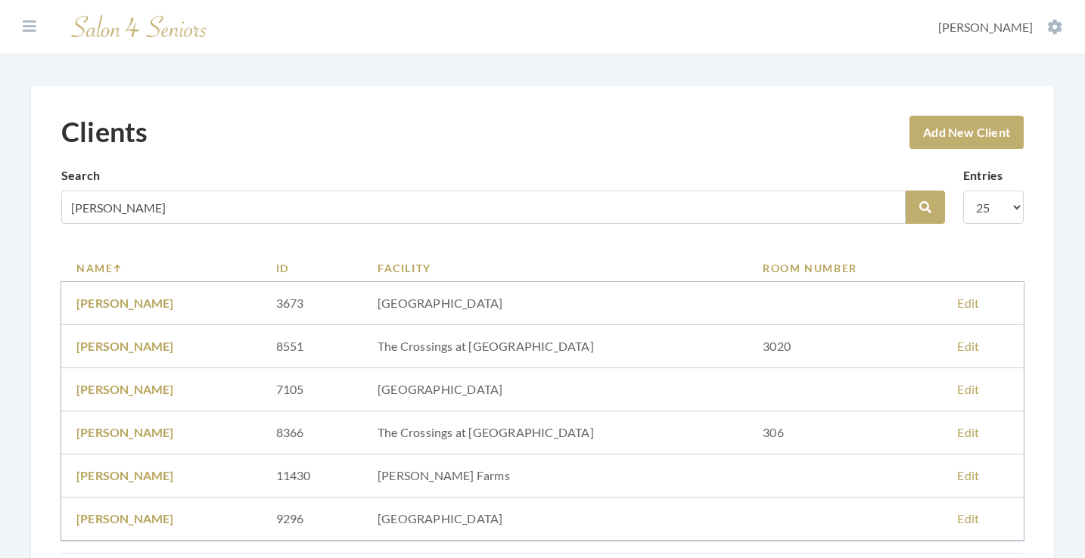
scroll to position [104, 0]
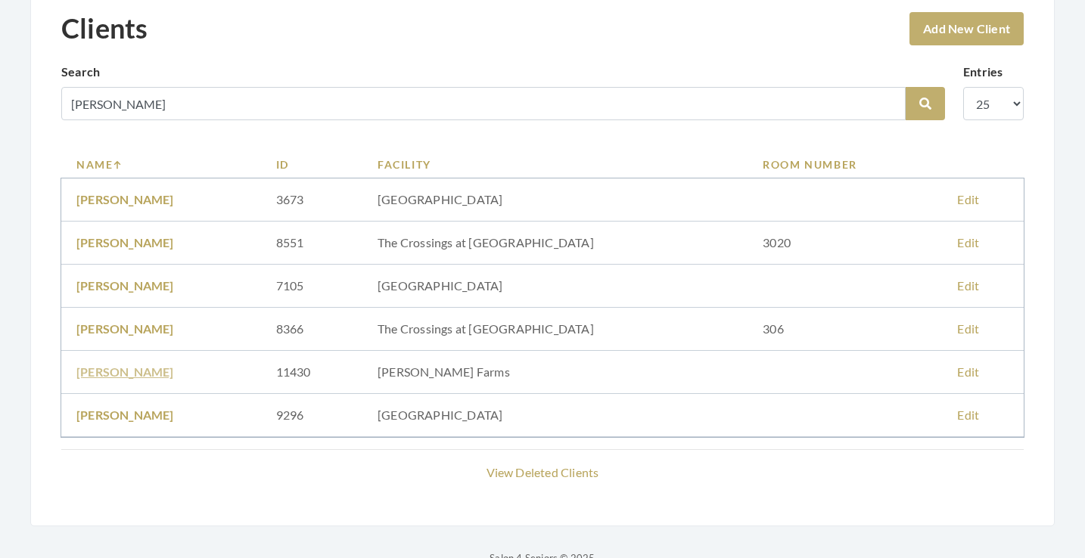
click at [100, 375] on link "[PERSON_NAME]" at bounding box center [125, 372] width 98 height 14
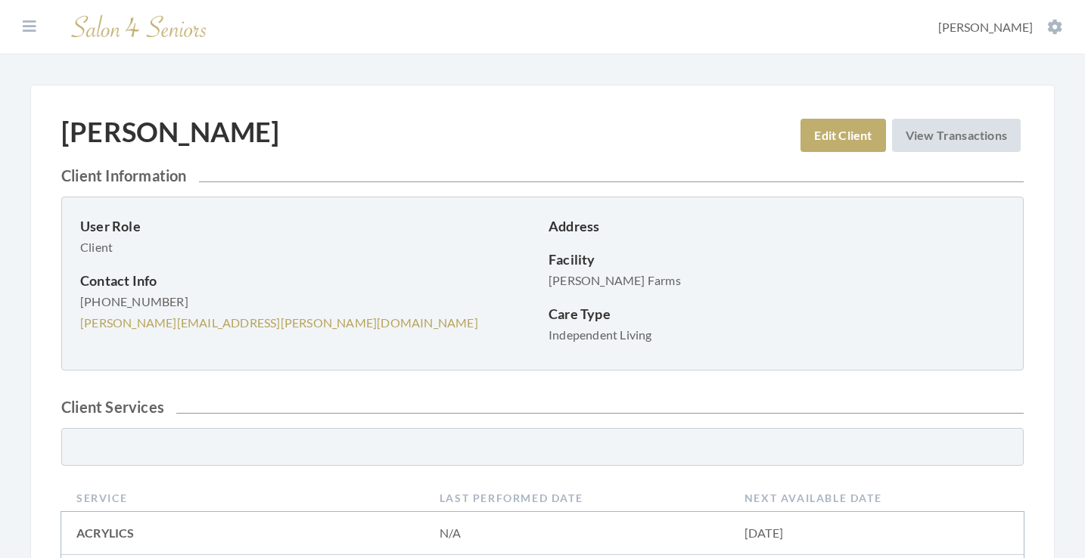
click at [836, 132] on link "Edit Client" at bounding box center [843, 135] width 85 height 33
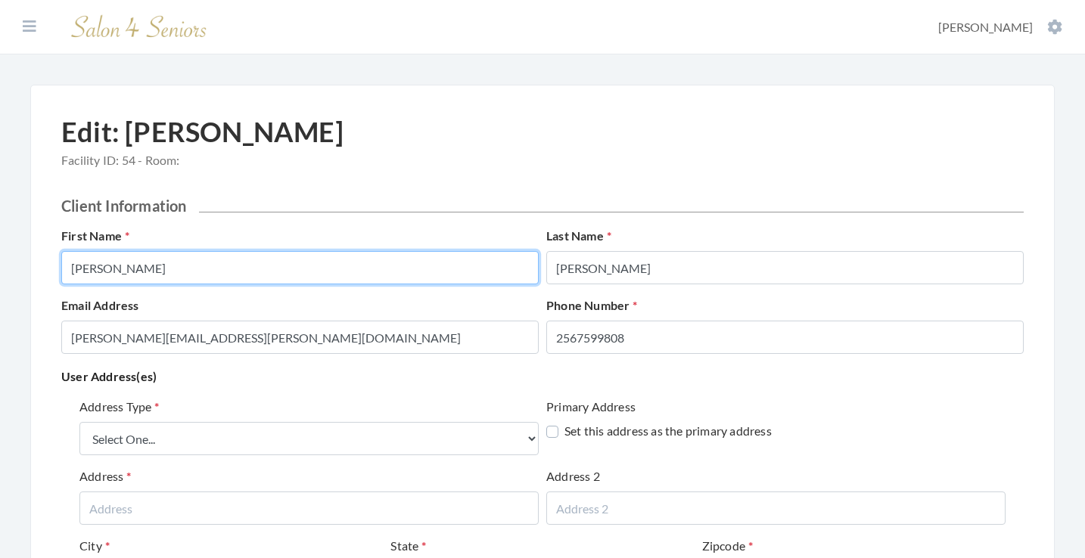
click at [281, 273] on input "[PERSON_NAME]" at bounding box center [299, 267] width 477 height 33
type input "ETTA"
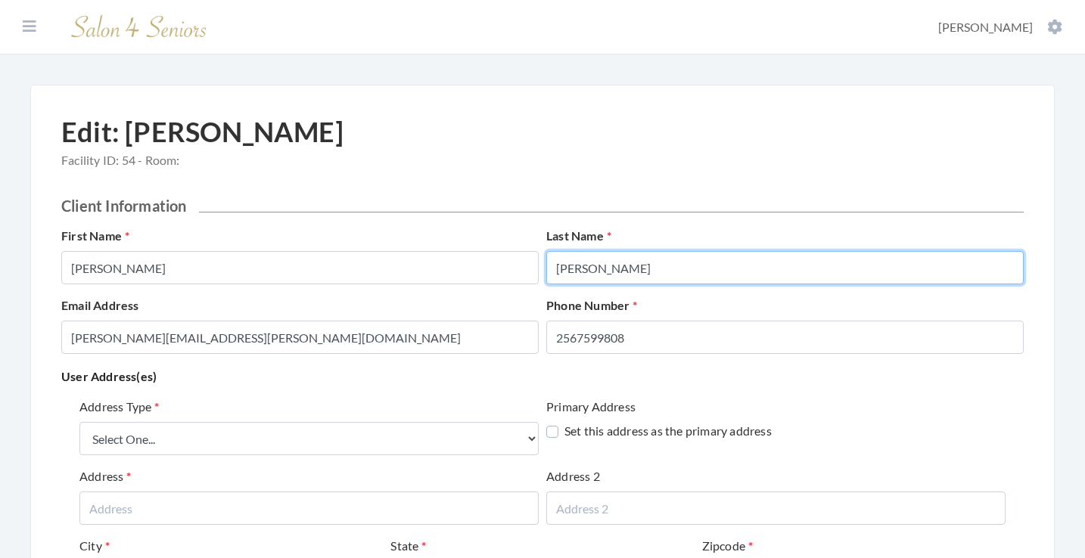
type input "BOONE"
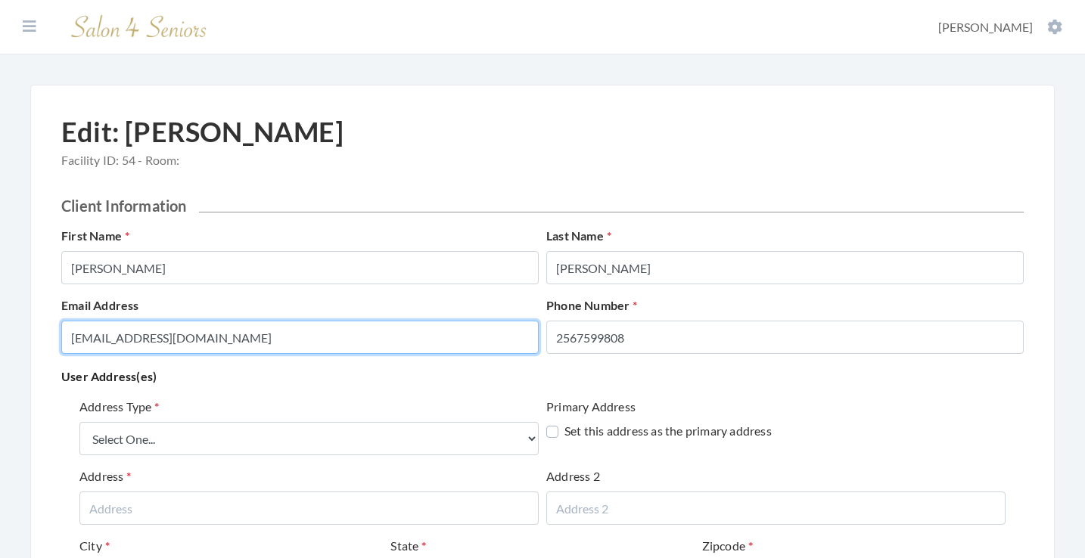
type input "RAY.JOHNSON52@GMAIL.COM"
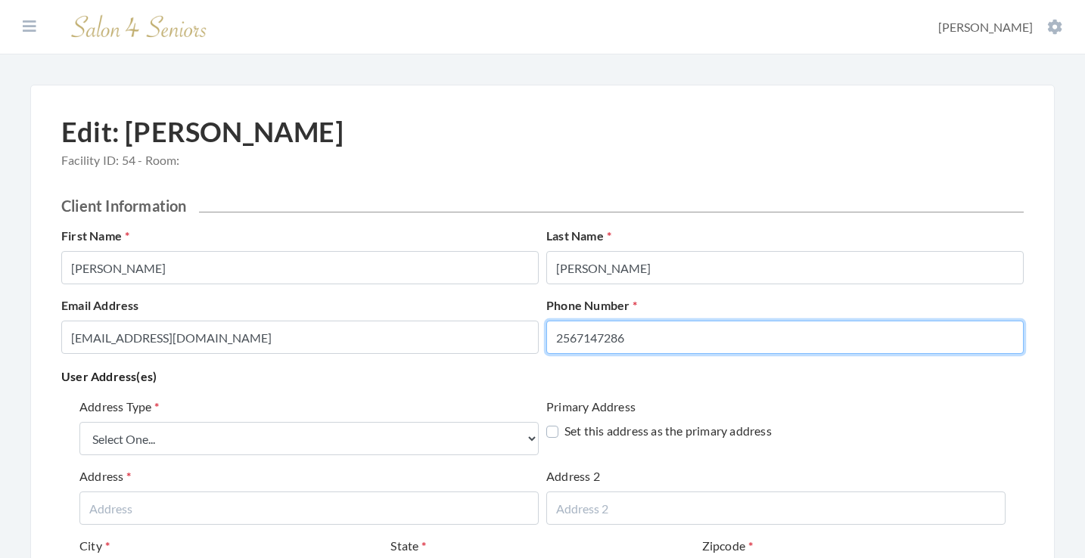
type input "2567147286"
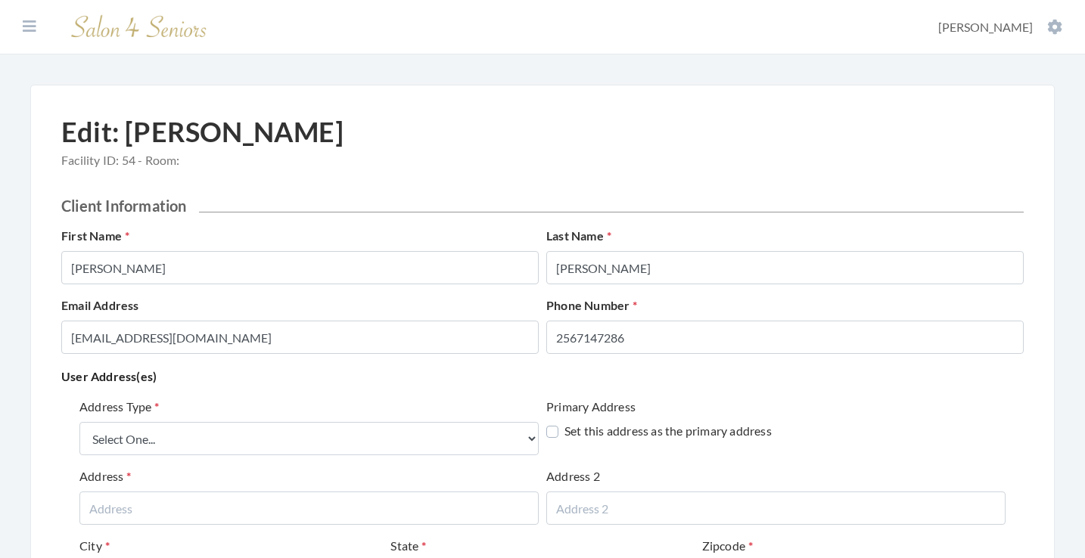
click at [314, 390] on div "User Address(es) Address Type Select One... Office Address Home Address Billing…" at bounding box center [542, 530] width 962 height 329
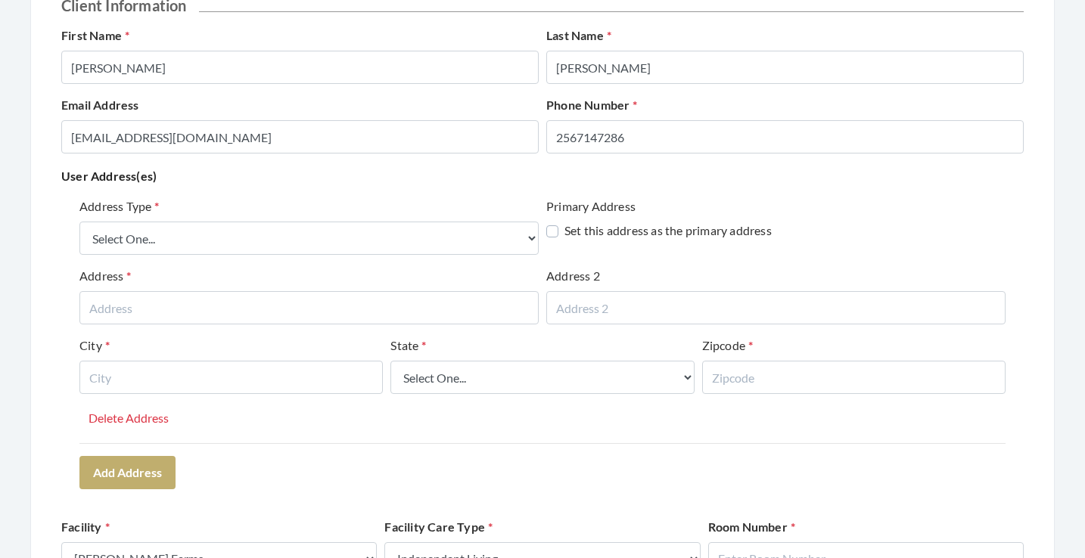
scroll to position [215, 0]
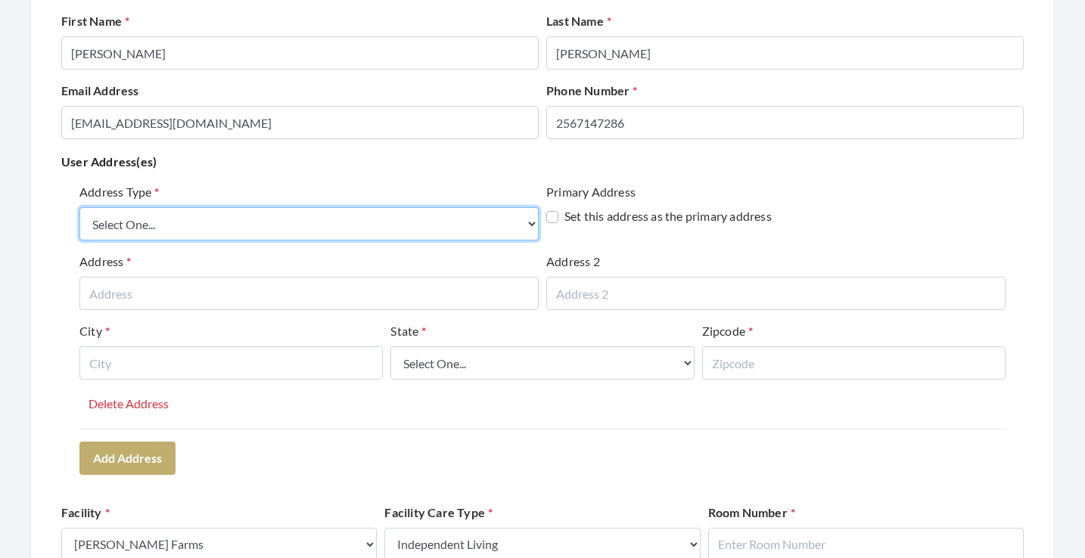
select select "billing"
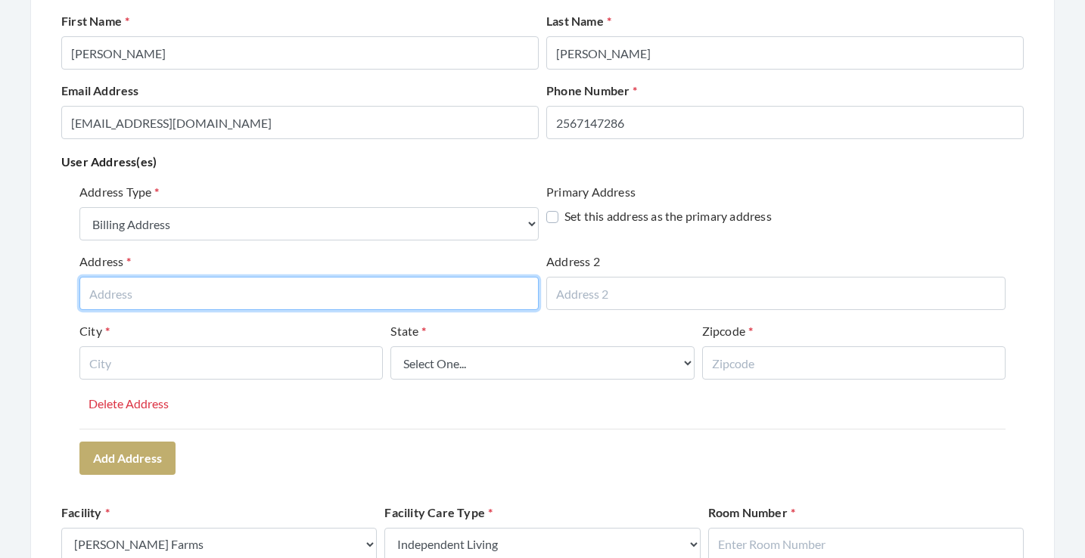
paste input "4670 Bellewood Drive SE"
type input "4670 Bellewood Drive SE"
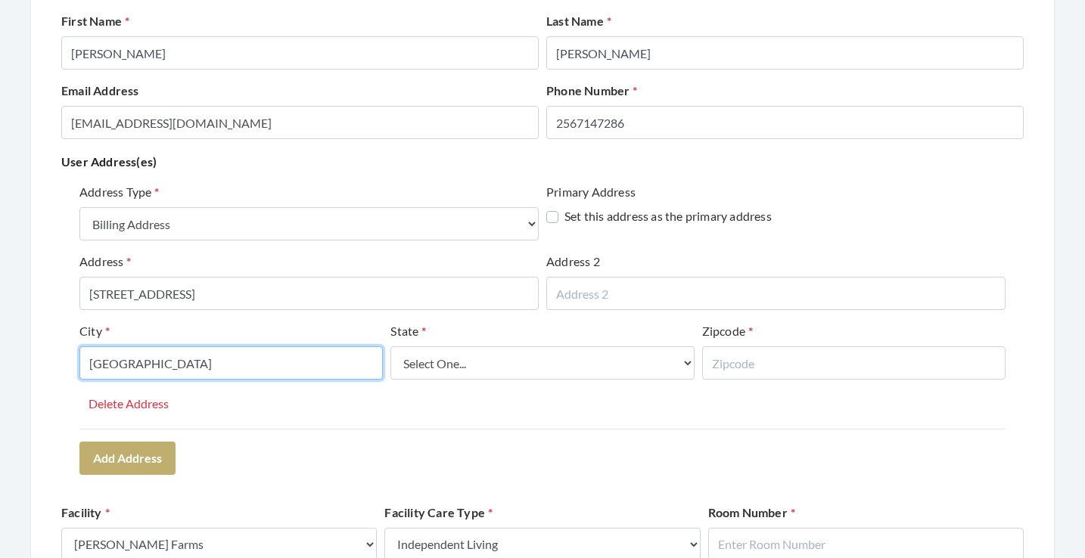
type input "HUNTSVILLE"
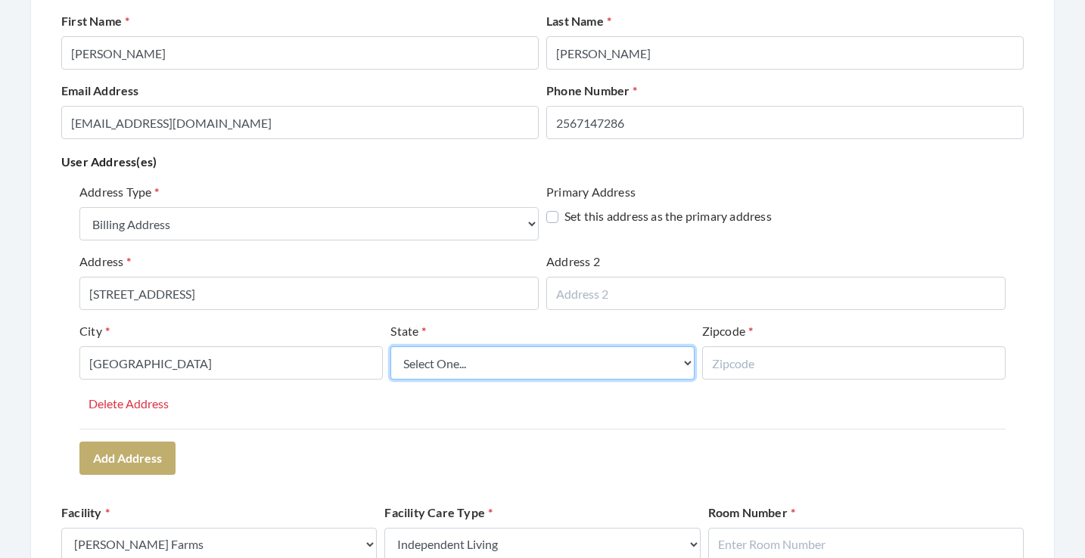
select select "al"
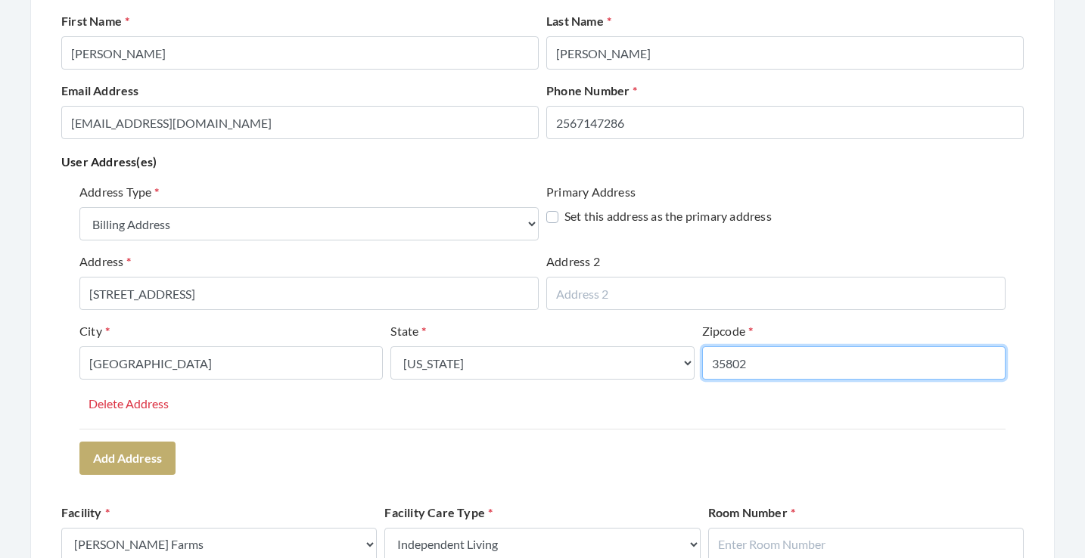
type input "35802"
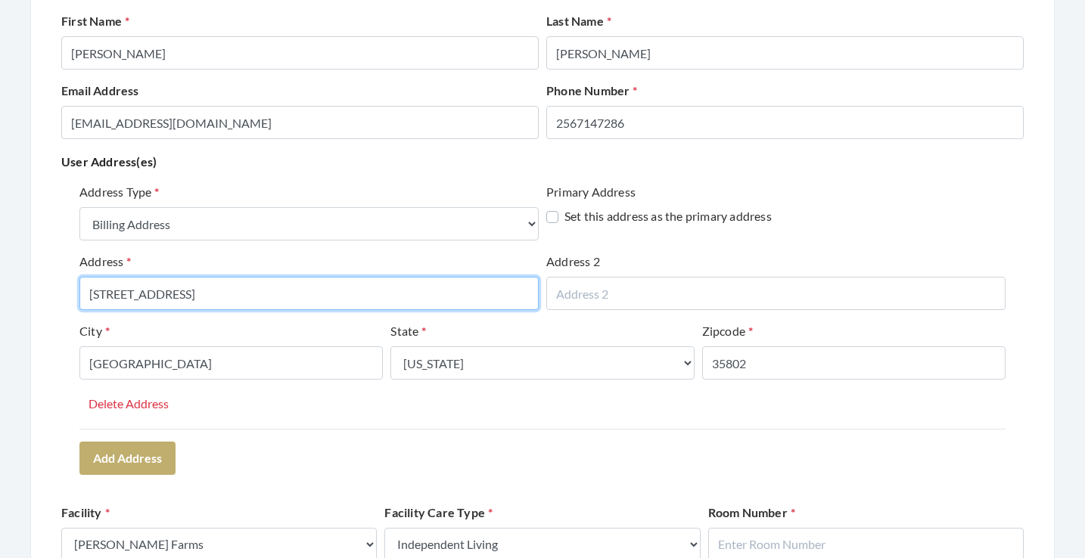
click at [123, 294] on input "[STREET_ADDRESS]" at bounding box center [308, 293] width 459 height 33
click at [319, 297] on input "4670 BELLEWOOD DRIVE SE" at bounding box center [308, 293] width 459 height 33
type input "4670 BELLEWOOD DRIVE SE"
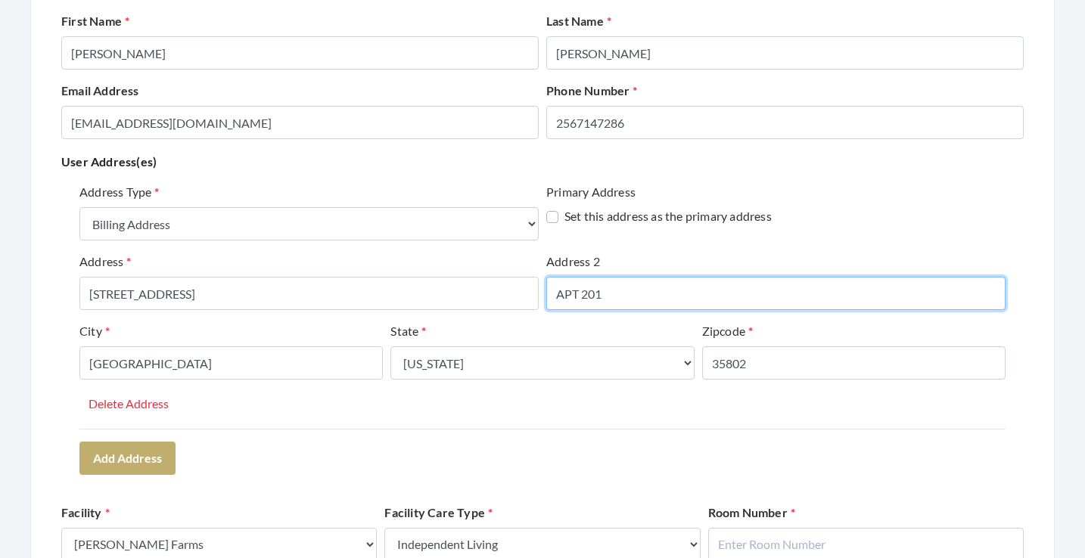
type input "APT 201"
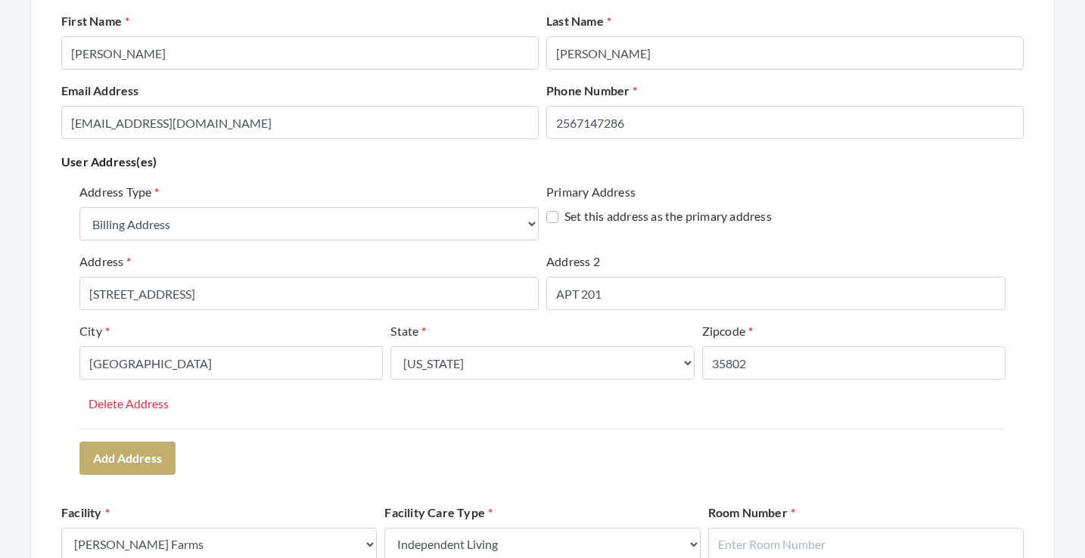
click at [740, 466] on div "Address Type Select One... Office Address Home Address Billing Address Primary …" at bounding box center [542, 328] width 962 height 303
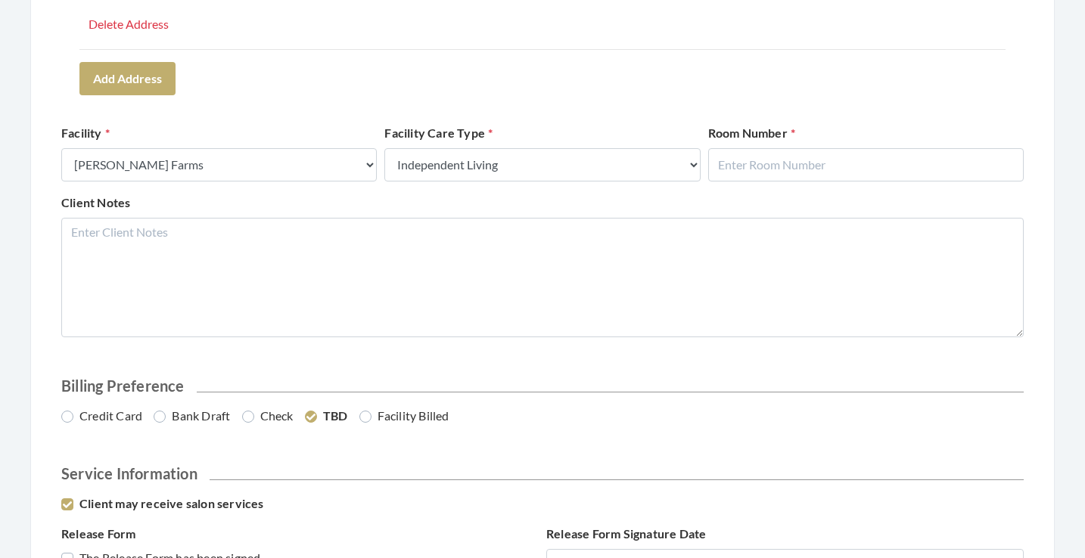
scroll to position [609, 0]
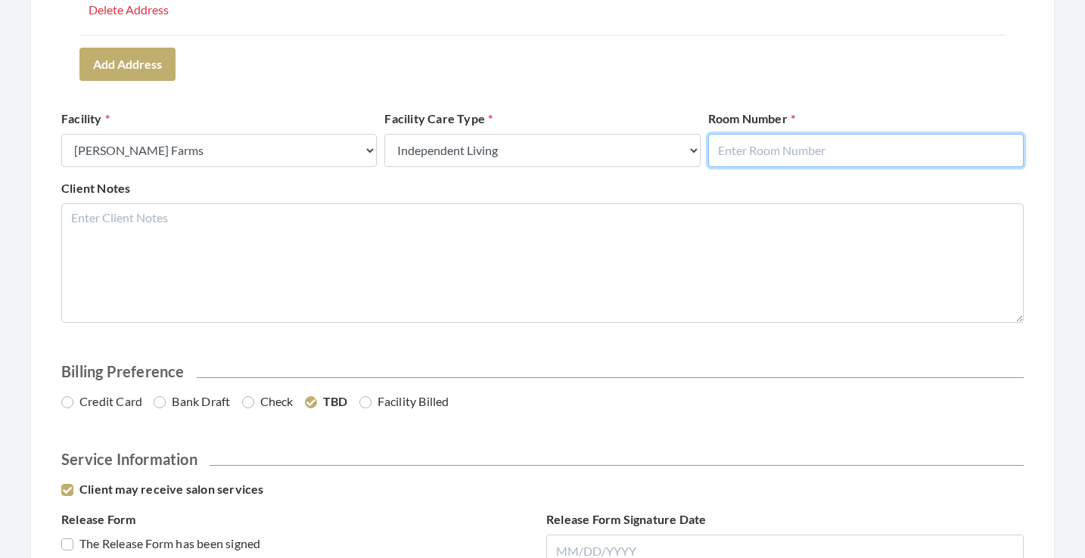
click at [785, 151] on input "text" at bounding box center [866, 150] width 316 height 33
type input "201"
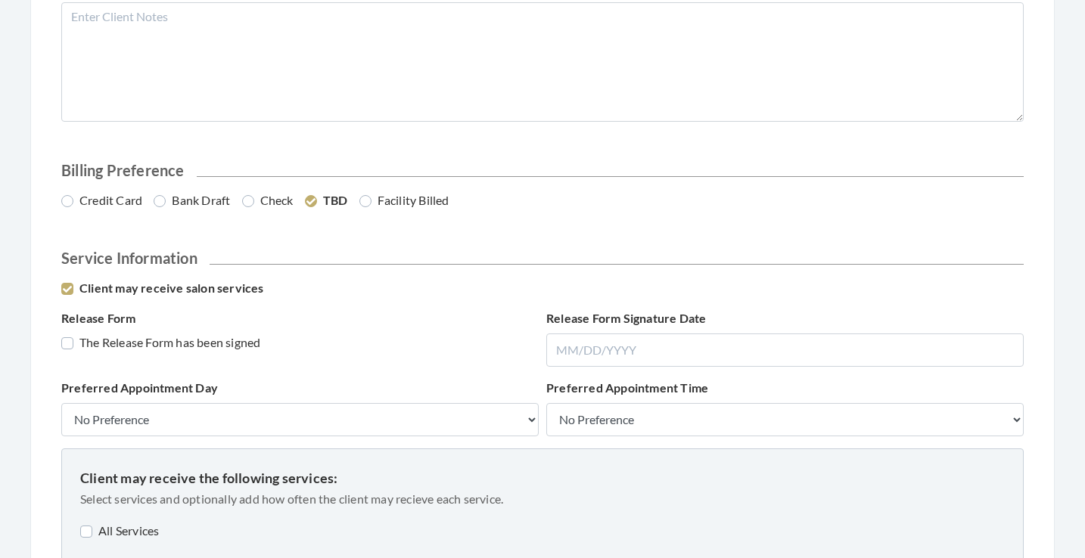
scroll to position [831, 0]
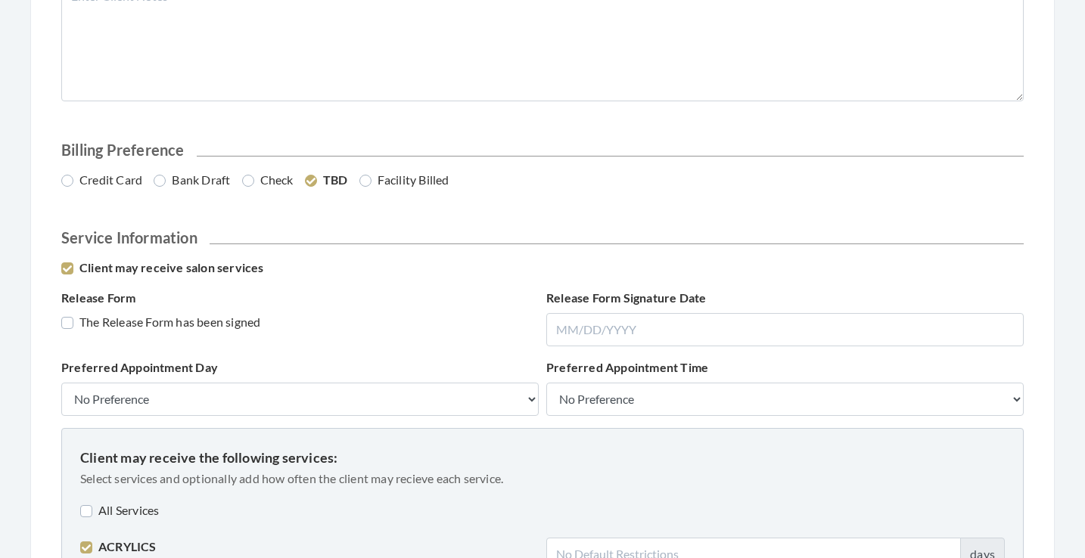
click at [110, 182] on label "Credit Card" at bounding box center [101, 180] width 81 height 18
radio input "true"
click at [123, 319] on label "The Release Form has been signed" at bounding box center [160, 322] width 199 height 18
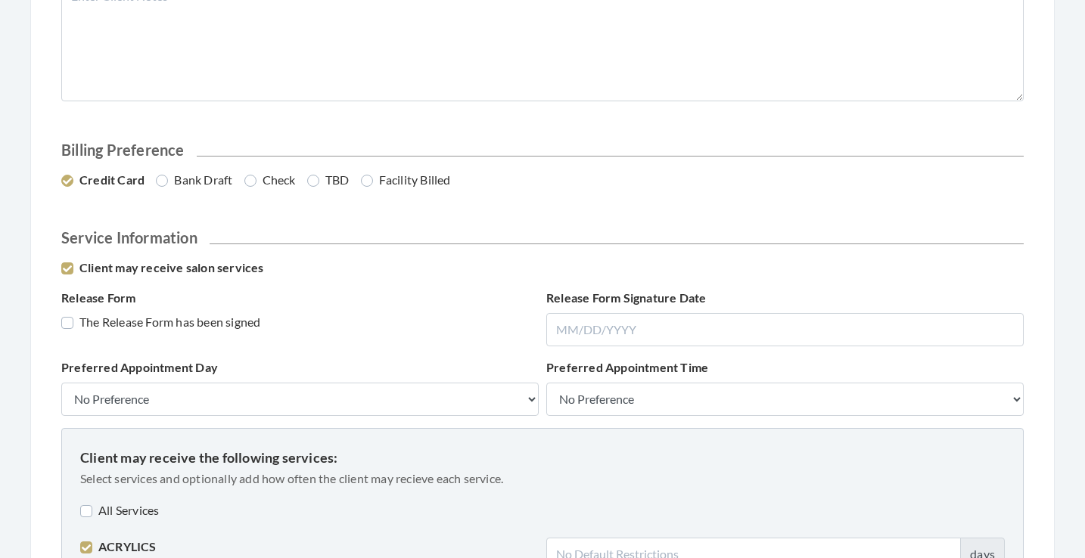
checkbox input "true"
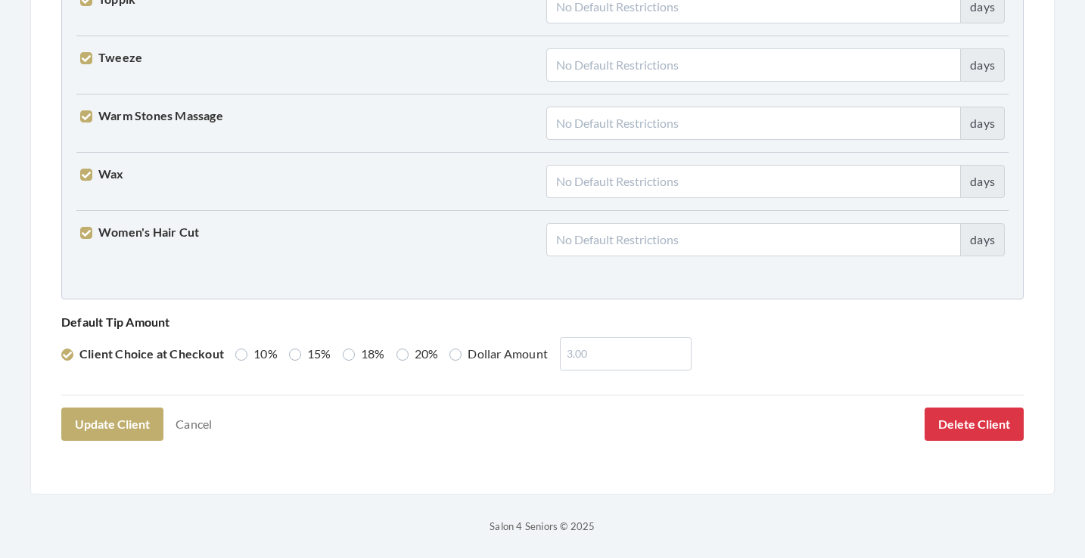
scroll to position [3883, 0]
click at [335, 350] on div "Default Tip Amount Client Choice at Checkout 10% 15% 18% 20% Dollar Amount" at bounding box center [543, 341] width 970 height 59
click at [347, 355] on label "18%" at bounding box center [364, 355] width 42 height 18
radio input "true"
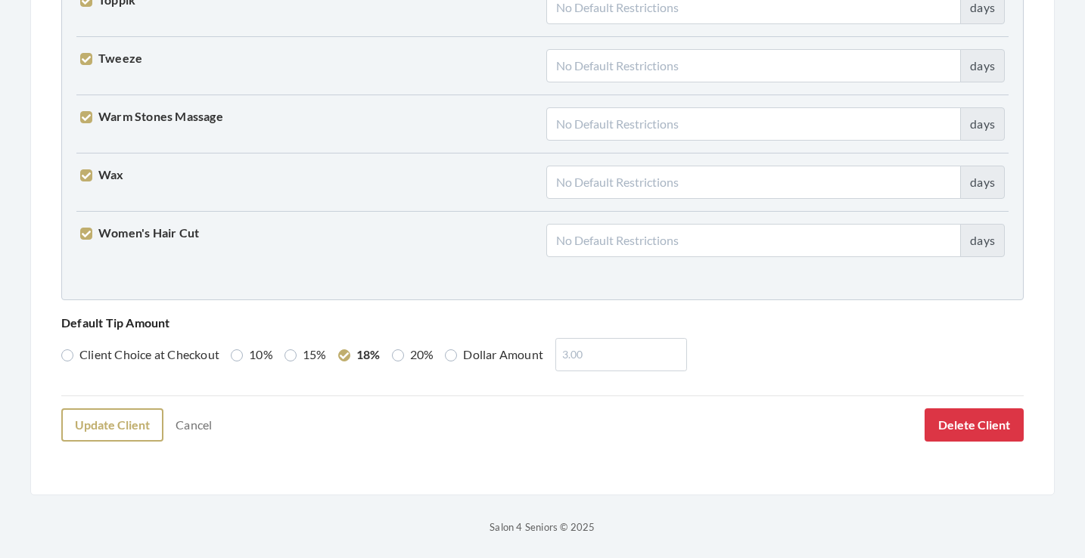
click at [123, 426] on button "Update Client" at bounding box center [112, 425] width 102 height 33
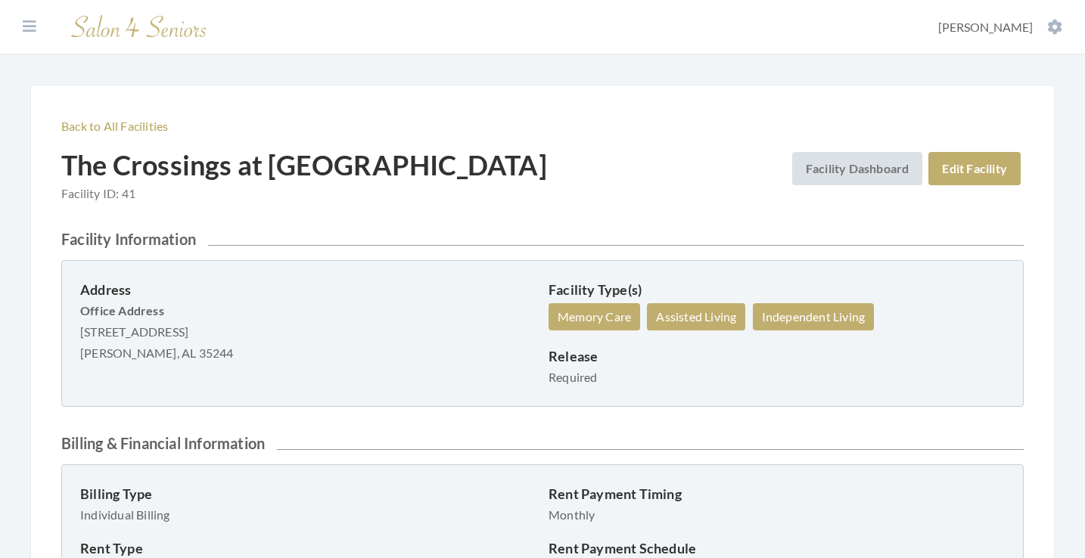
click at [142, 117] on p "Back to All Facilities" at bounding box center [542, 126] width 962 height 21
click at [142, 127] on link "Back to All Facilities" at bounding box center [114, 126] width 107 height 14
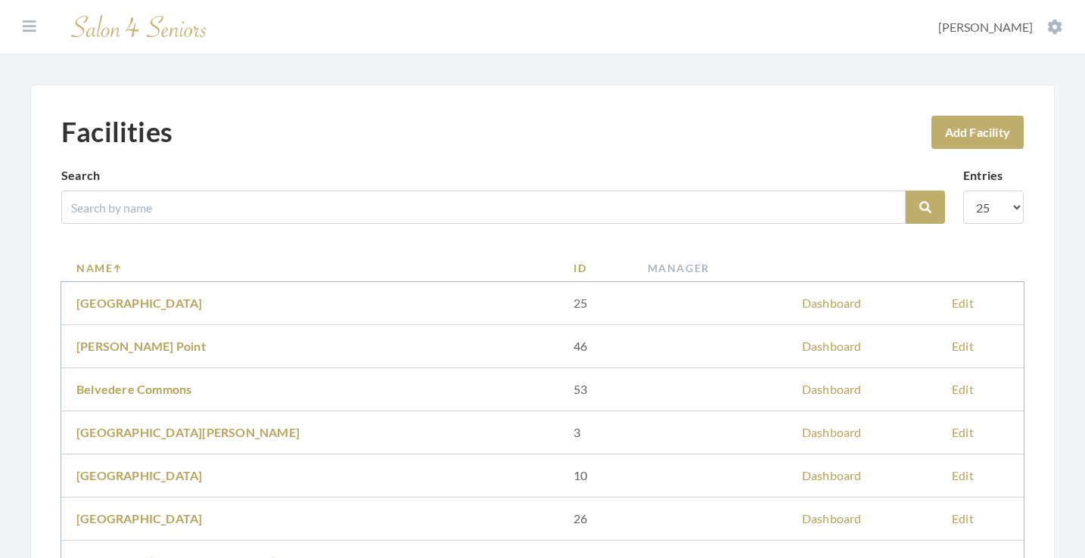
scroll to position [267, 0]
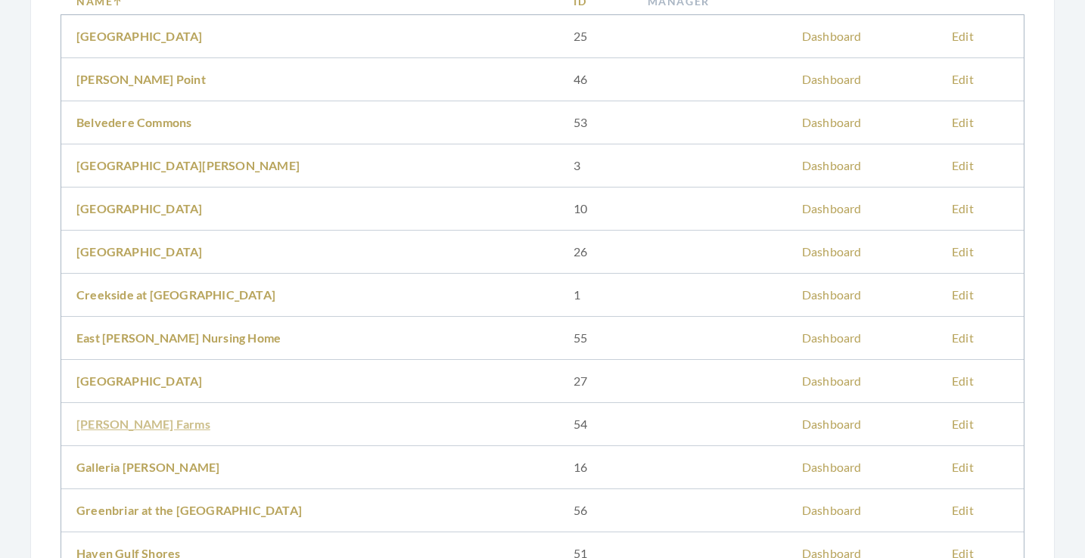
click at [135, 428] on link "[PERSON_NAME] Farms" at bounding box center [143, 424] width 134 height 14
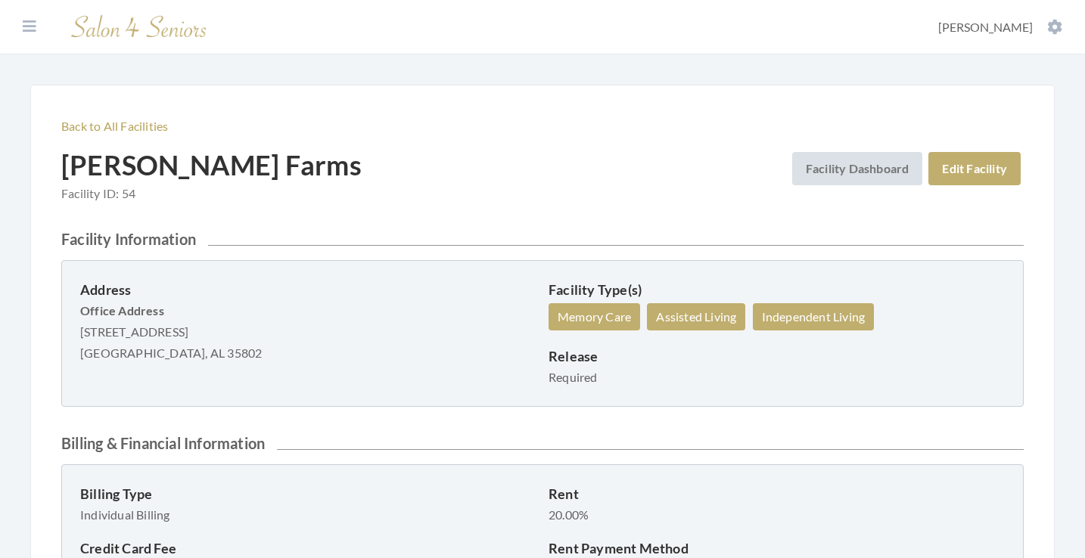
click at [79, 339] on div "Address Office Address [STREET_ADDRESS] [GEOGRAPHIC_DATA], AL 35802 Facility Ty…" at bounding box center [542, 333] width 962 height 147
drag, startPoint x: 81, startPoint y: 334, endPoint x: 283, endPoint y: 336, distance: 202.0
click at [283, 336] on p "Office Address [STREET_ADDRESS] [GEOGRAPHIC_DATA], AL 35802" at bounding box center [308, 332] width 456 height 64
copy p "[STREET_ADDRESS]"
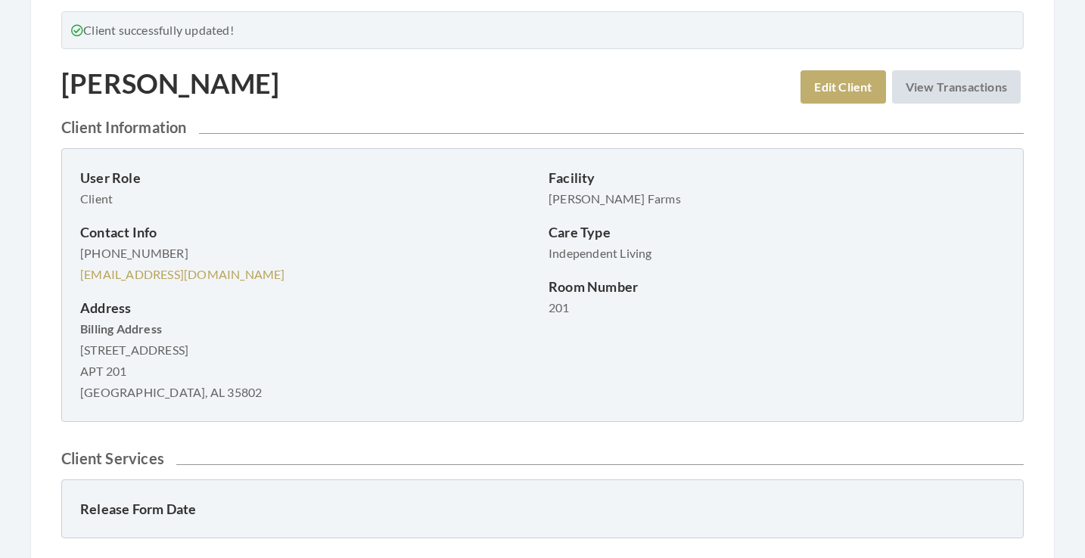
scroll to position [108, 0]
